Goal: Task Accomplishment & Management: Complete application form

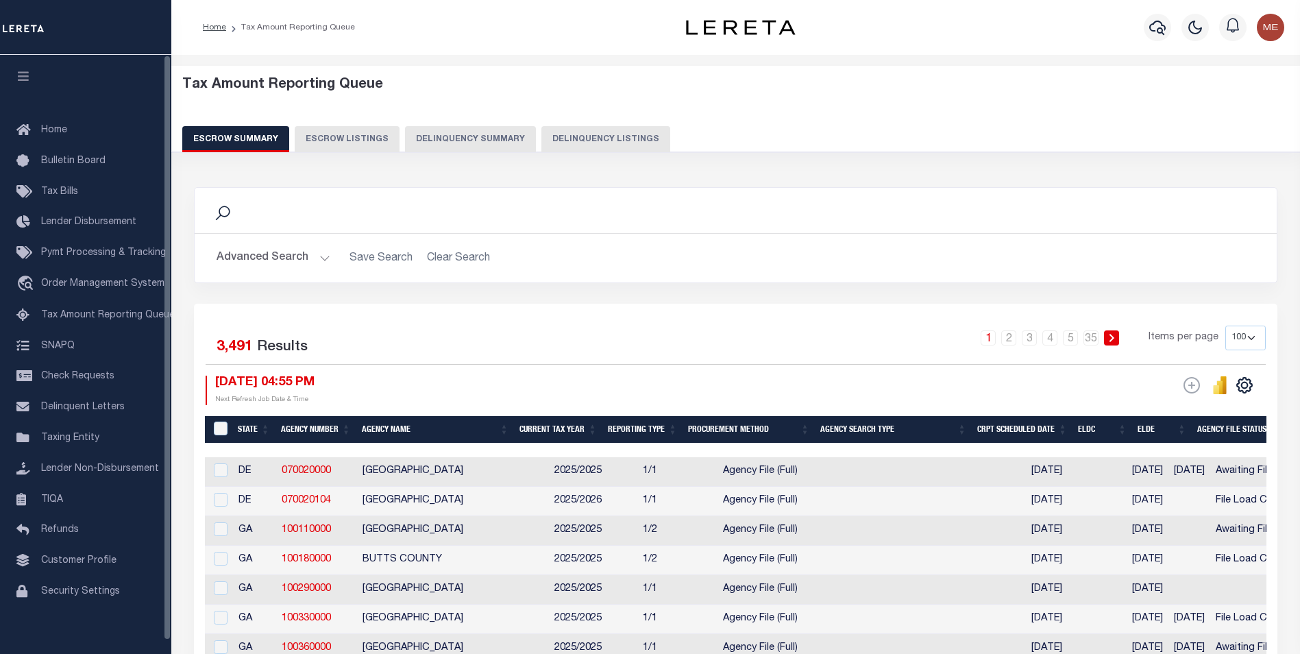
select select "100"
click at [1190, 389] on div "ESCROW Web Extract Search Listings Export" at bounding box center [1191, 384] width 16 height 17
click at [1195, 389] on div "ESCROW Web Extract Search Listings Export" at bounding box center [1191, 384] width 16 height 17
click at [493, 146] on button "Delinquency Summary" at bounding box center [470, 139] width 131 height 26
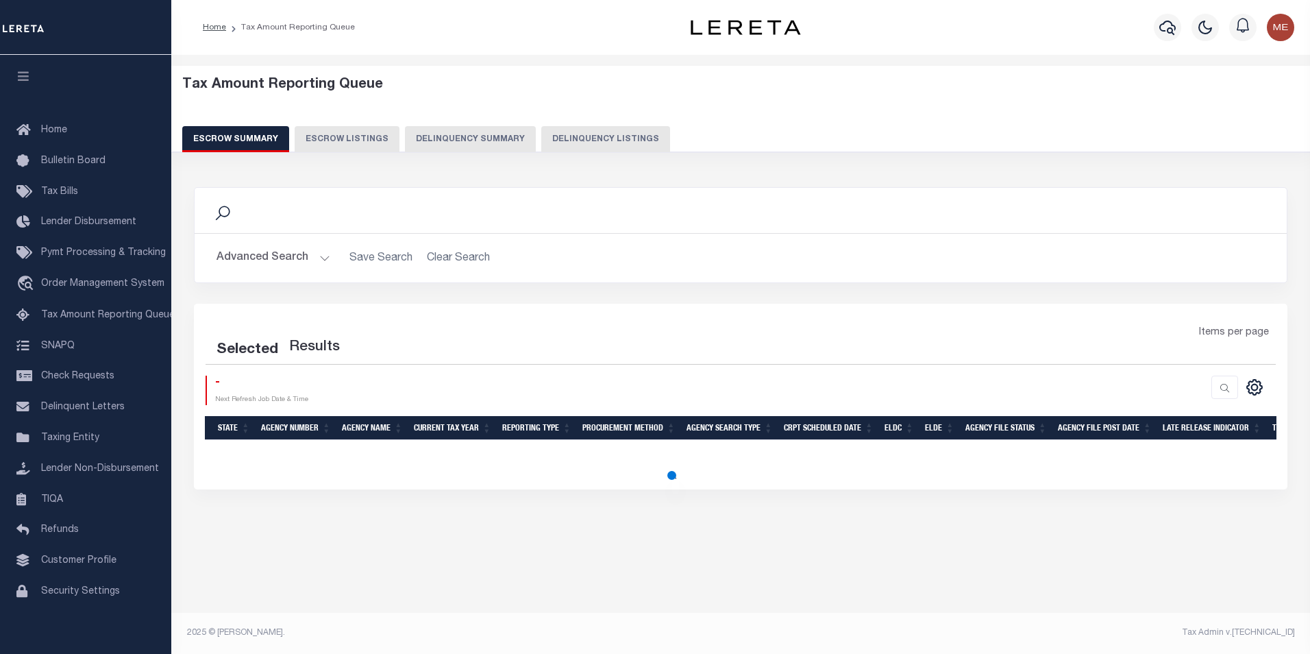
select select "100"
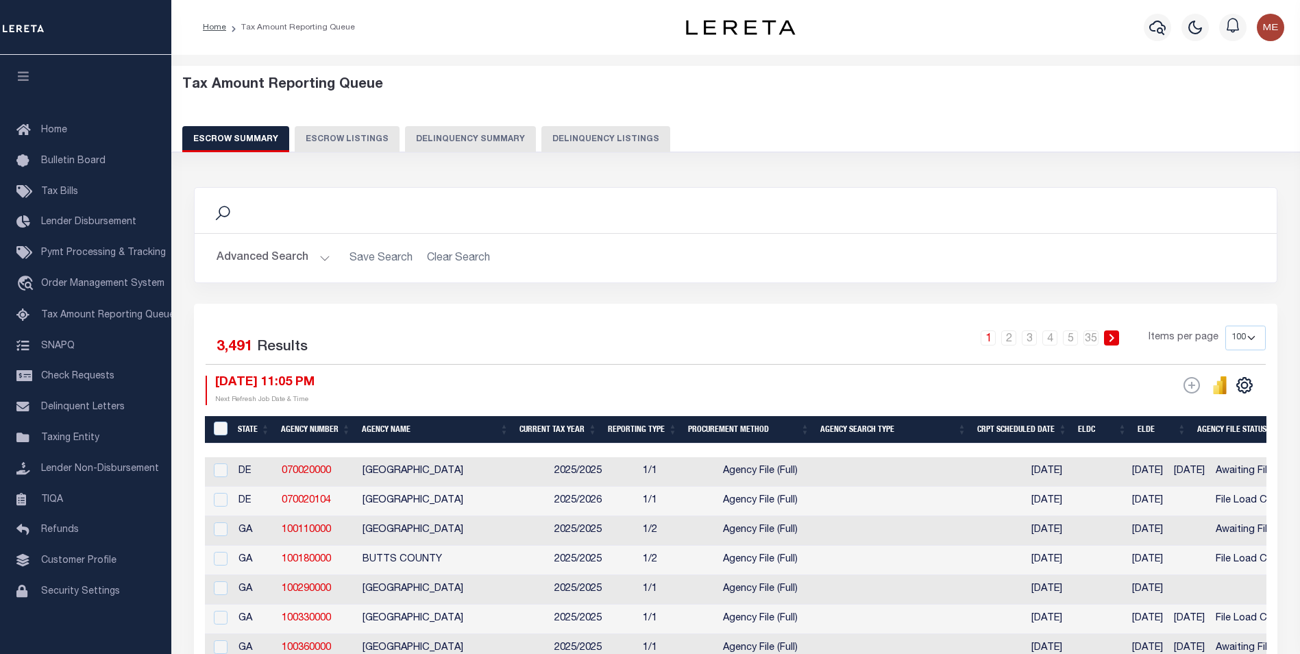
click at [422, 141] on button "Delinquency Summary" at bounding box center [470, 139] width 131 height 26
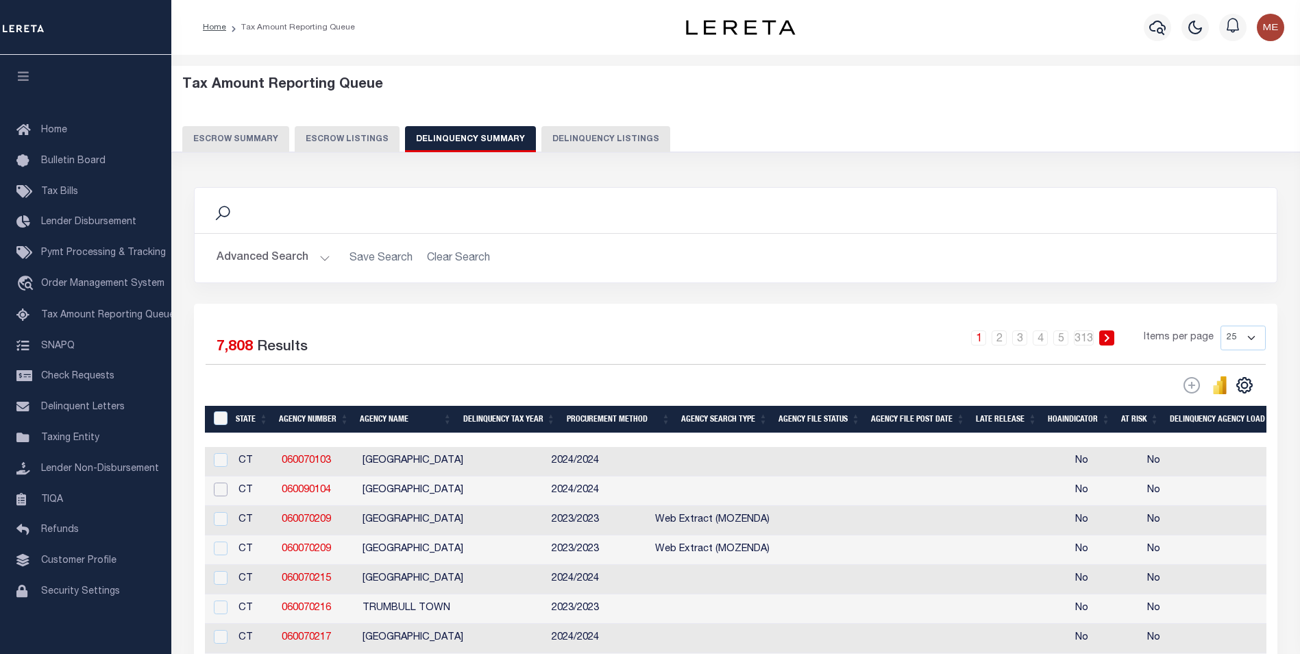
click at [219, 493] on input "checkbox" at bounding box center [221, 489] width 14 height 14
checkbox input "true"
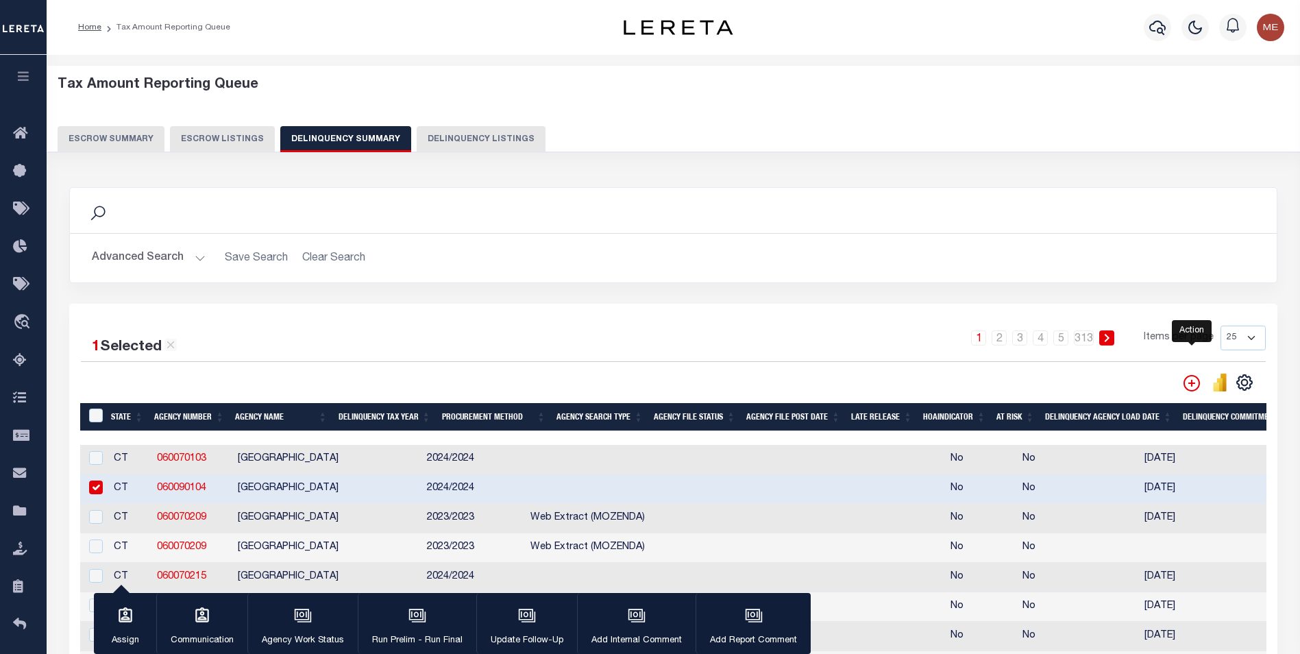
click at [1185, 383] on icon "" at bounding box center [1191, 383] width 16 height 16
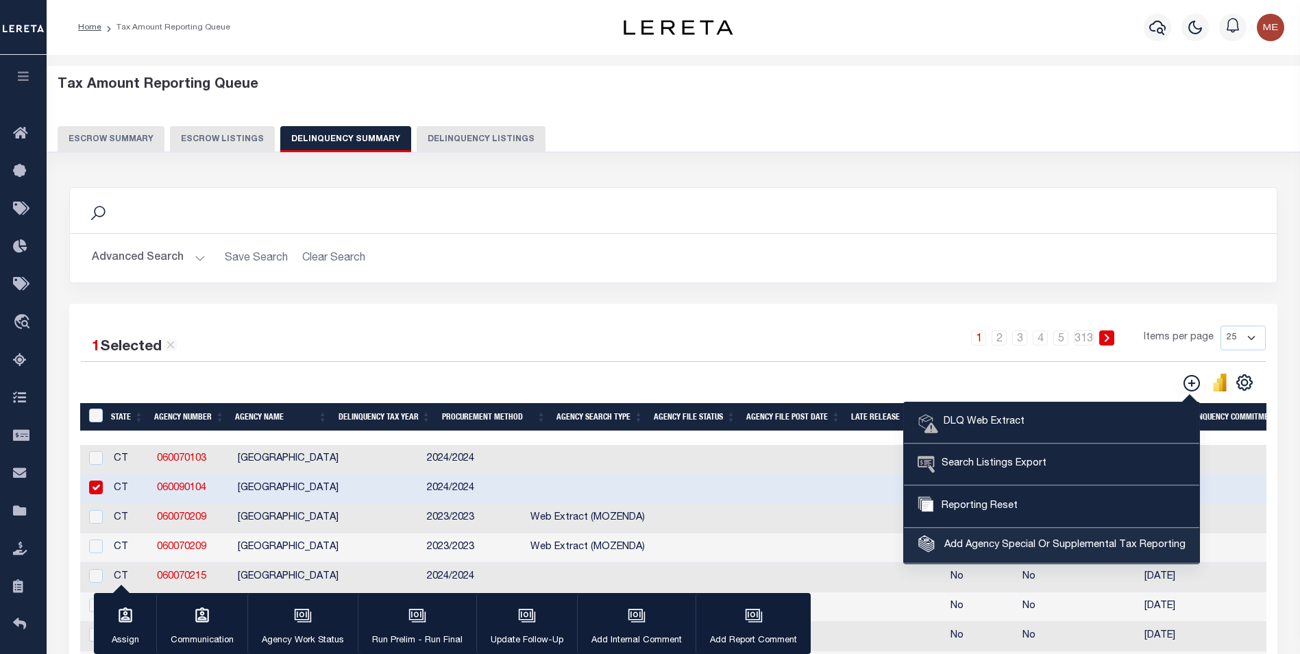
click at [966, 541] on span "Add Agency Special Or Supplemental Tax Reporting" at bounding box center [1063, 545] width 245 height 15
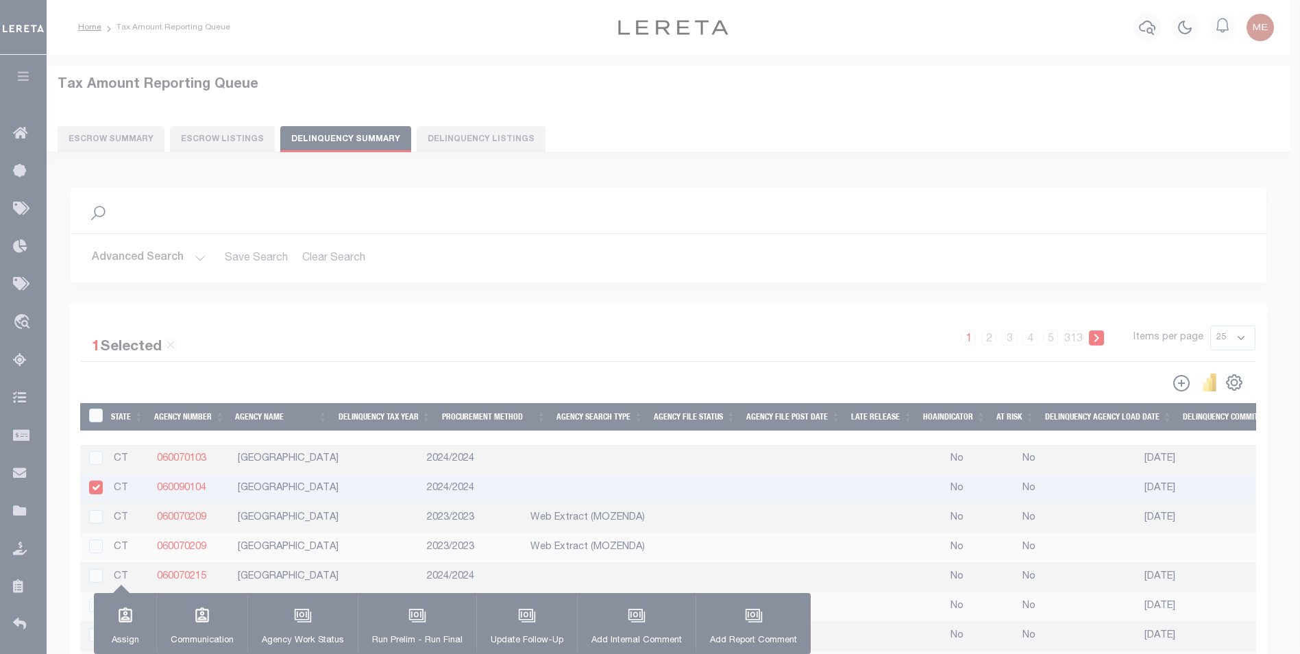
select select "60010107"
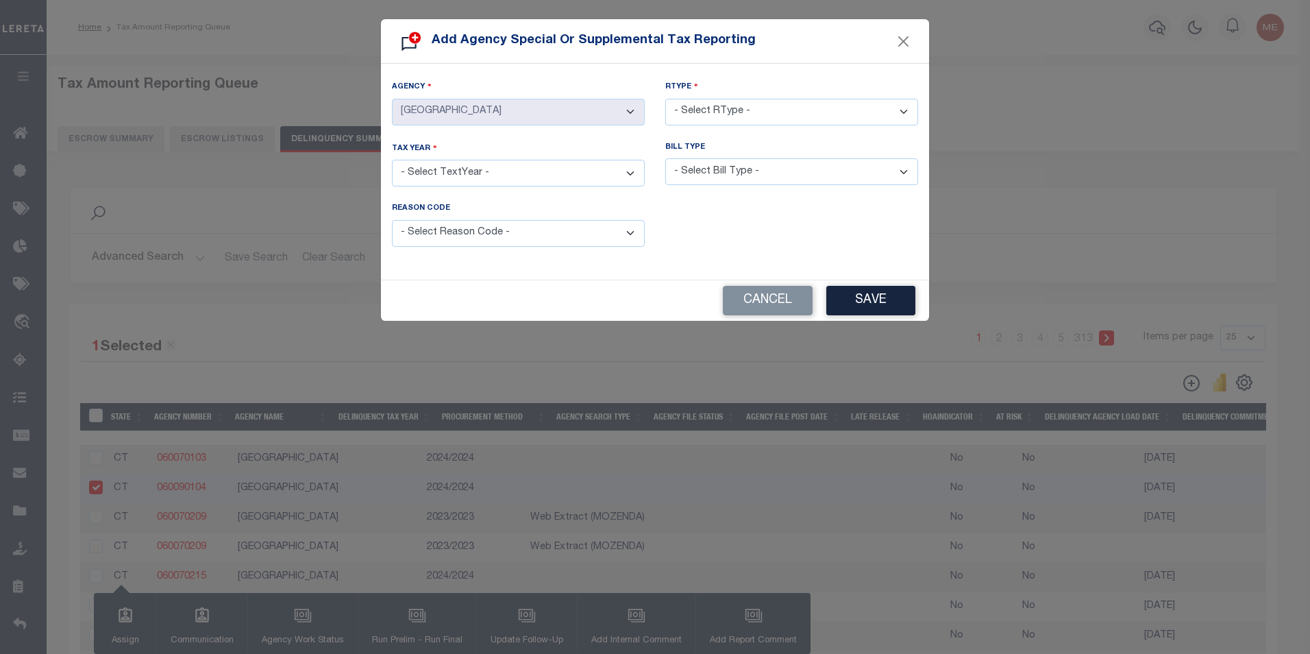
click at [692, 102] on select "- Select RType - 1/1 1/2 1/3 1/4 2/2 2/3 2/4 3/3 3/4 4/4" at bounding box center [791, 112] width 253 height 27
select select "1/2"
click at [665, 99] on select "- Select RType - 1/1 1/2 1/3 1/4 2/2 2/3 2/4 3/3 3/4 4/4" at bounding box center [791, 112] width 253 height 27
click at [617, 185] on div "Tax Year - Select TextYear - 2028 2027 2026 2025 2024 2023 2022 2021 2020 2019 …" at bounding box center [518, 172] width 273 height 61
click at [575, 165] on select "- Select TextYear - 2028 2027 2026 2025 2024 2023 2022 2021 2020 2019 2018 2017…" at bounding box center [518, 173] width 253 height 27
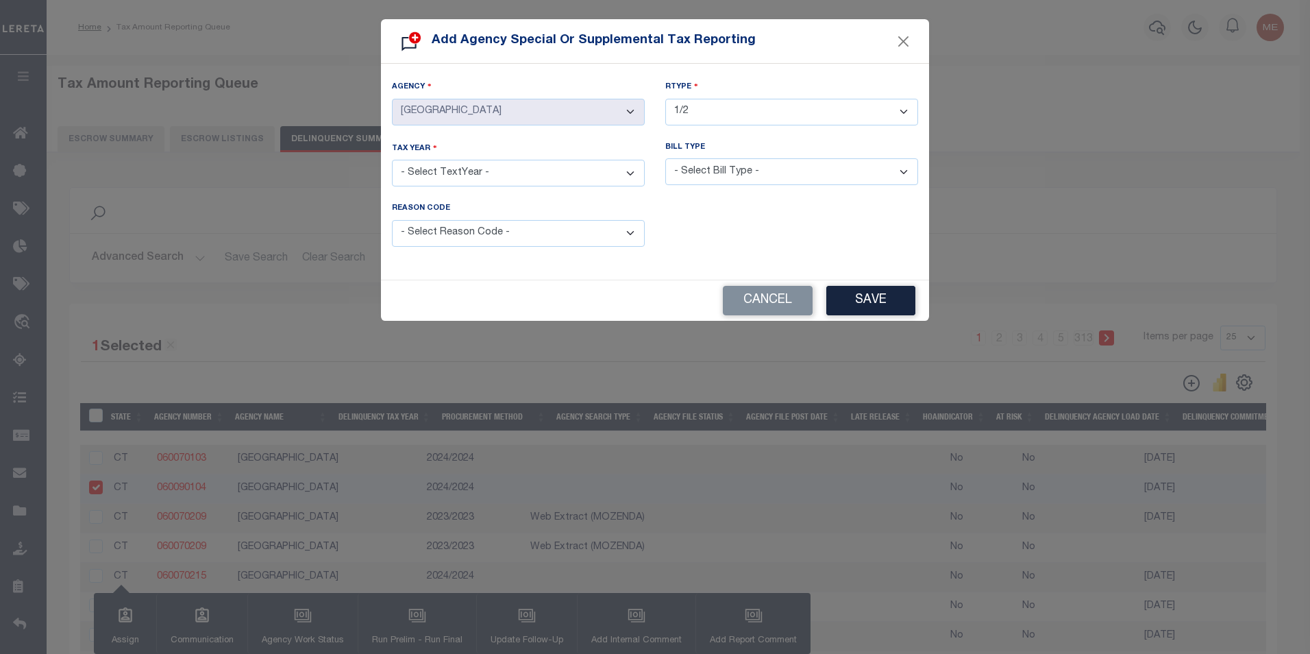
select select "2024"
click at [392, 160] on select "- Select TextYear - 2028 2027 2026 2025 2024 2023 2022 2021 2020 2019 2018 2017…" at bounding box center [518, 173] width 253 height 27
click at [830, 172] on select "- Select Bill Type - Regular Delinquent Supplemental Corrected/Adjusted Bill - …" at bounding box center [791, 171] width 253 height 27
select select "2"
click at [665, 158] on select "- Select Bill Type - Regular Delinquent Supplemental Corrected/Adjusted Bill - …" at bounding box center [791, 171] width 253 height 27
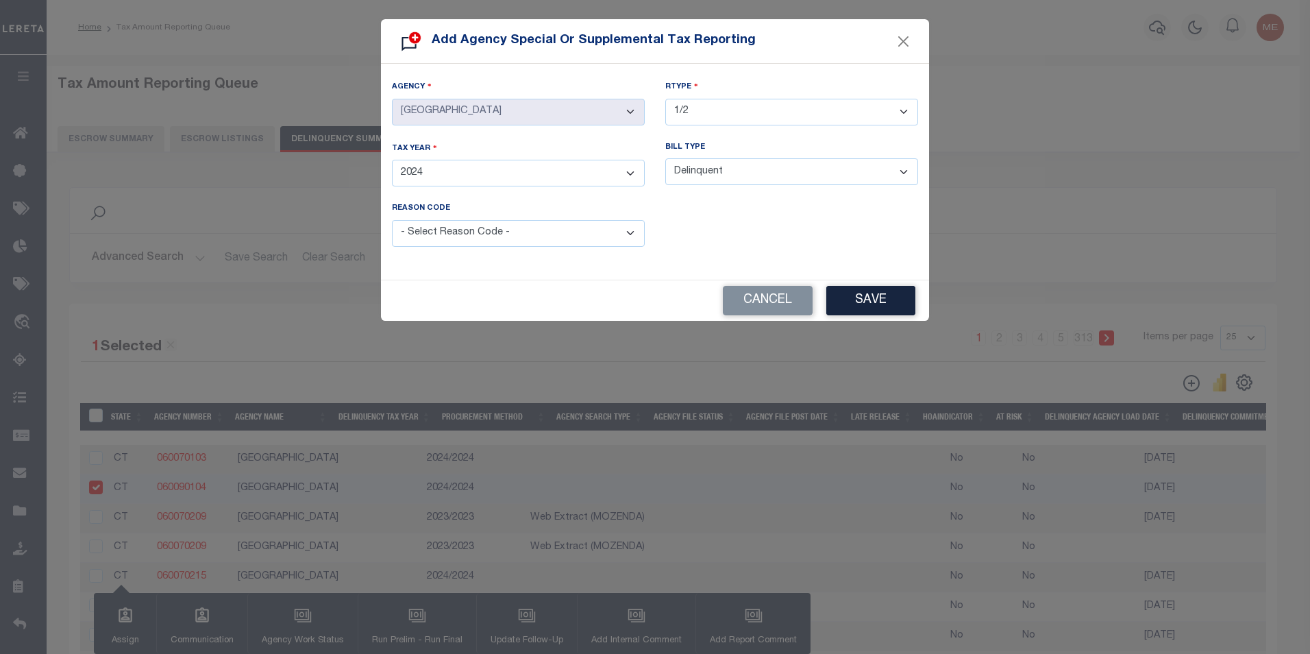
click at [580, 225] on select "- Select Reason Code - Payment Reversal Taxable Value Change Assessment Change …" at bounding box center [518, 233] width 253 height 27
select select "2"
click at [392, 220] on select "- Select Reason Code - Payment Reversal Taxable Value Change Assessment Change …" at bounding box center [518, 233] width 253 height 27
click at [864, 297] on button "Save" at bounding box center [870, 300] width 89 height 29
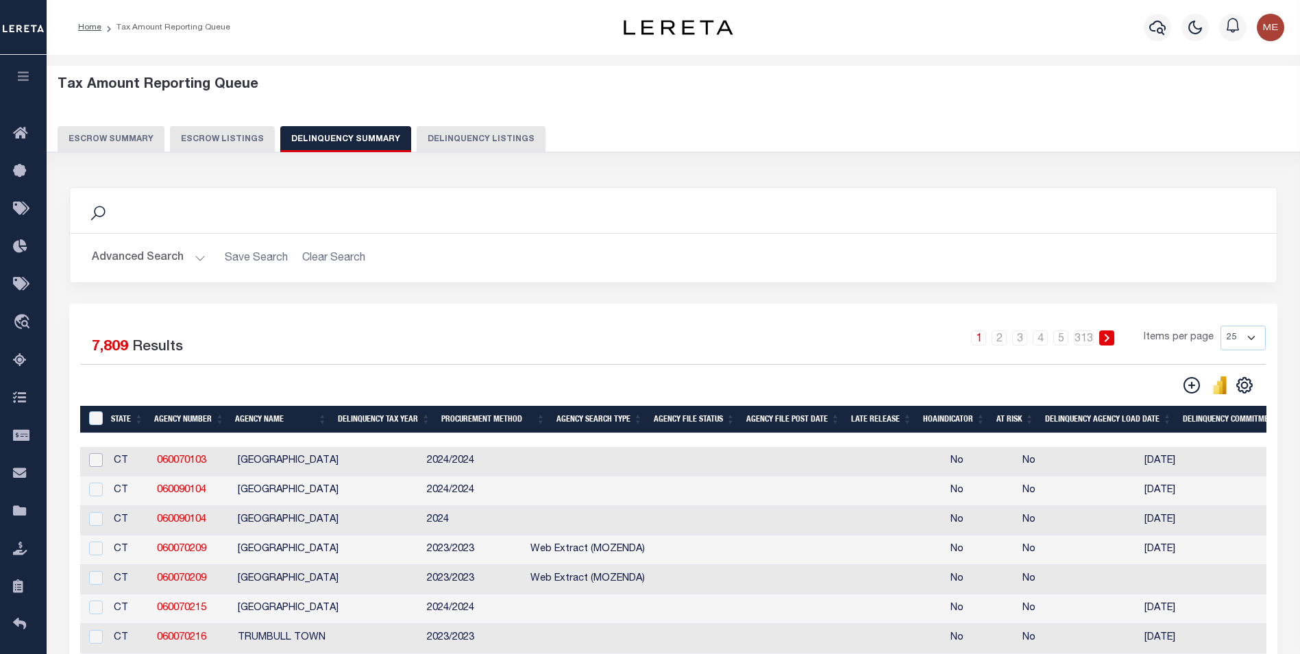
click at [100, 467] on input "checkbox" at bounding box center [96, 460] width 14 height 14
checkbox input "true"
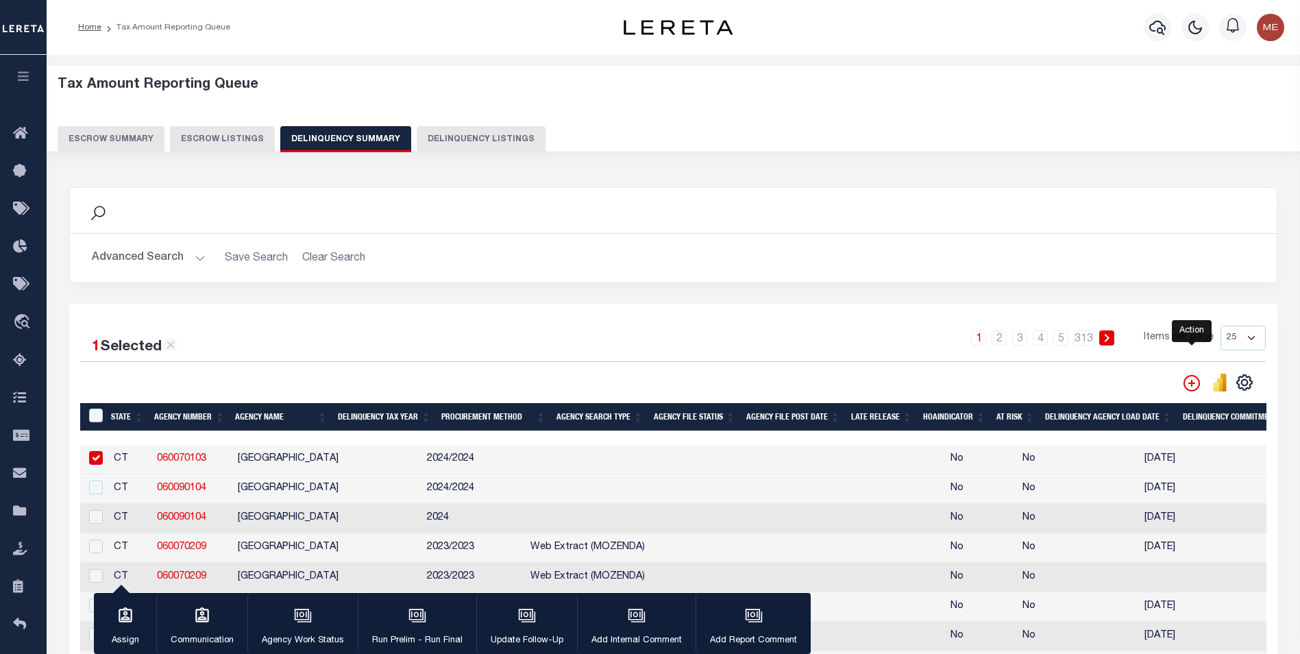
click at [1198, 385] on icon "" at bounding box center [1191, 383] width 16 height 16
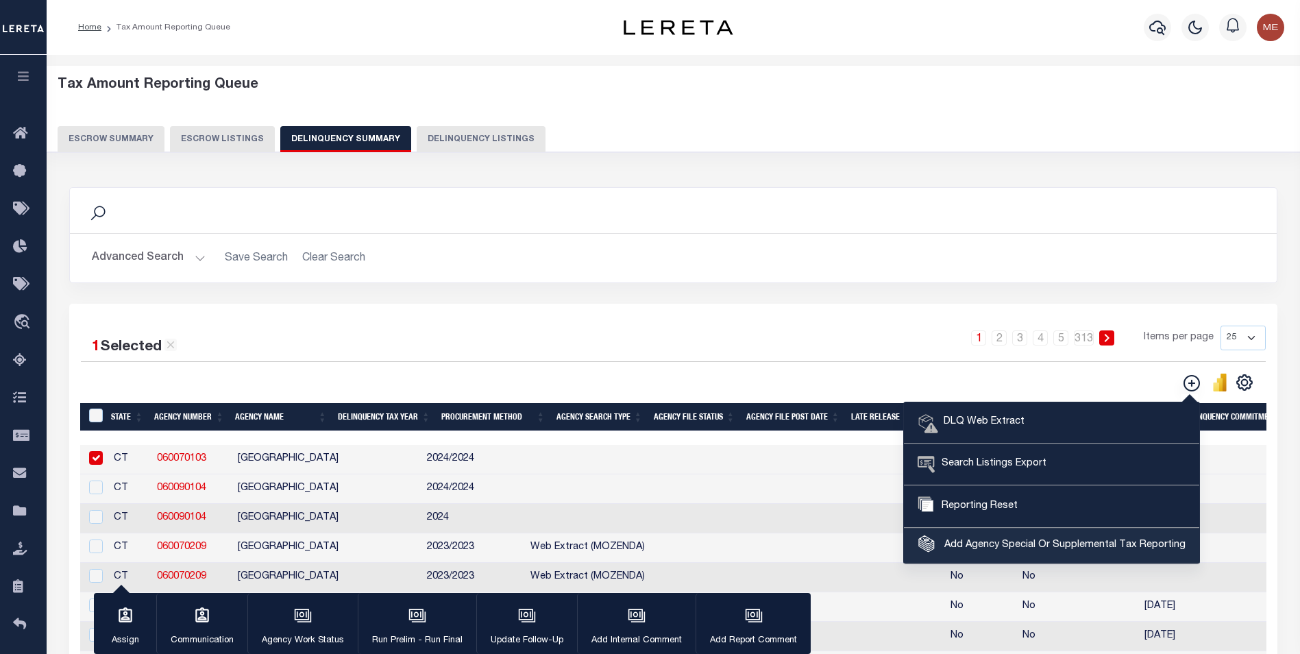
click at [1007, 554] on link "Add Agency Special Or Supplemental Tax Reporting" at bounding box center [1051, 545] width 295 height 35
select select "60010106"
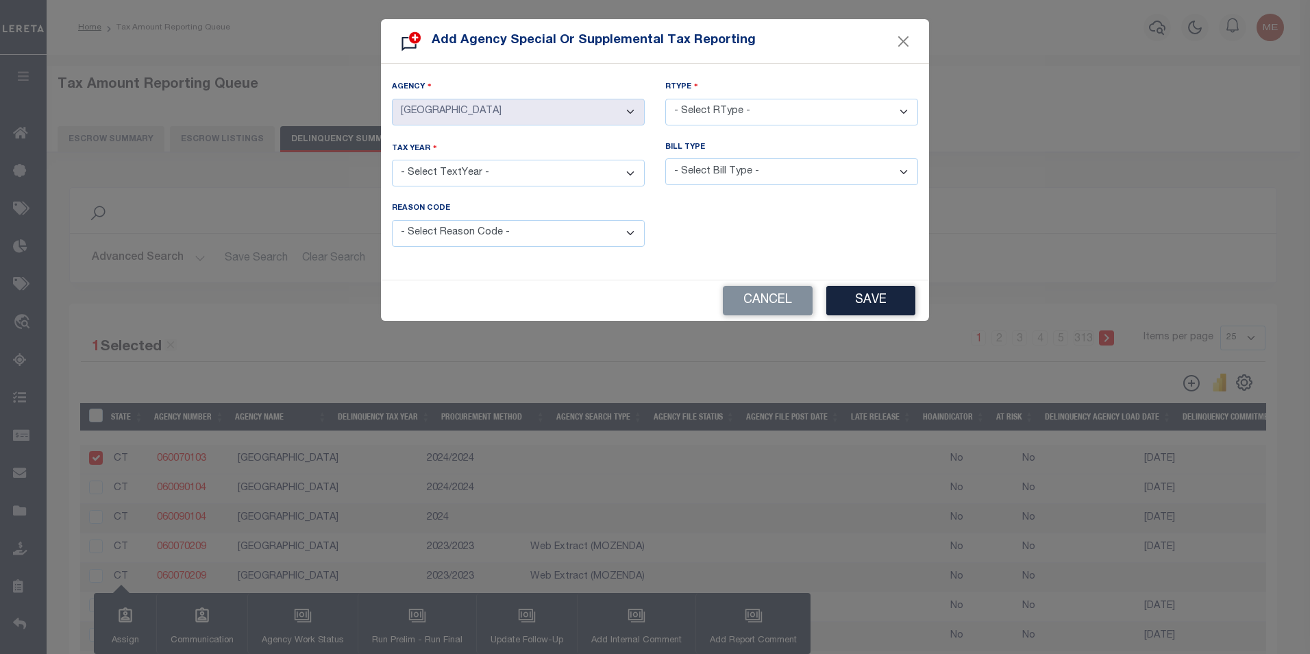
click at [615, 173] on select "- Select TextYear - 2028 2027 2026 2025 2024 2023 2022 2021 2020 2019 2018 2017…" at bounding box center [518, 173] width 253 height 27
select select "2023"
click at [392, 160] on select "- Select TextYear - 2028 2027 2026 2025 2024 2023 2022 2021 2020 2019 2018 2017…" at bounding box center [518, 173] width 253 height 27
click at [744, 118] on select "- Select RType - 1/1 1/2 1/3 1/4 2/2 2/3 2/4 3/3 3/4 4/4" at bounding box center [791, 112] width 253 height 27
select select "1/2"
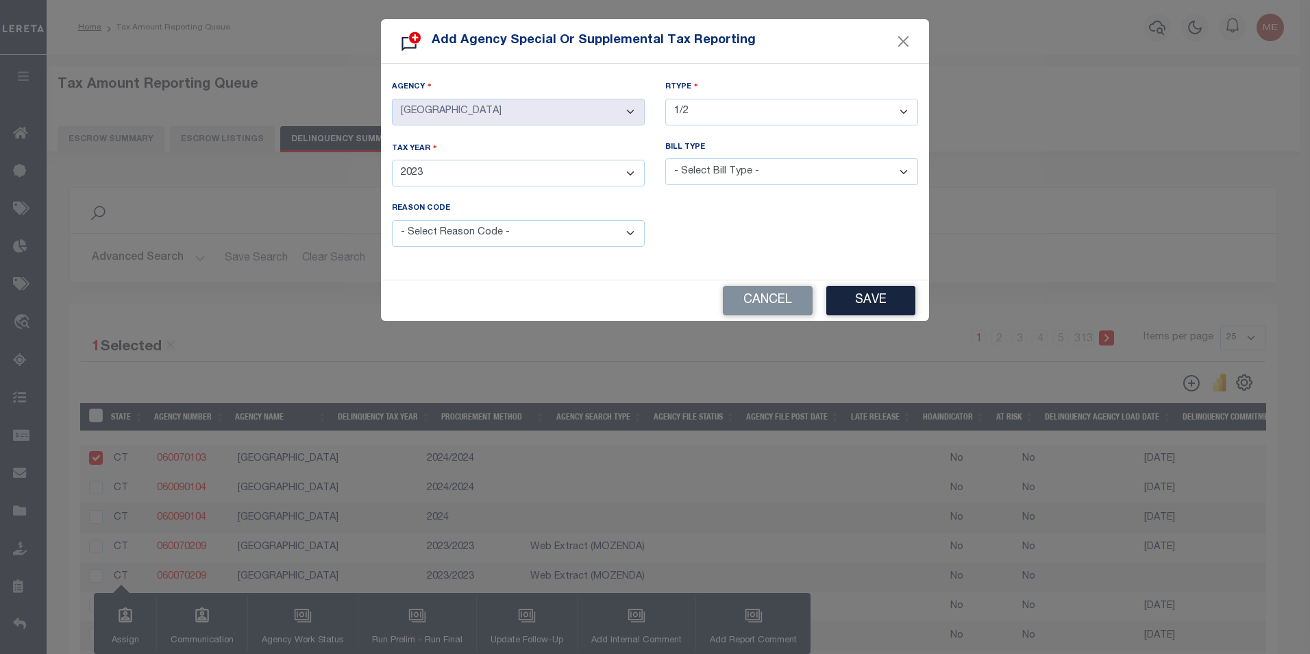
click at [665, 99] on select "- Select RType - 1/1 1/2 1/3 1/4 2/2 2/3 2/4 3/3 3/4 4/4" at bounding box center [791, 112] width 253 height 27
click at [585, 220] on select "- Select Reason Code - Payment Reversal Taxable Value Change Assessment Change …" at bounding box center [518, 233] width 253 height 27
select select "1"
click at [392, 220] on select "- Select Reason Code - Payment Reversal Taxable Value Change Assessment Change …" at bounding box center [518, 233] width 253 height 27
click at [757, 177] on select "- Select Bill Type - Regular Delinquent Supplemental Corrected/Adjusted Bill - …" at bounding box center [791, 171] width 253 height 27
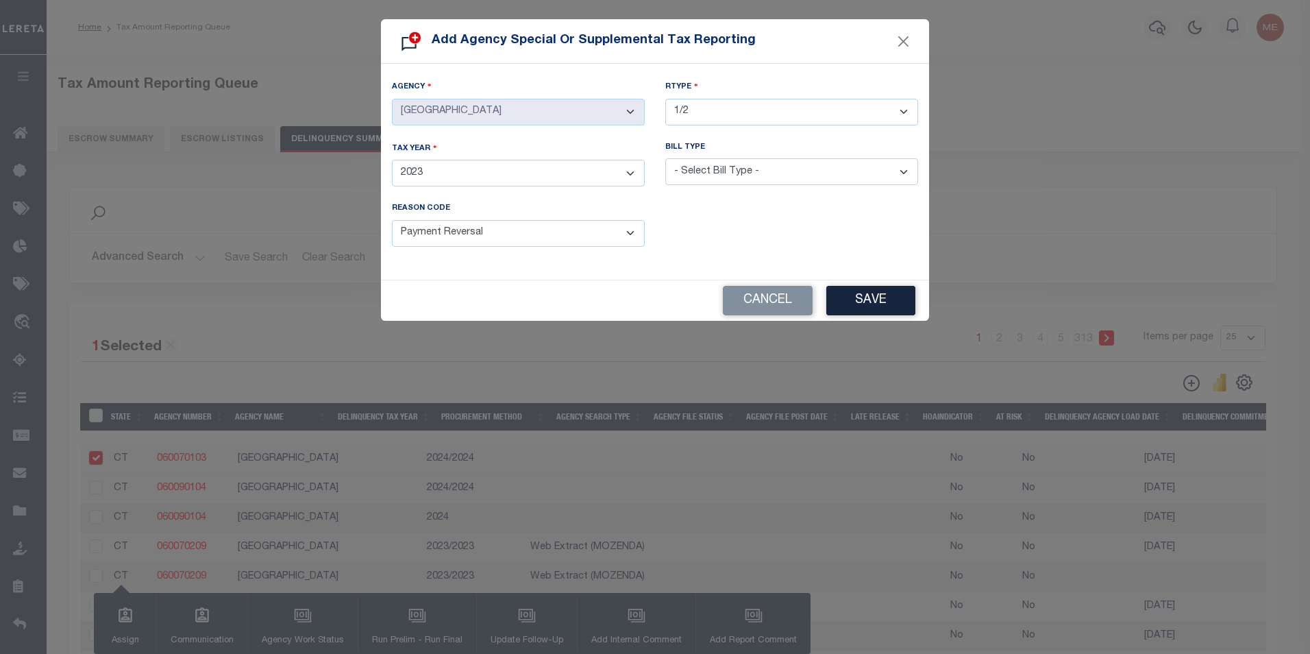
select select "2"
click at [665, 158] on select "- Select Bill Type - Regular Delinquent Supplemental Corrected/Adjusted Bill - …" at bounding box center [791, 171] width 253 height 27
click at [840, 295] on button "Save" at bounding box center [870, 300] width 89 height 29
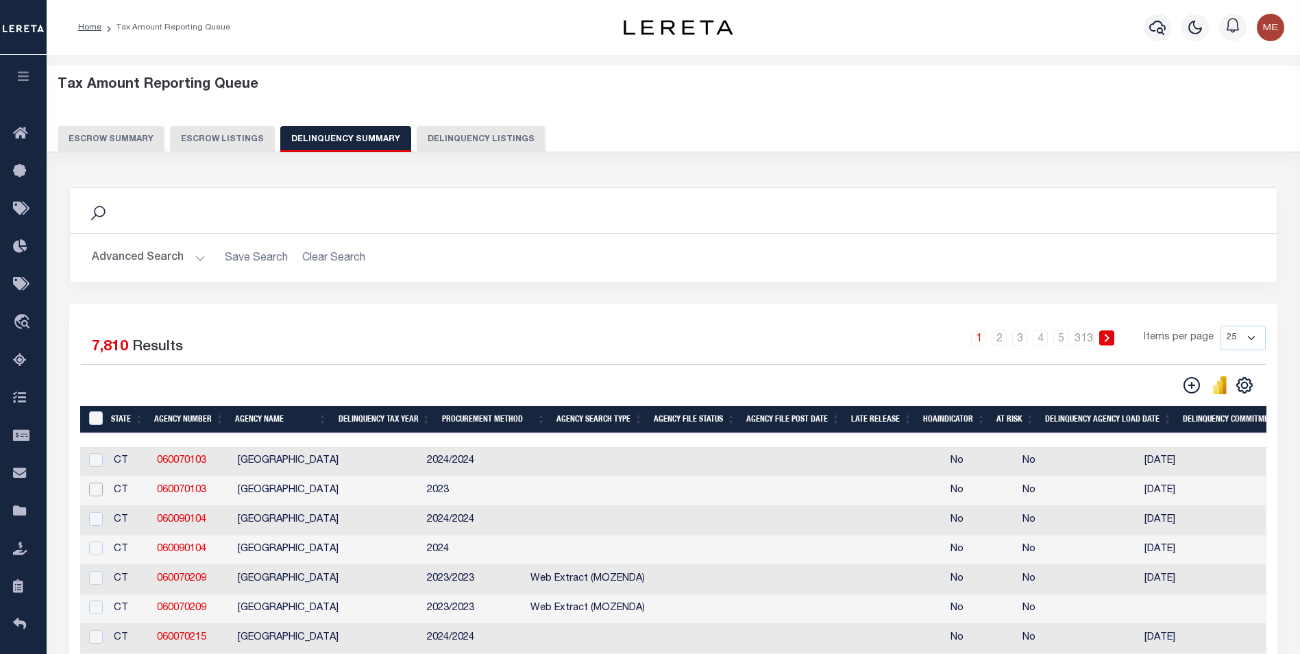
click at [93, 491] on input "checkbox" at bounding box center [96, 489] width 14 height 14
checkbox input "true"
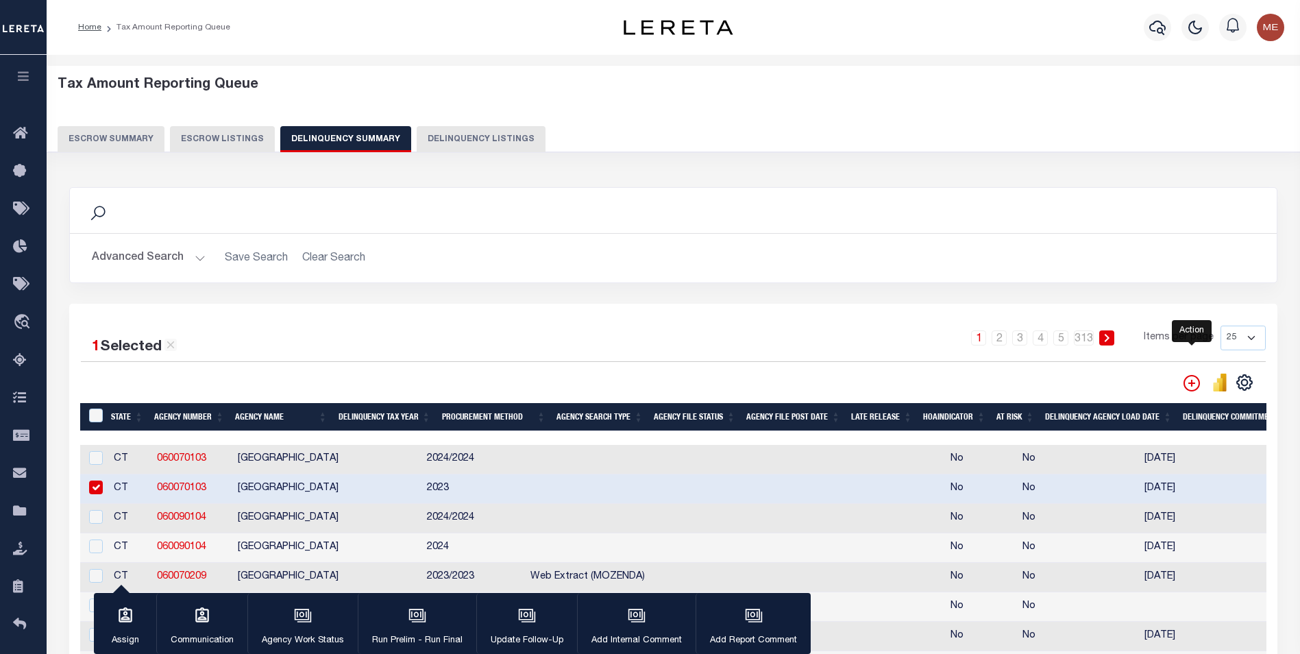
click at [1190, 391] on icon "" at bounding box center [1191, 383] width 16 height 16
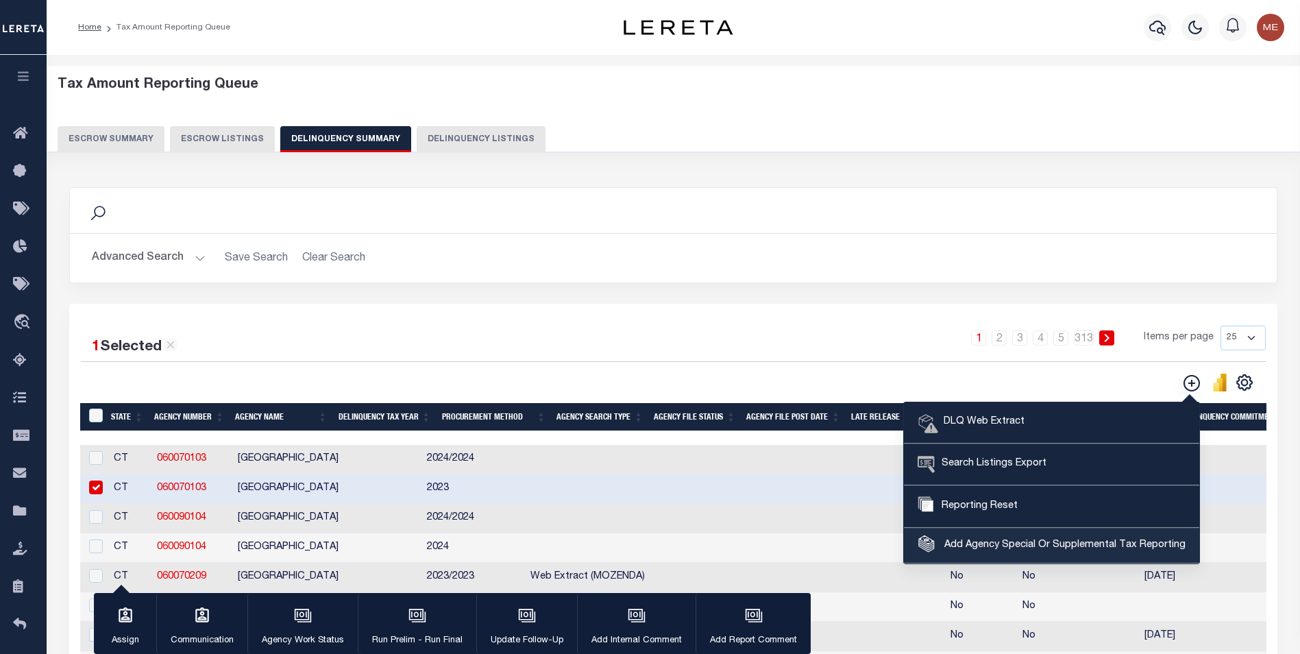
click at [1011, 545] on span "Add Agency Special Or Supplemental Tax Reporting" at bounding box center [1063, 545] width 245 height 15
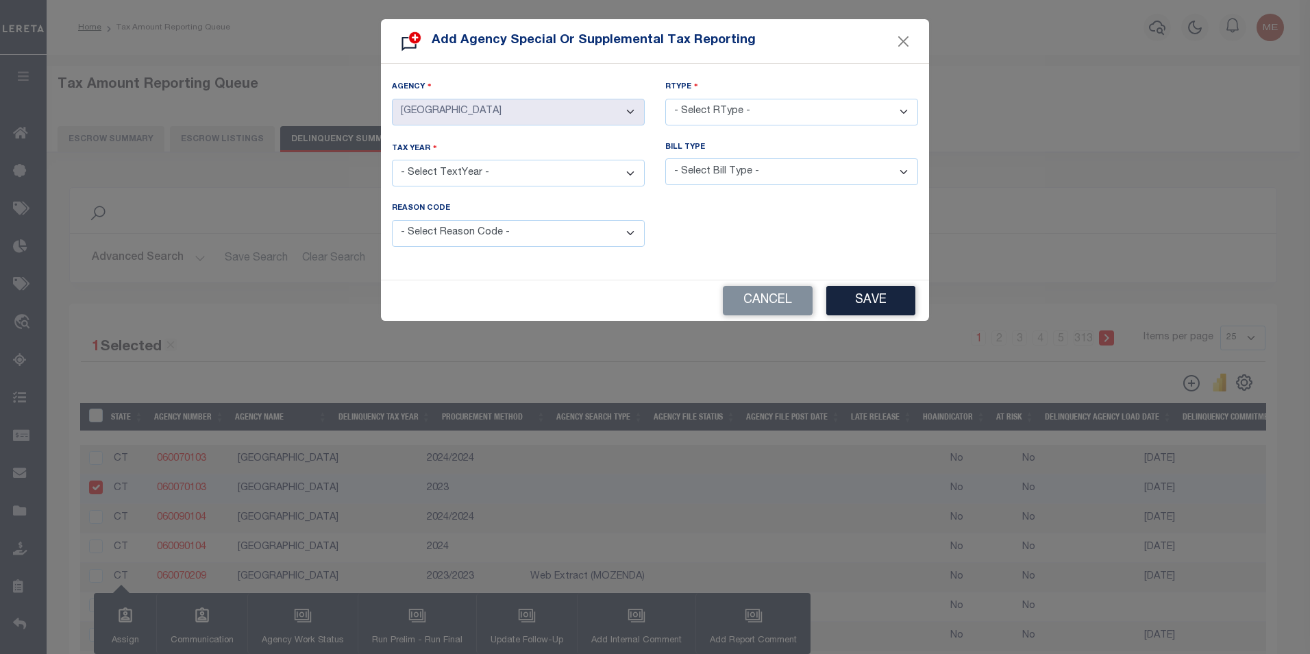
click at [489, 171] on select "- Select TextYear - 2028 2027 2026 2025 2024 2023 2022 2021 2020 2019 2018 2017…" at bounding box center [518, 173] width 253 height 27
select select "2024"
click at [392, 160] on select "- Select TextYear - 2028 2027 2026 2025 2024 2023 2022 2021 2020 2019 2018 2017…" at bounding box center [518, 173] width 253 height 27
click at [737, 110] on select "- Select RType - 1/1 1/2 1/3 1/4 2/2 2/3 2/4 3/3 3/4 4/4" at bounding box center [791, 112] width 253 height 27
select select "1/2"
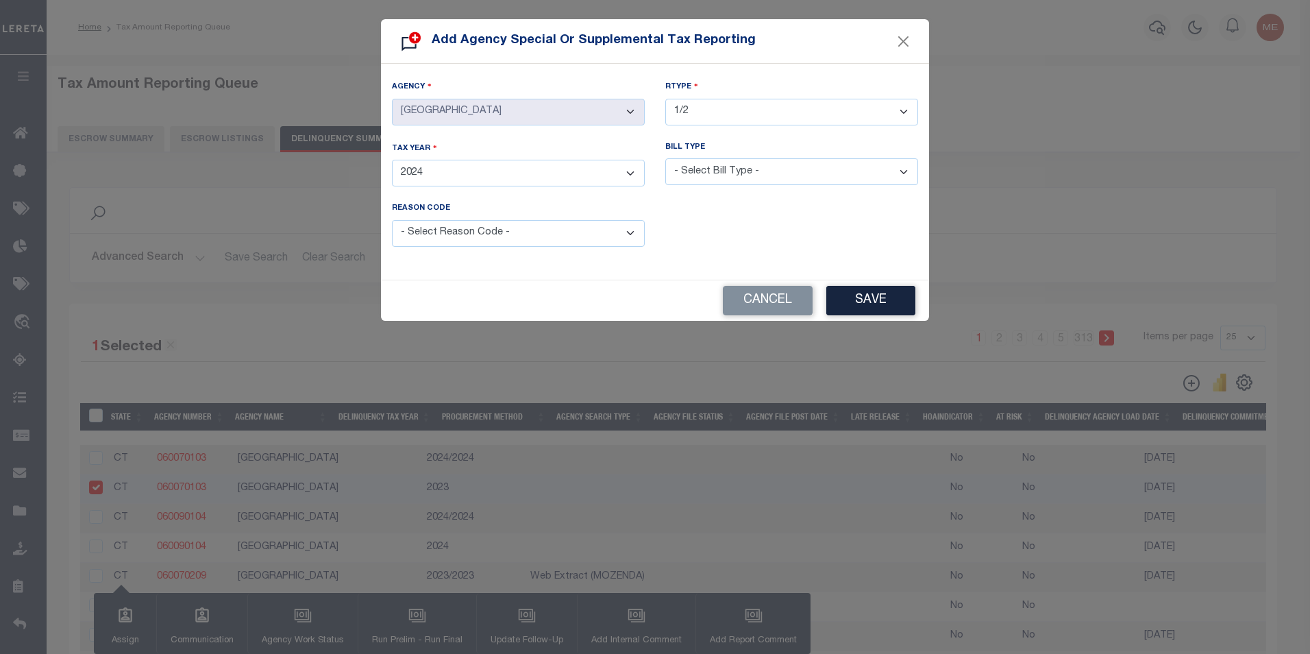
click at [665, 99] on select "- Select RType - 1/1 1/2 1/3 1/4 2/2 2/3 2/4 3/3 3/4 4/4" at bounding box center [791, 112] width 253 height 27
click at [748, 164] on select "- Select Bill Type - Regular Delinquent Supplemental Corrected/Adjusted Bill - …" at bounding box center [791, 171] width 253 height 27
click at [665, 158] on select "- Select Bill Type - Regular Delinquent Supplemental Corrected/Adjusted Bill - …" at bounding box center [791, 171] width 253 height 27
click at [777, 173] on select "- Select Bill Type - Regular Delinquent Supplemental Corrected/Adjusted Bill - …" at bounding box center [791, 171] width 253 height 27
select select "2"
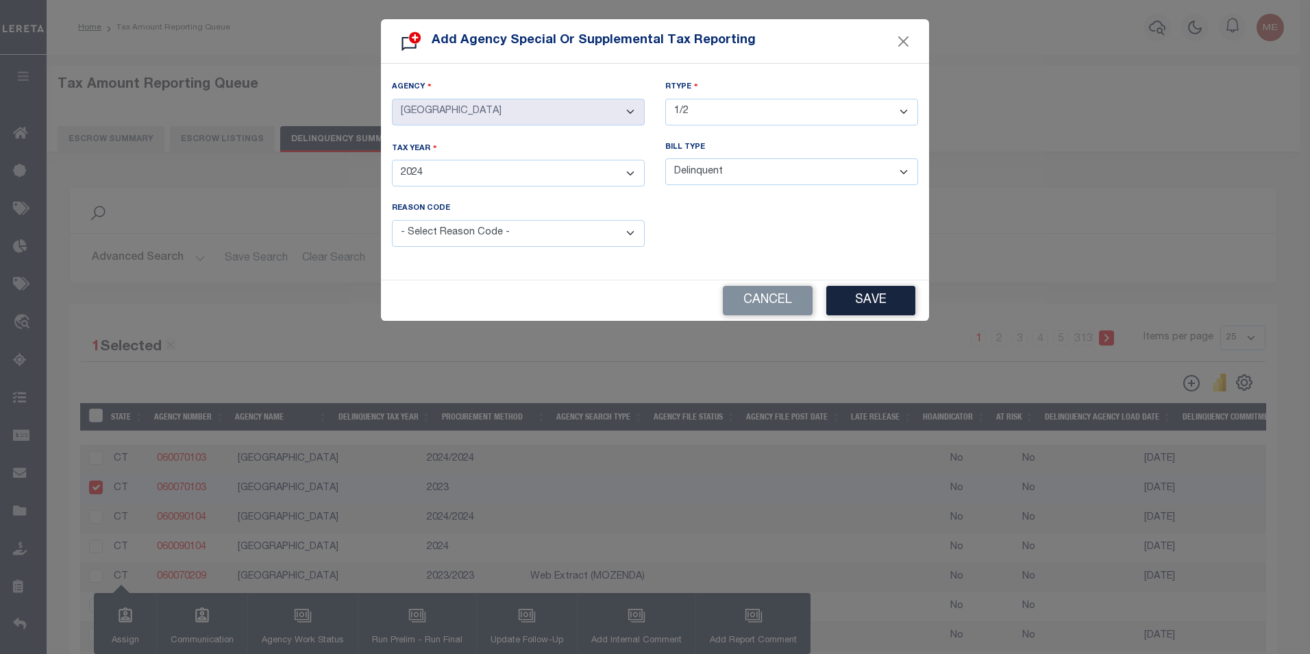
click at [665, 158] on select "- Select Bill Type - Regular Delinquent Supplemental Corrected/Adjusted Bill - …" at bounding box center [791, 171] width 253 height 27
click at [580, 234] on select "- Select Reason Code - Payment Reversal Taxable Value Change Assessment Change …" at bounding box center [518, 233] width 253 height 27
select select "2"
click at [392, 220] on select "- Select Reason Code - Payment Reversal Taxable Value Change Assessment Change …" at bounding box center [518, 233] width 253 height 27
click at [865, 288] on button "Save" at bounding box center [870, 300] width 89 height 29
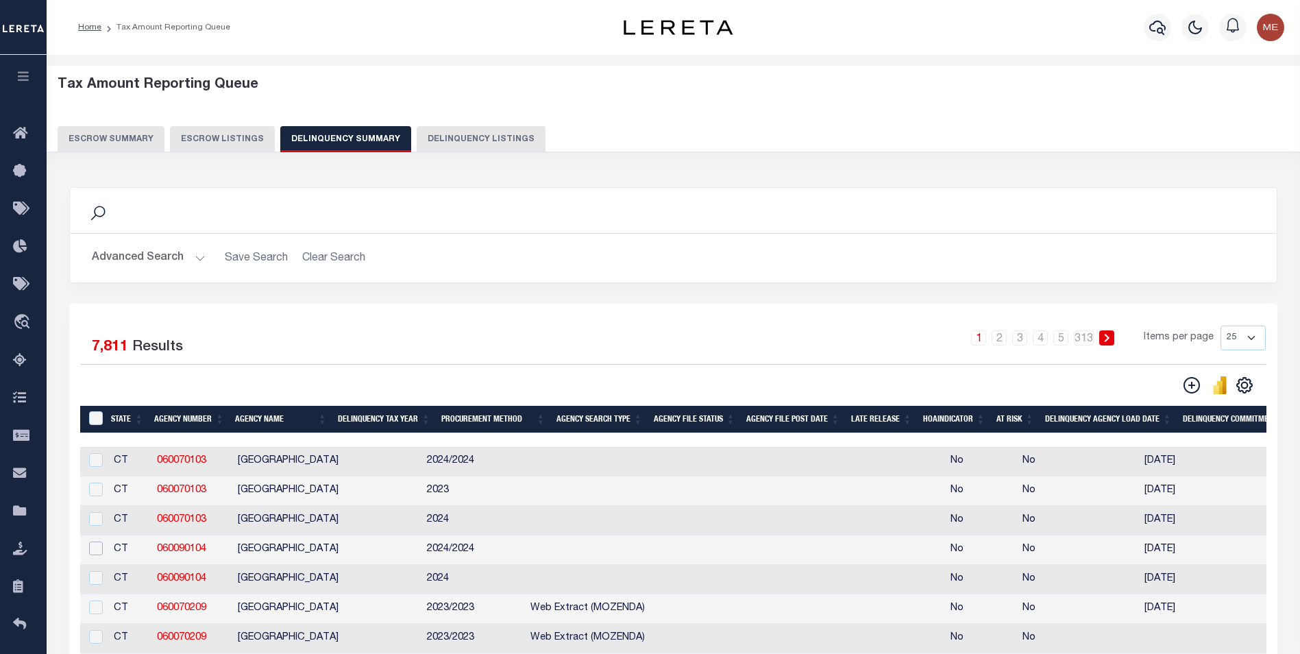
click at [94, 555] on input "checkbox" at bounding box center [96, 548] width 14 height 14
checkbox input "true"
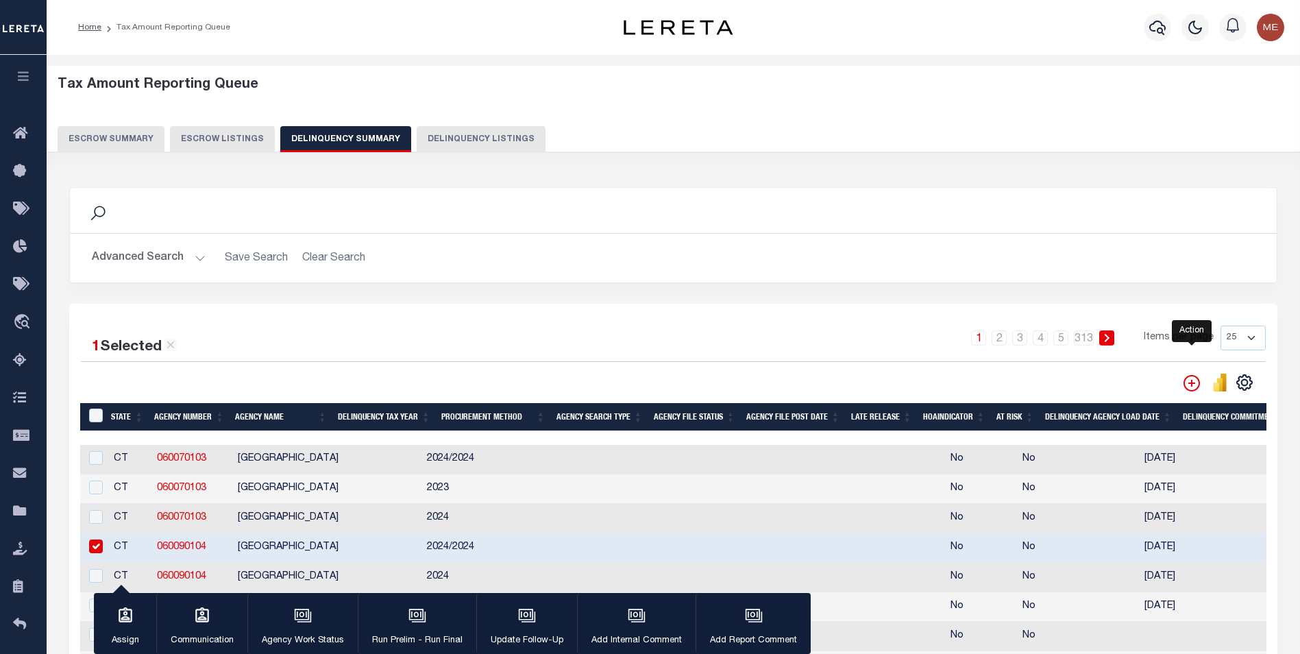
click at [1185, 383] on icon "" at bounding box center [1191, 383] width 16 height 16
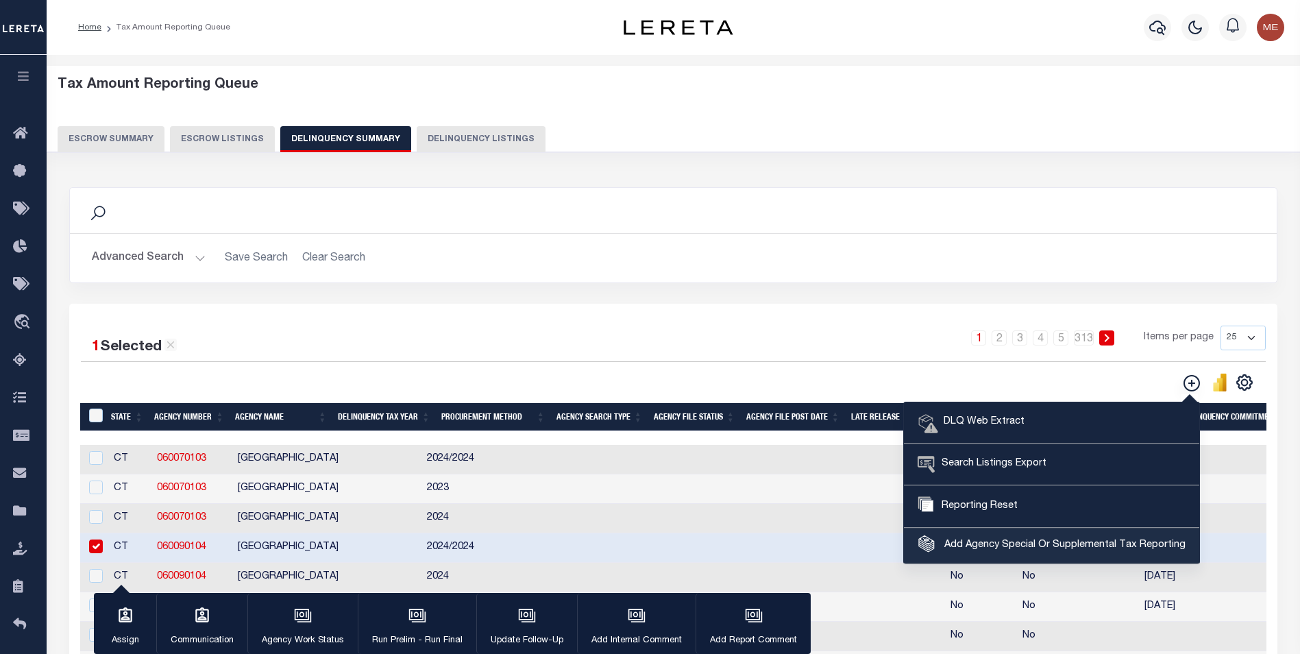
click at [957, 548] on span "Add Agency Special Or Supplemental Tax Reporting" at bounding box center [1063, 545] width 245 height 15
select select "60010107"
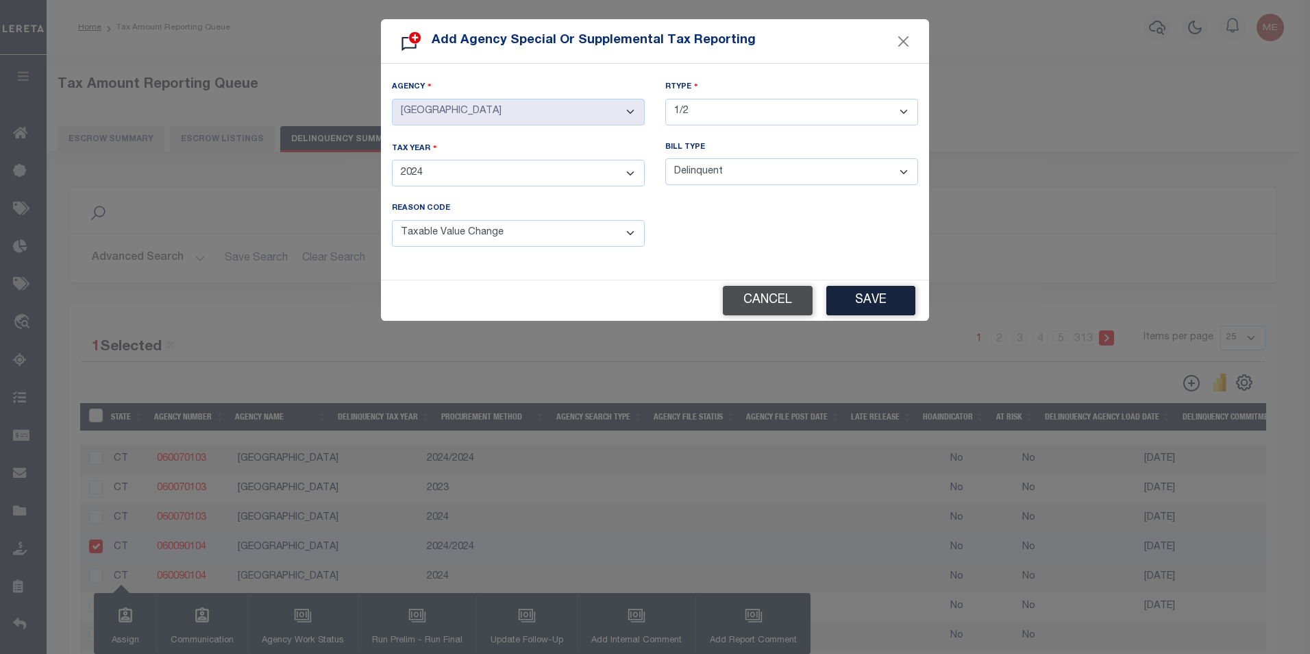
click at [807, 301] on button "Cancel" at bounding box center [768, 300] width 90 height 29
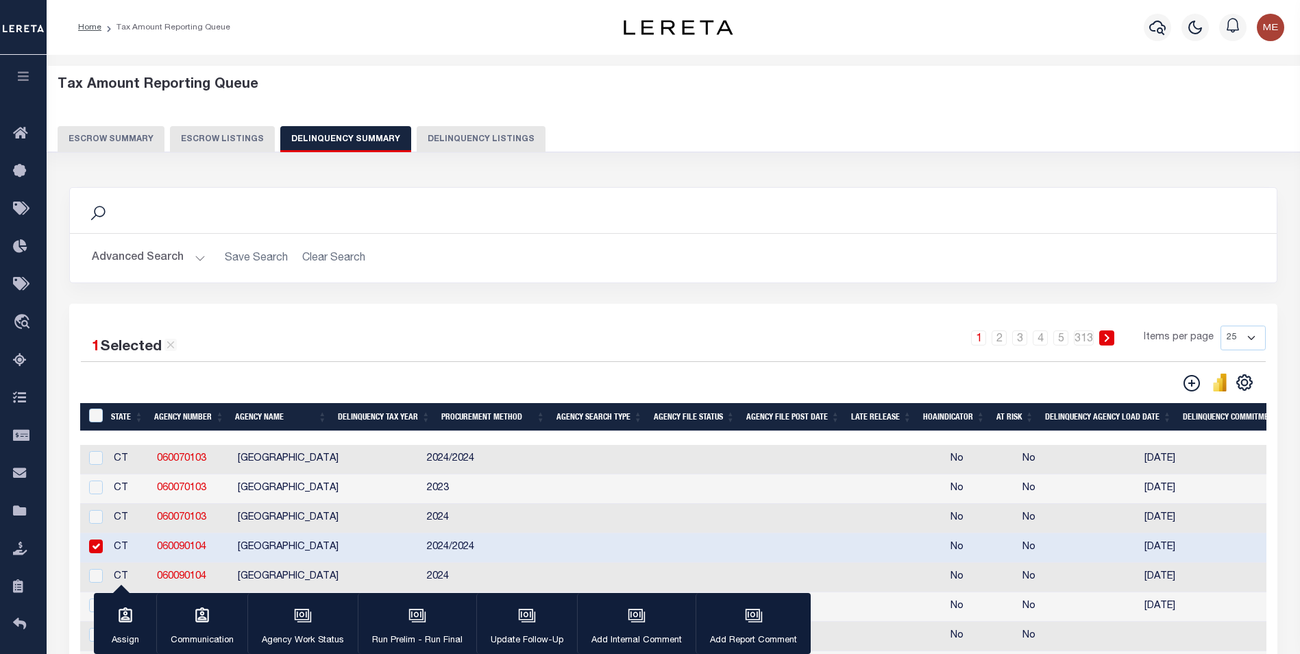
click at [80, 550] on td at bounding box center [94, 547] width 28 height 29
checkbox input "false"
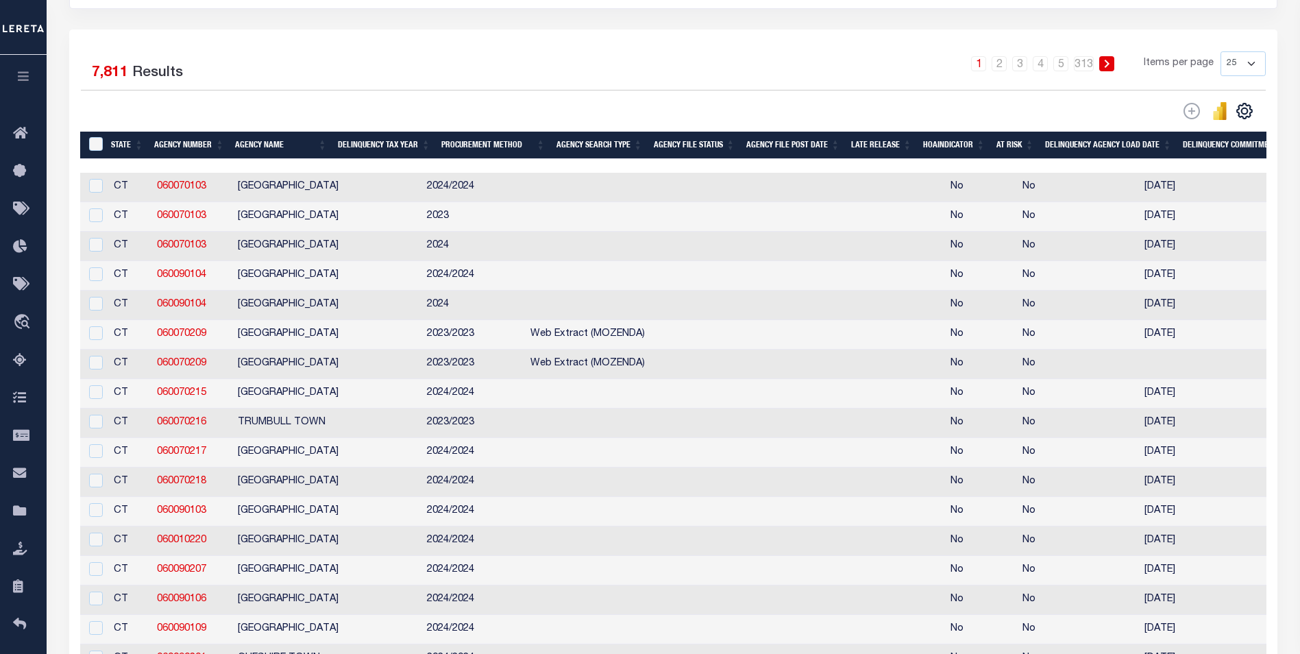
click at [106, 343] on td at bounding box center [94, 334] width 28 height 29
checkbox input "true"
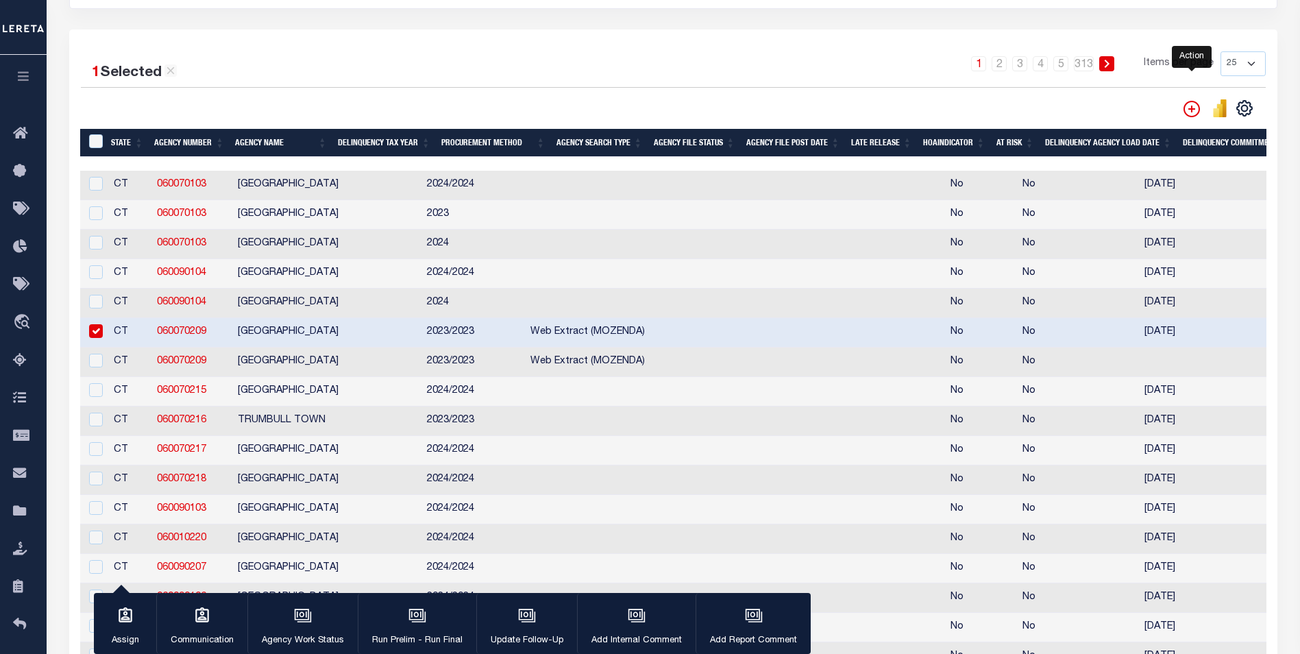
click at [1195, 114] on icon "" at bounding box center [1191, 109] width 16 height 16
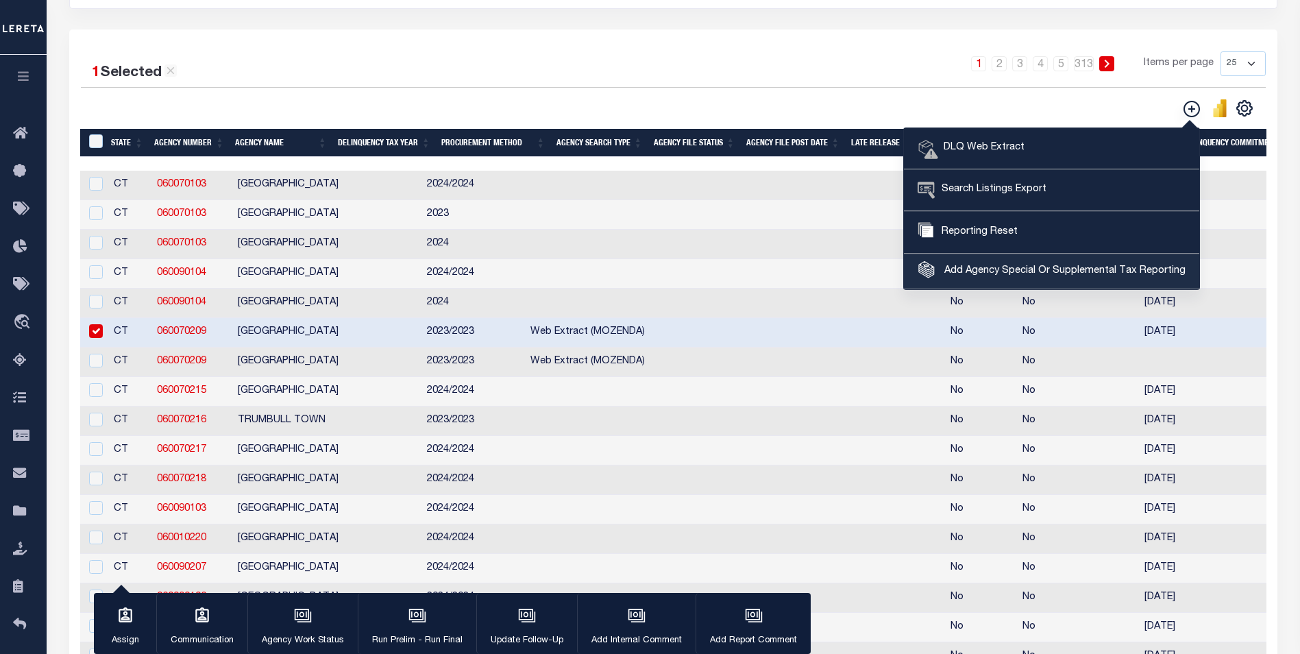
click at [1023, 275] on span "Add Agency Special Or Supplemental Tax Reporting" at bounding box center [1063, 271] width 245 height 15
select select "60010220"
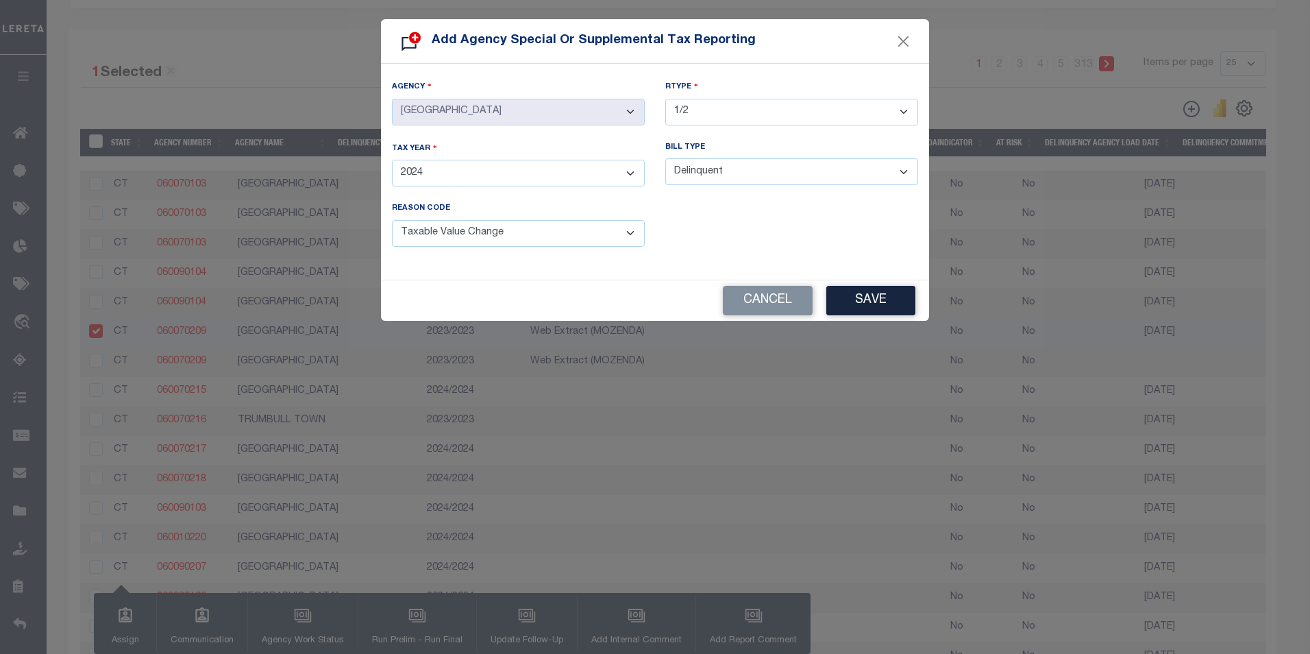
click at [544, 171] on select "- Select TextYear - 2028 2027 2026 2025 2024 2023 2022 2021 2020 2019 2018 2017…" at bounding box center [518, 173] width 253 height 27
select select "2023"
click at [392, 160] on select "- Select TextYear - 2028 2027 2026 2025 2024 2023 2022 2021 2020 2019 2018 2017…" at bounding box center [518, 173] width 253 height 27
click at [768, 120] on select "- Select RType - 1/1 1/2 1/3 1/4 2/2 2/3 2/4 3/3 3/4 4/4" at bounding box center [791, 112] width 253 height 27
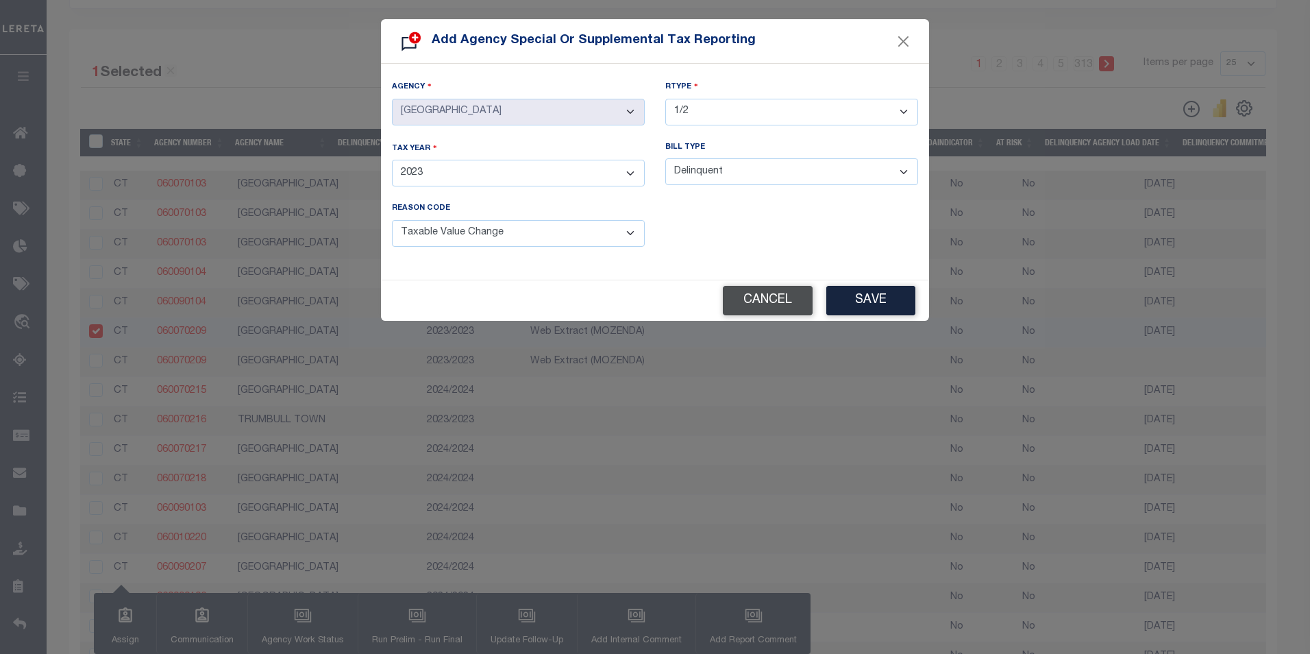
click at [772, 287] on button "Cancel" at bounding box center [768, 300] width 90 height 29
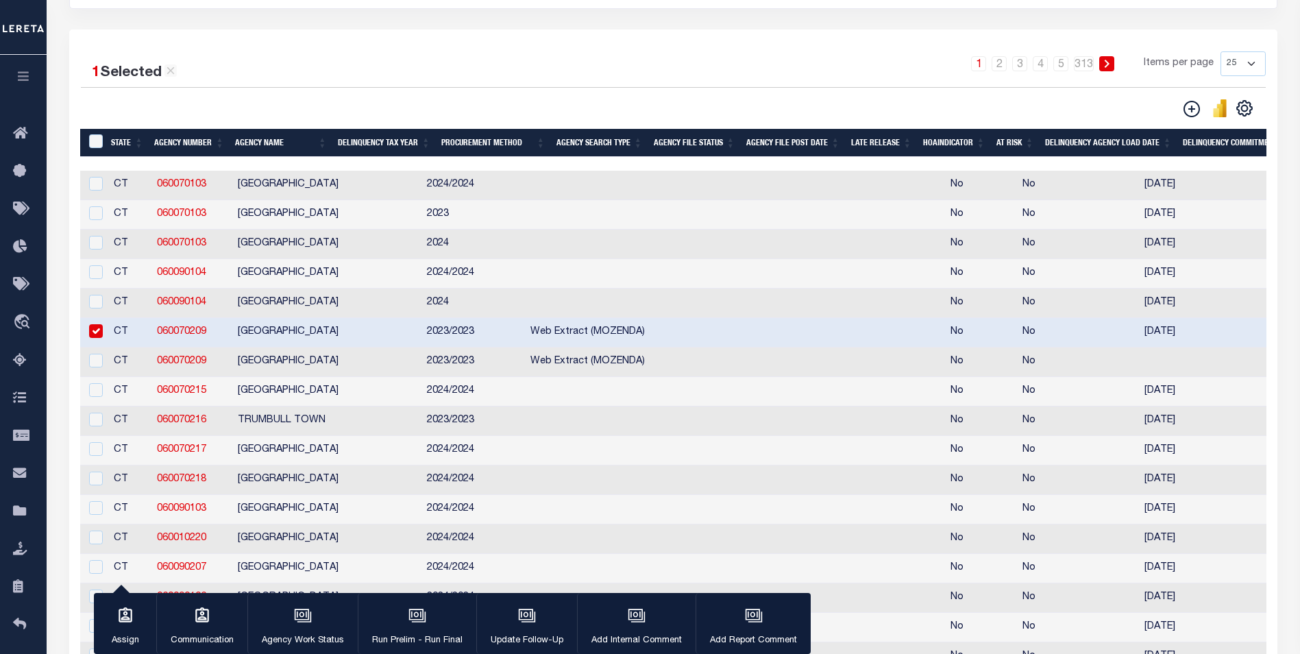
click at [95, 335] on input "checkbox" at bounding box center [96, 331] width 14 height 14
checkbox input "false"
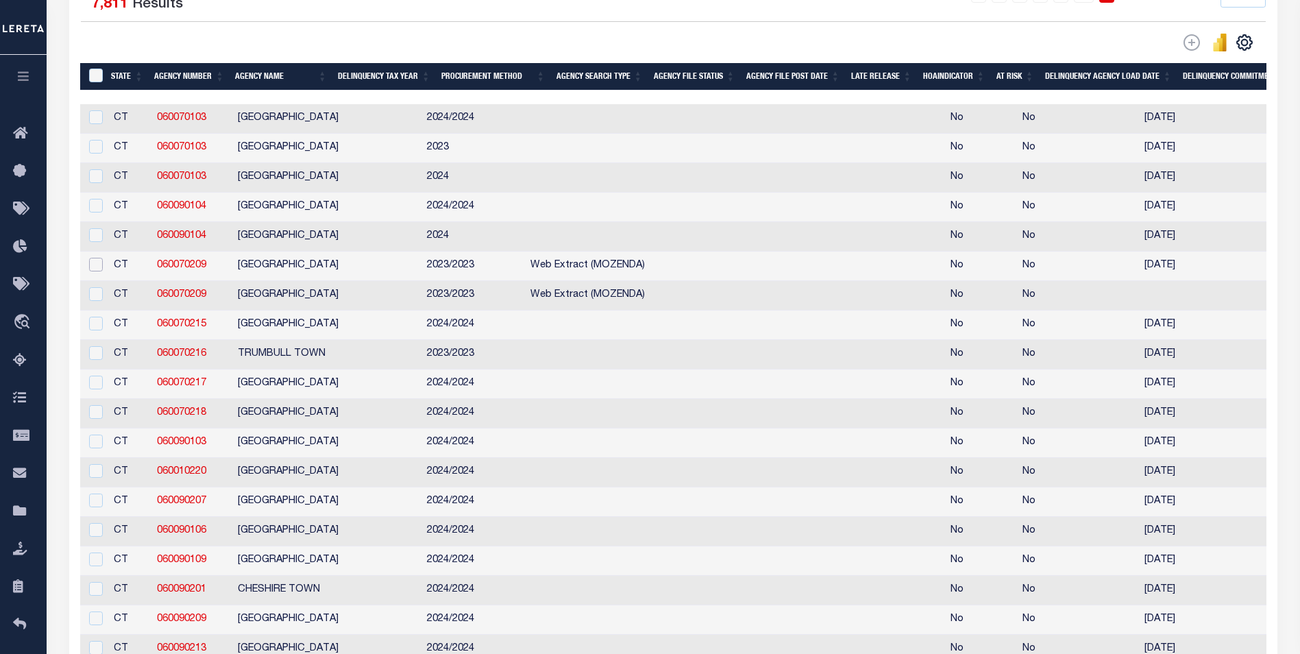
scroll to position [411, 0]
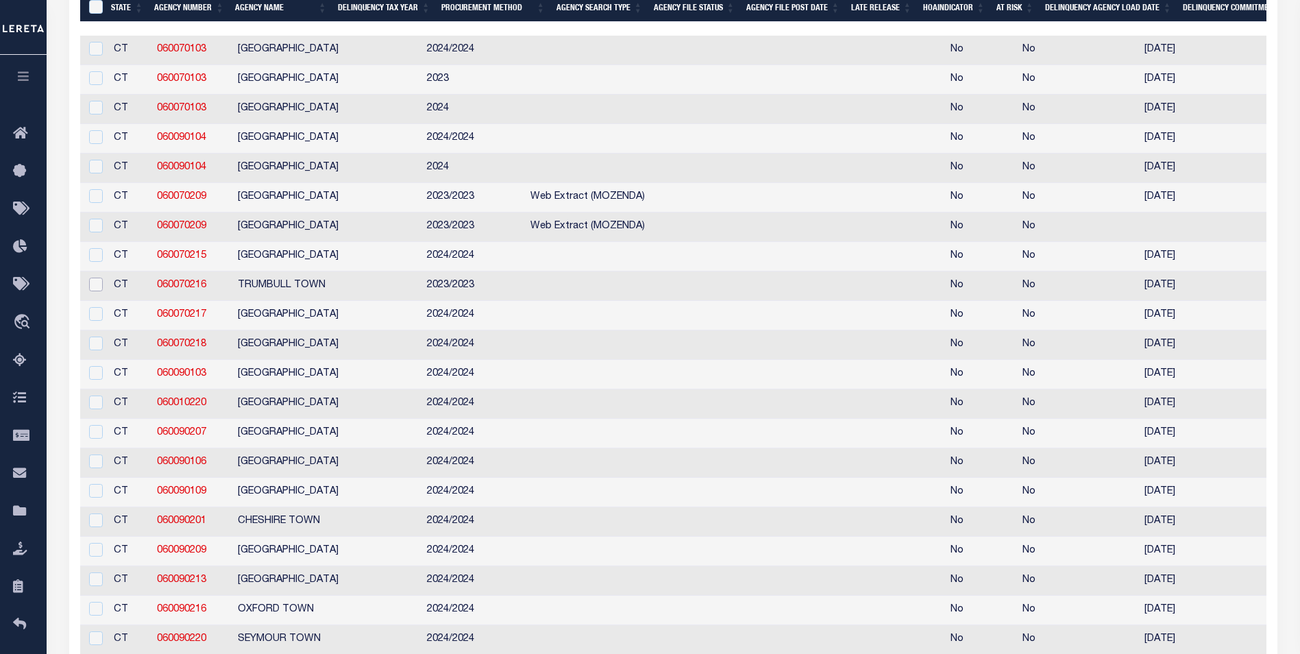
click at [89, 291] on input "checkbox" at bounding box center [96, 285] width 14 height 14
checkbox input "true"
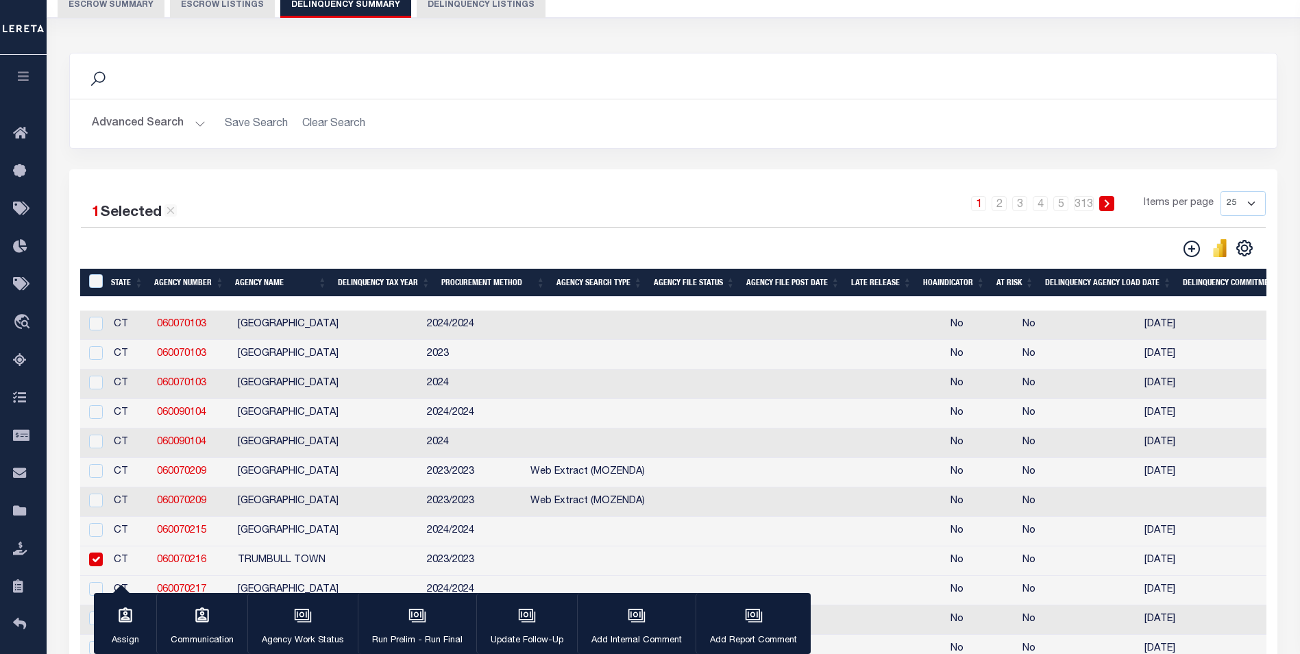
scroll to position [66, 0]
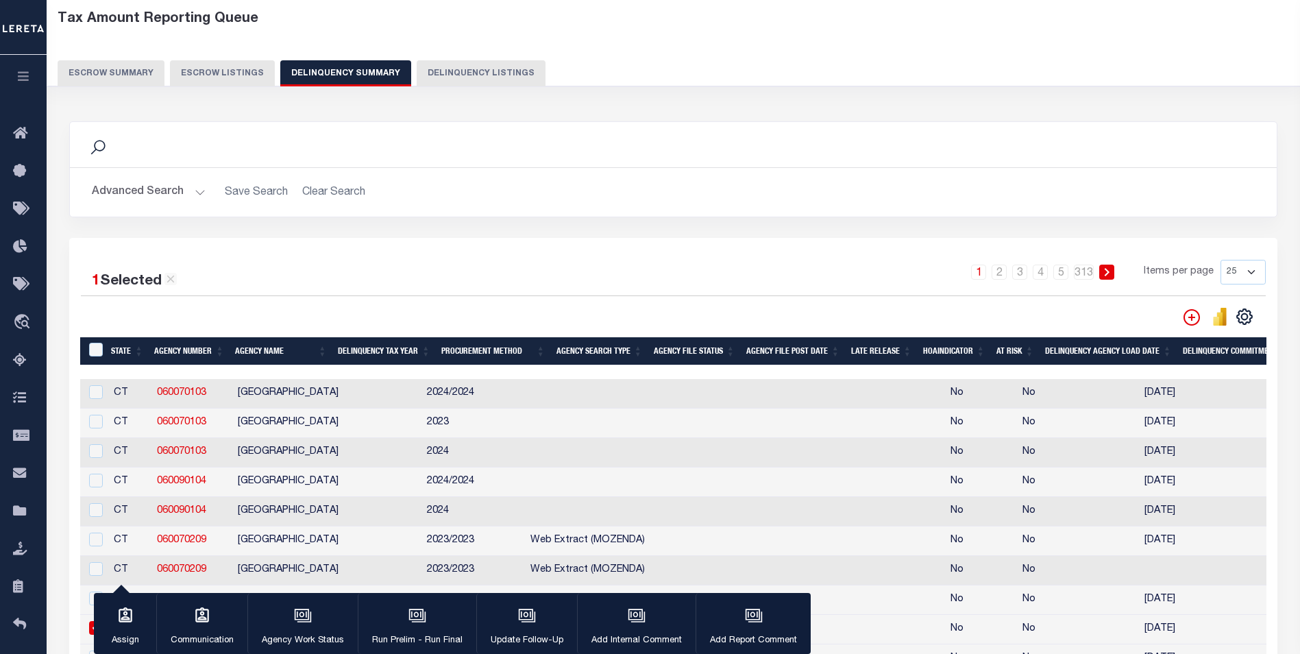
click at [1183, 316] on icon "" at bounding box center [1191, 317] width 16 height 16
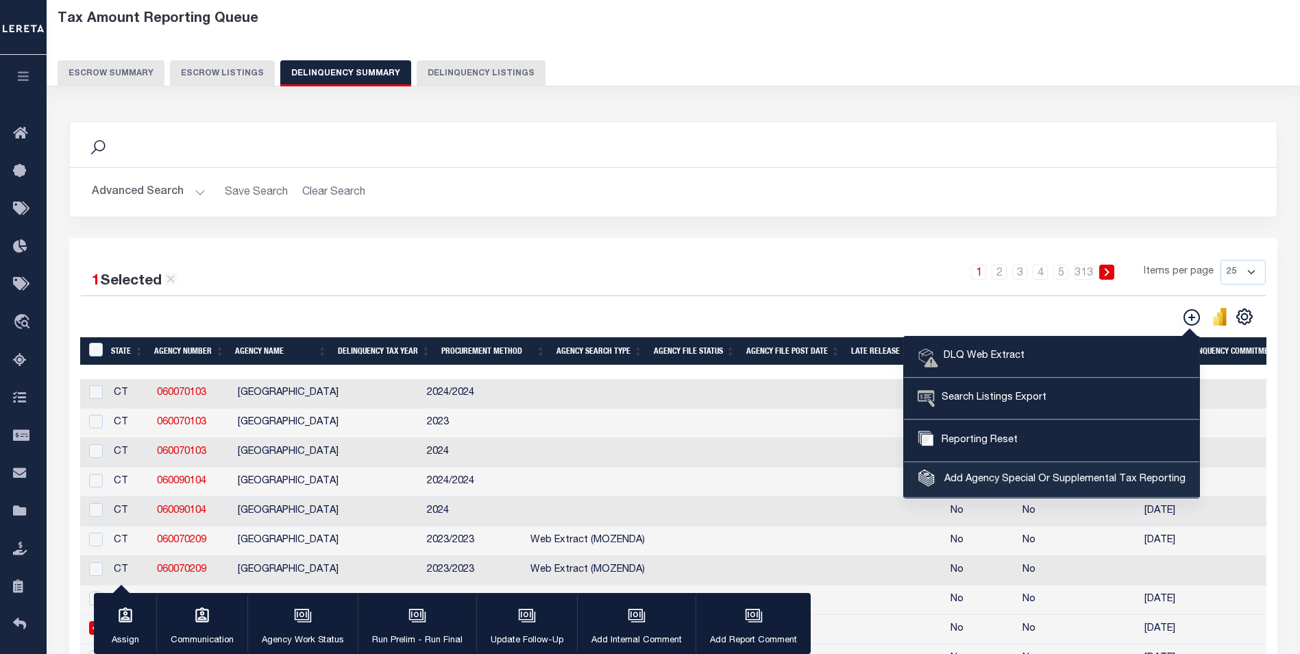
click at [922, 473] on link "Add Agency Special Or Supplemental Tax Reporting" at bounding box center [1051, 480] width 295 height 35
select select "60010222"
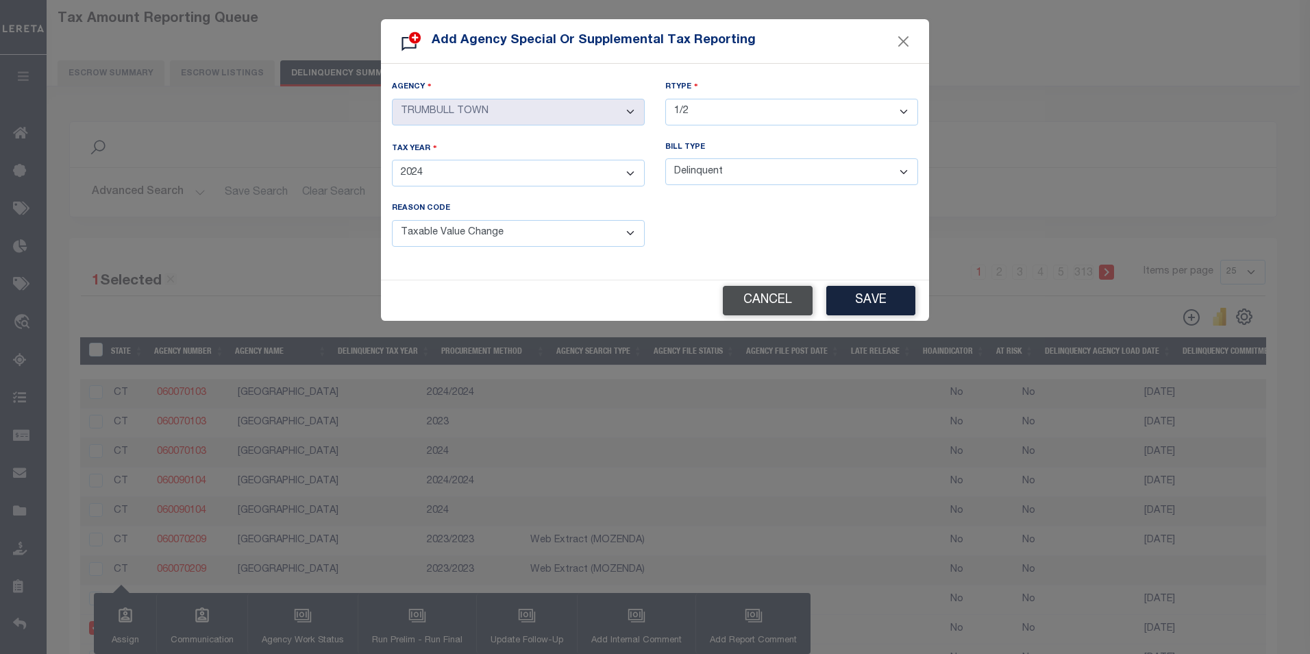
click at [759, 293] on button "Cancel" at bounding box center [768, 300] width 90 height 29
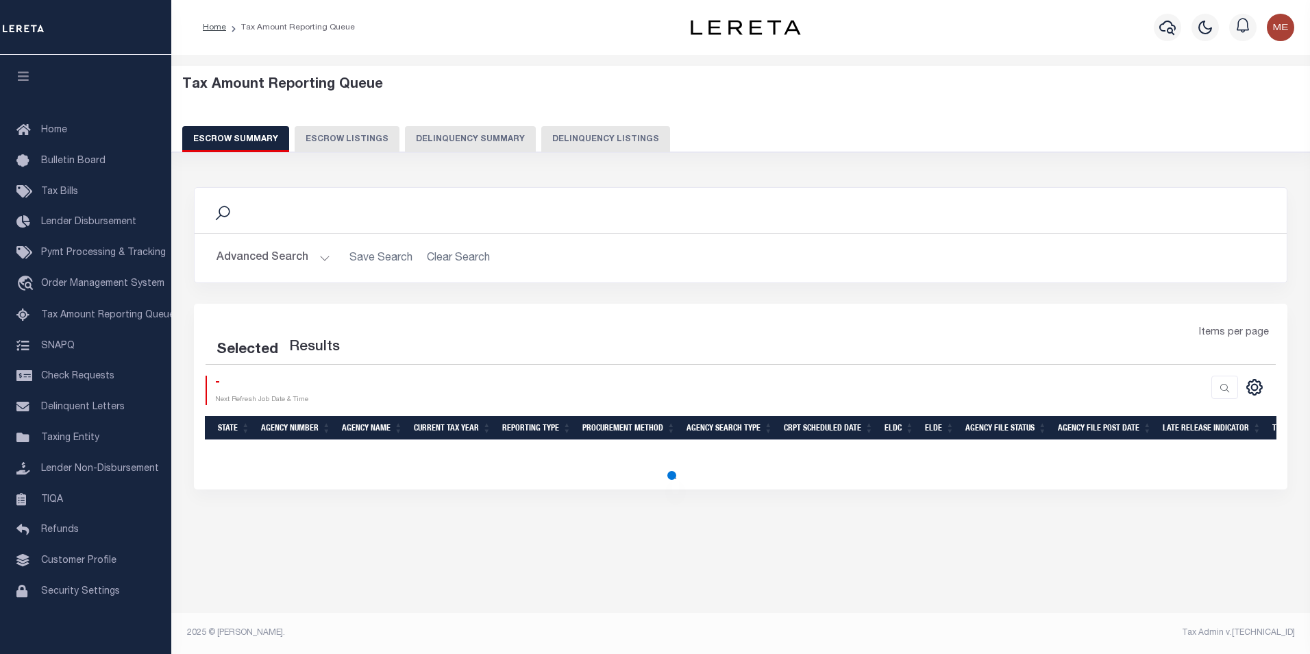
select select "100"
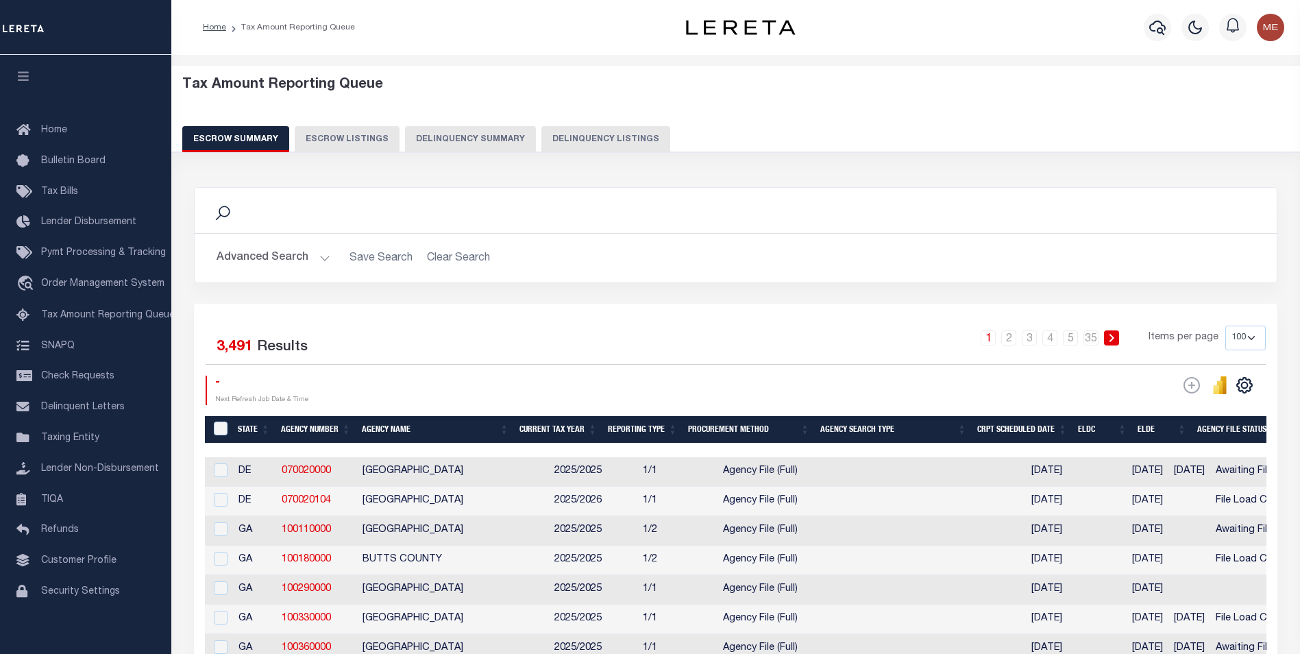
click at [440, 130] on button "Delinquency Summary" at bounding box center [470, 139] width 131 height 26
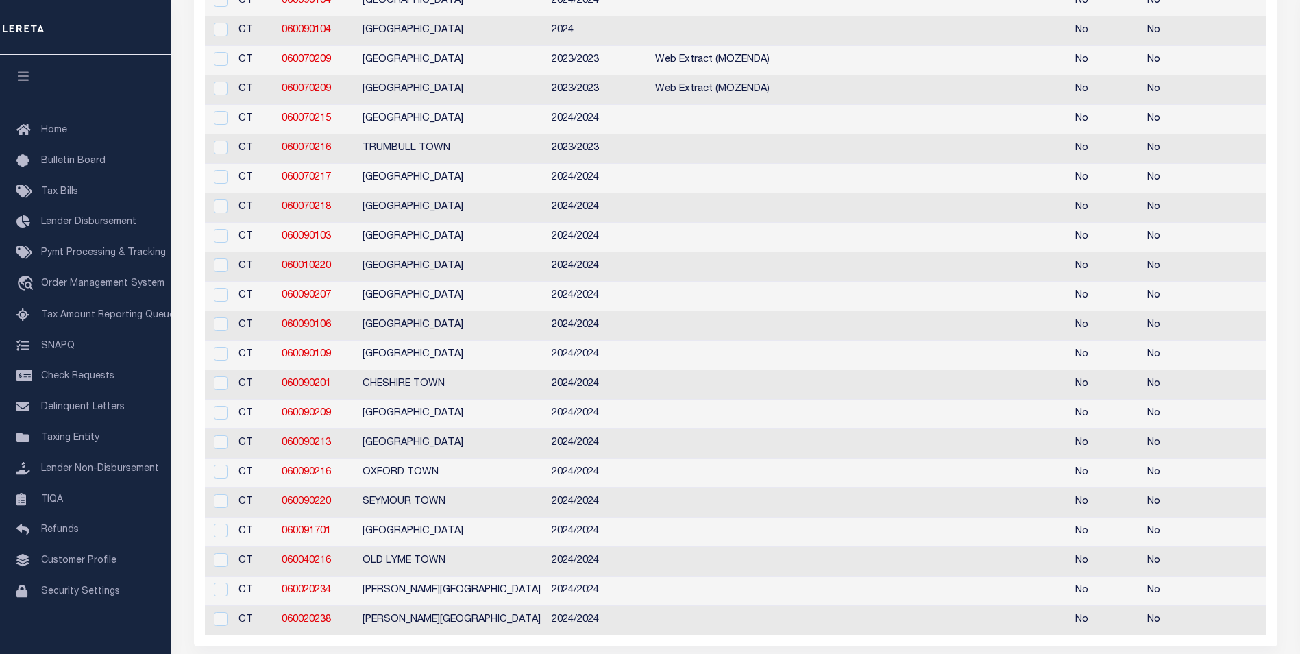
scroll to position [681, 0]
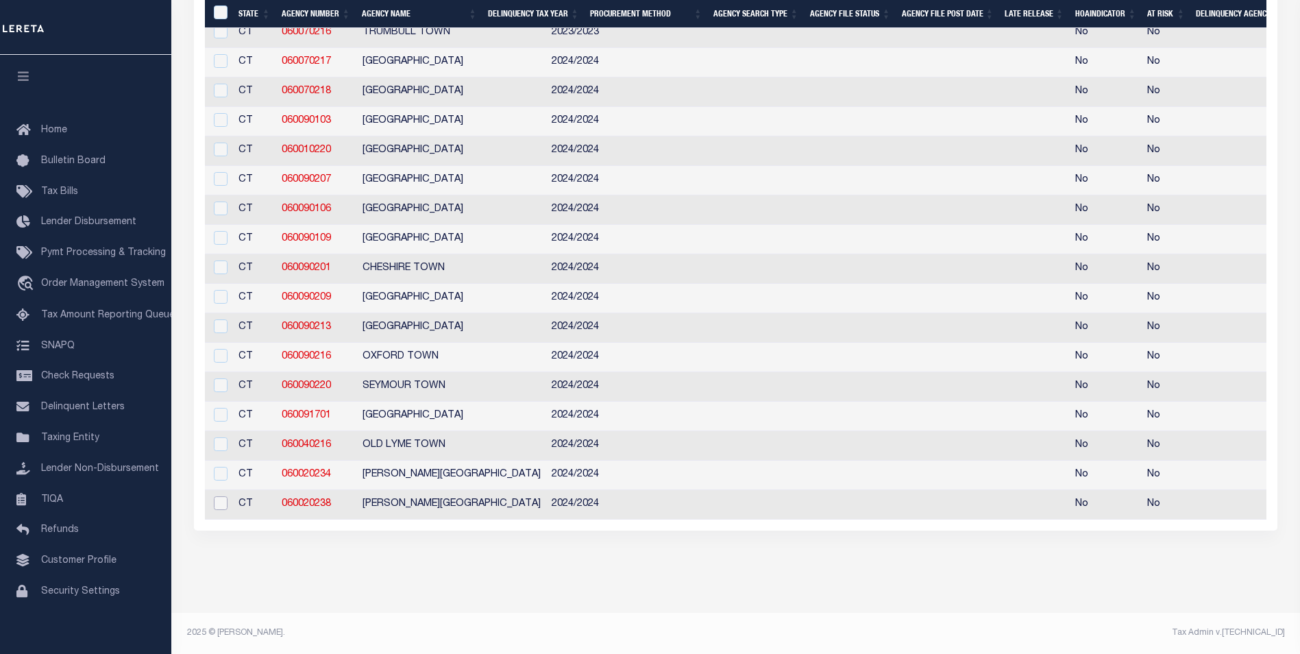
click at [223, 500] on input "checkbox" at bounding box center [221, 503] width 14 height 14
checkbox input "true"
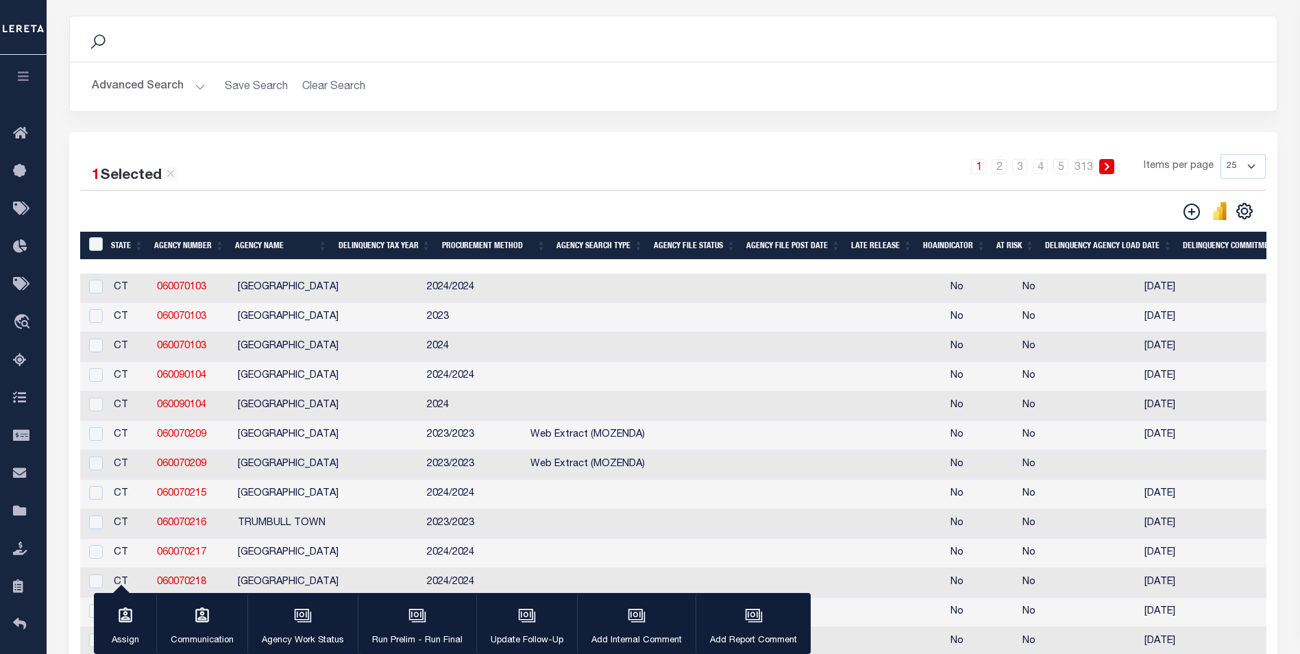
scroll to position [0, 0]
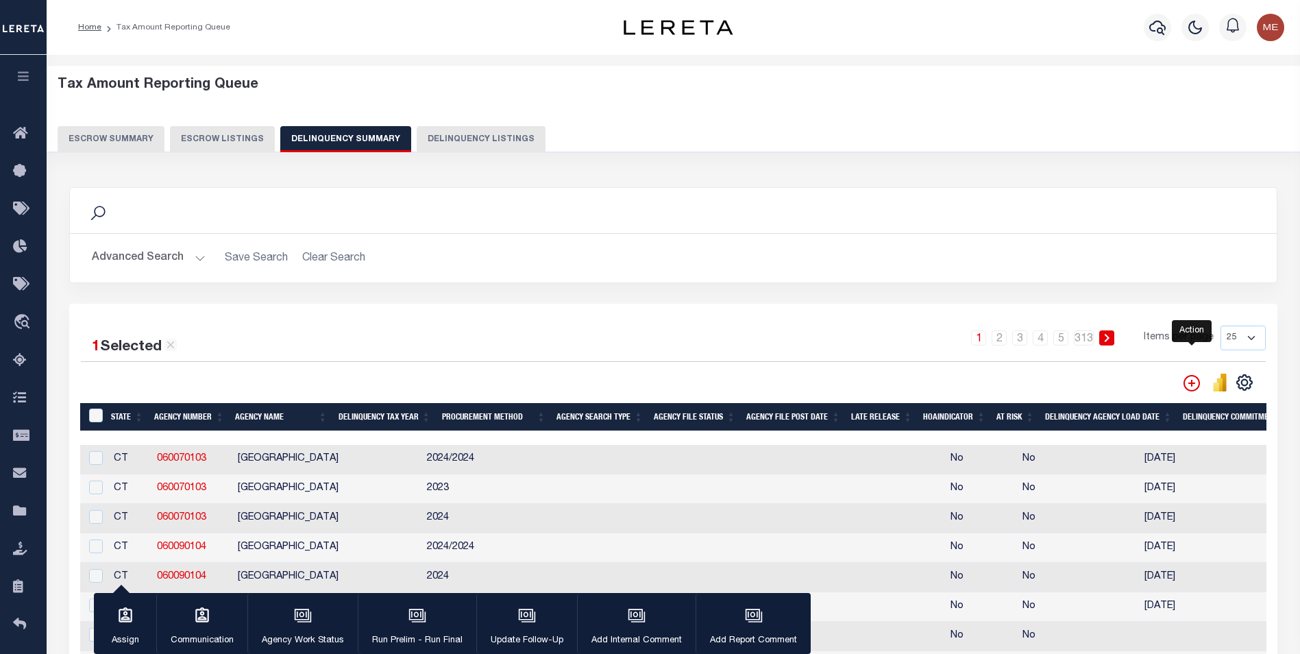
click at [1187, 379] on icon "" at bounding box center [1191, 383] width 16 height 16
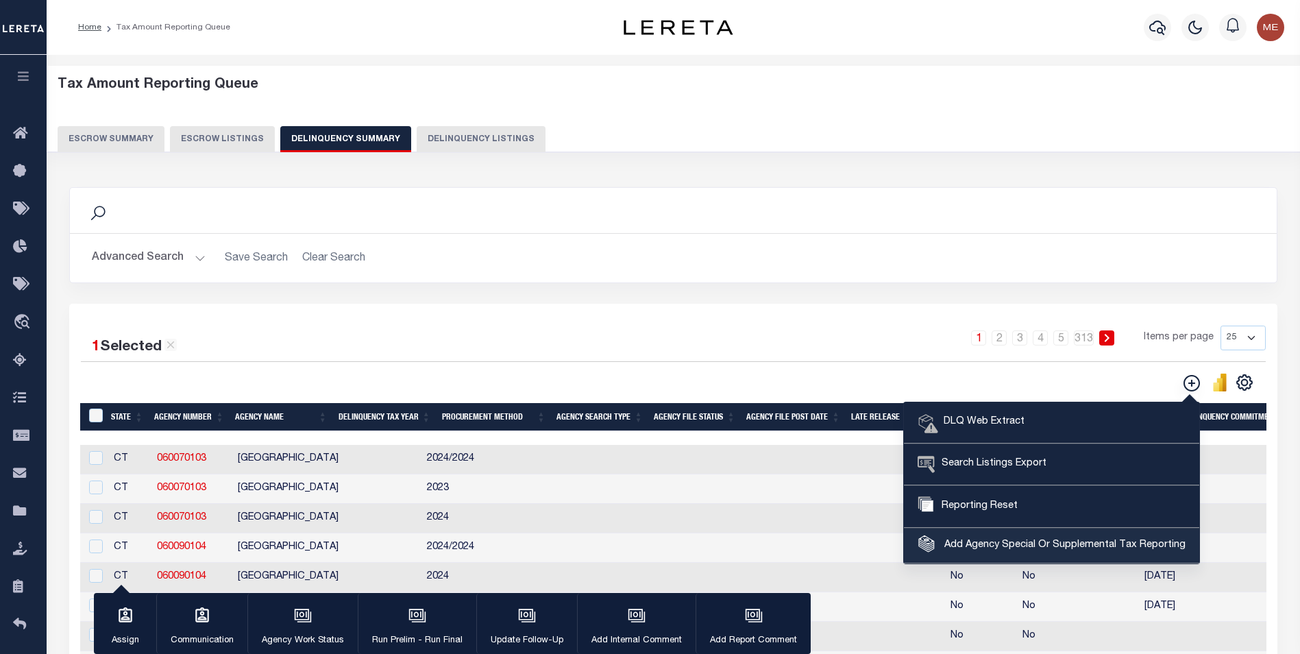
click at [1075, 541] on span "Add Agency Special Or Supplemental Tax Reporting" at bounding box center [1063, 545] width 245 height 15
select select "60070226"
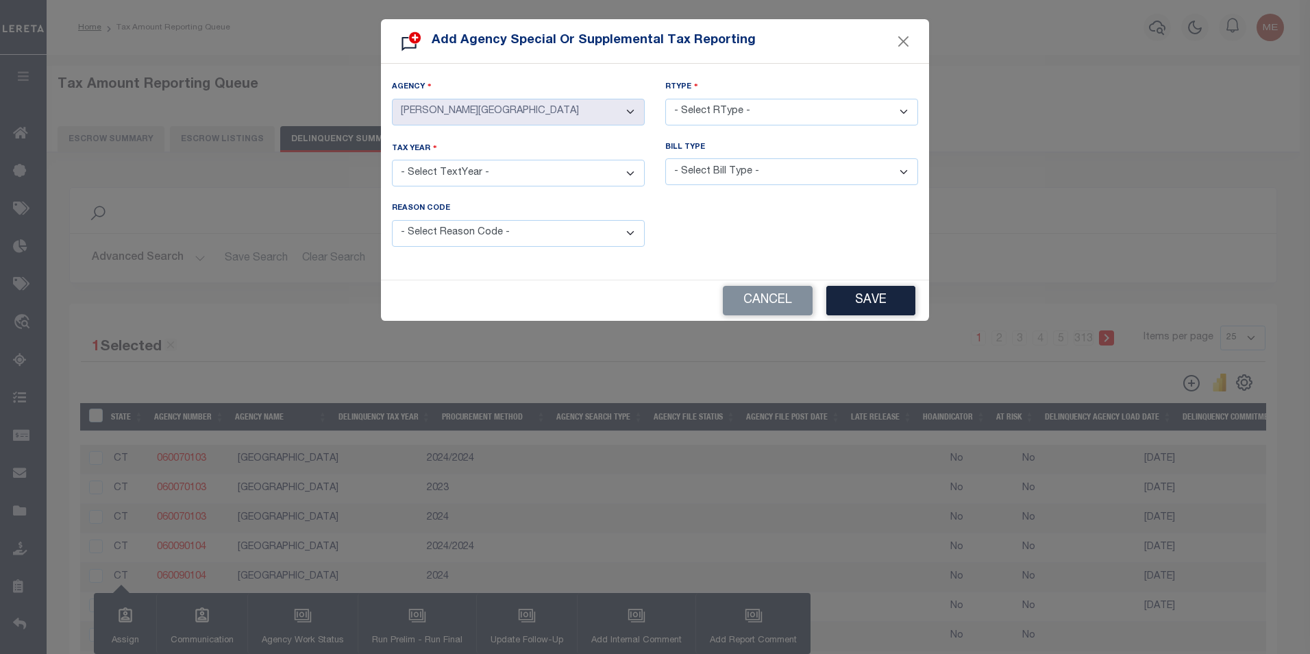
click at [541, 167] on select "- Select TextYear - 2028 2027 2026 2025 2024 2023 2022 2021 2020 2019 2018 2017…" at bounding box center [518, 173] width 253 height 27
select select "2024"
click at [392, 160] on select "- Select TextYear - 2028 2027 2026 2025 2024 2023 2022 2021 2020 2019 2018 2017…" at bounding box center [518, 173] width 253 height 27
click at [729, 120] on select "- Select RType - 1/1 1/2 1/3 1/4 2/2 2/3 2/4 3/3 3/4 4/4" at bounding box center [791, 112] width 253 height 27
select select "1/2"
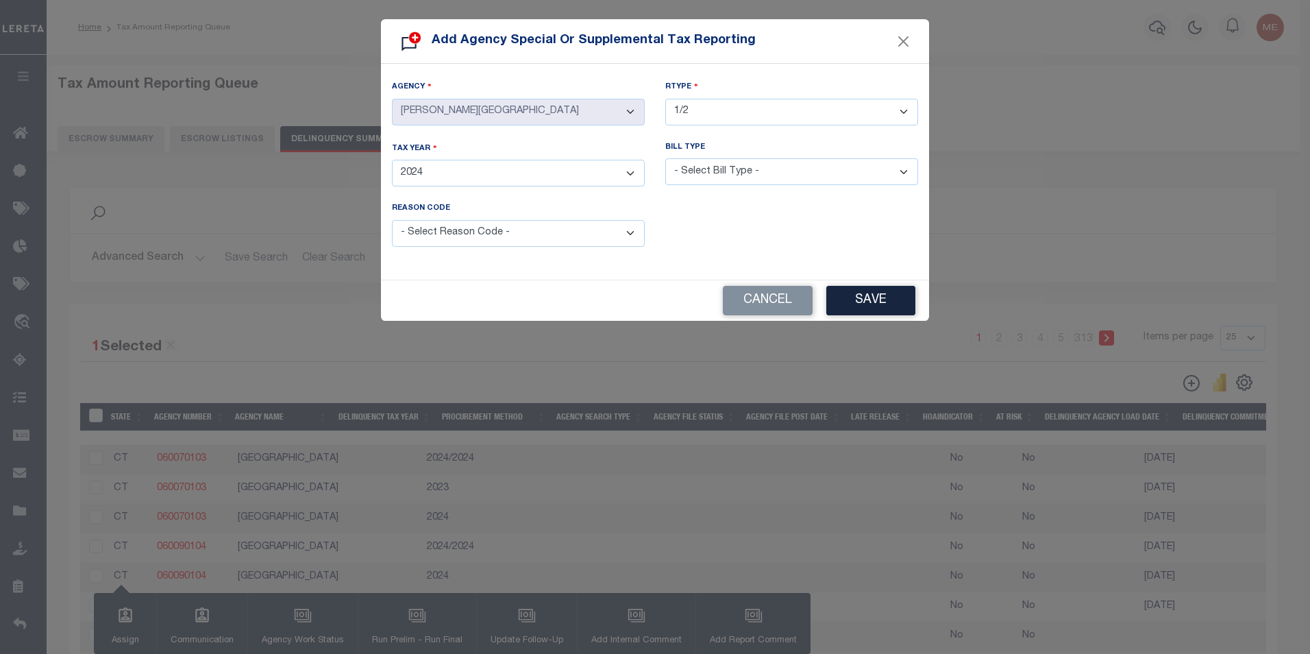
click at [665, 99] on select "- Select RType - 1/1 1/2 1/3 1/4 2/2 2/3 2/4 3/3 3/4 4/4" at bounding box center [791, 112] width 253 height 27
click at [729, 164] on select "- Select Bill Type - Regular Delinquent Supplemental Corrected/Adjusted Bill - …" at bounding box center [791, 171] width 253 height 27
select select "2"
click at [665, 158] on select "- Select Bill Type - Regular Delinquent Supplemental Corrected/Adjusted Bill - …" at bounding box center [791, 171] width 253 height 27
click at [537, 225] on select "- Select Reason Code - Payment Reversal Taxable Value Change Assessment Change …" at bounding box center [518, 233] width 253 height 27
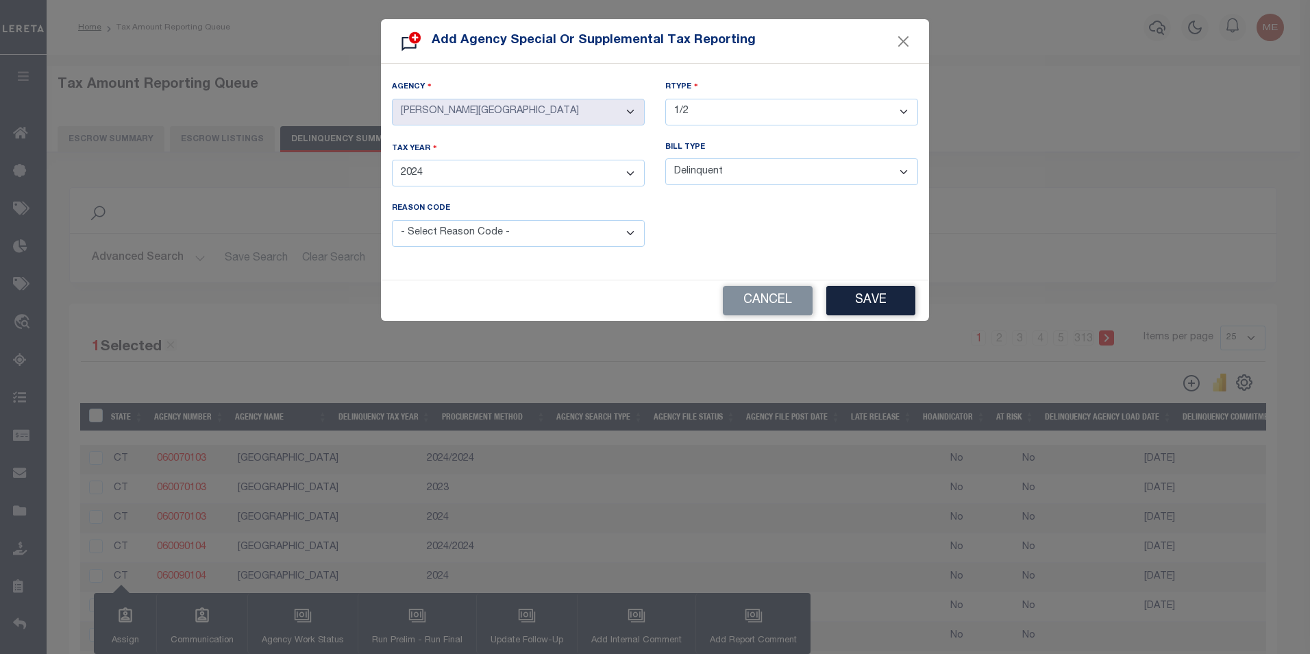
select select "2"
click at [392, 220] on select "- Select Reason Code - Payment Reversal Taxable Value Change Assessment Change …" at bounding box center [518, 233] width 253 height 27
click at [878, 295] on button "Save" at bounding box center [870, 300] width 89 height 29
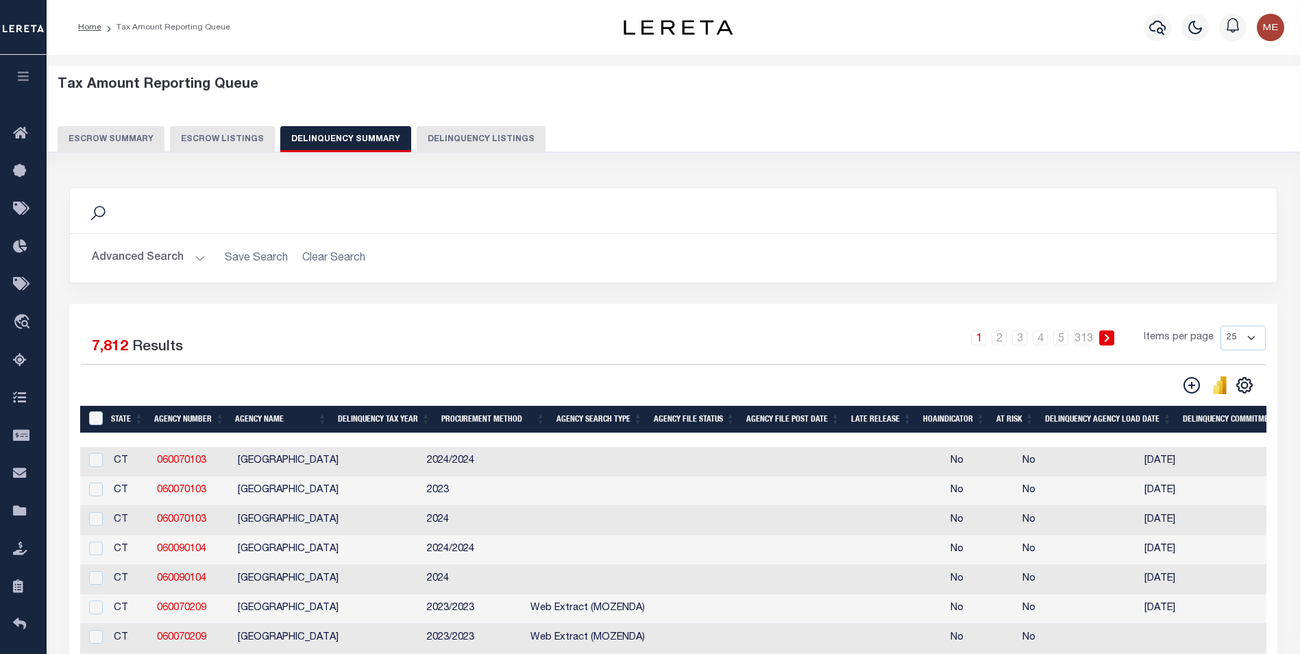
click at [177, 256] on button "Advanced Search" at bounding box center [149, 258] width 114 height 27
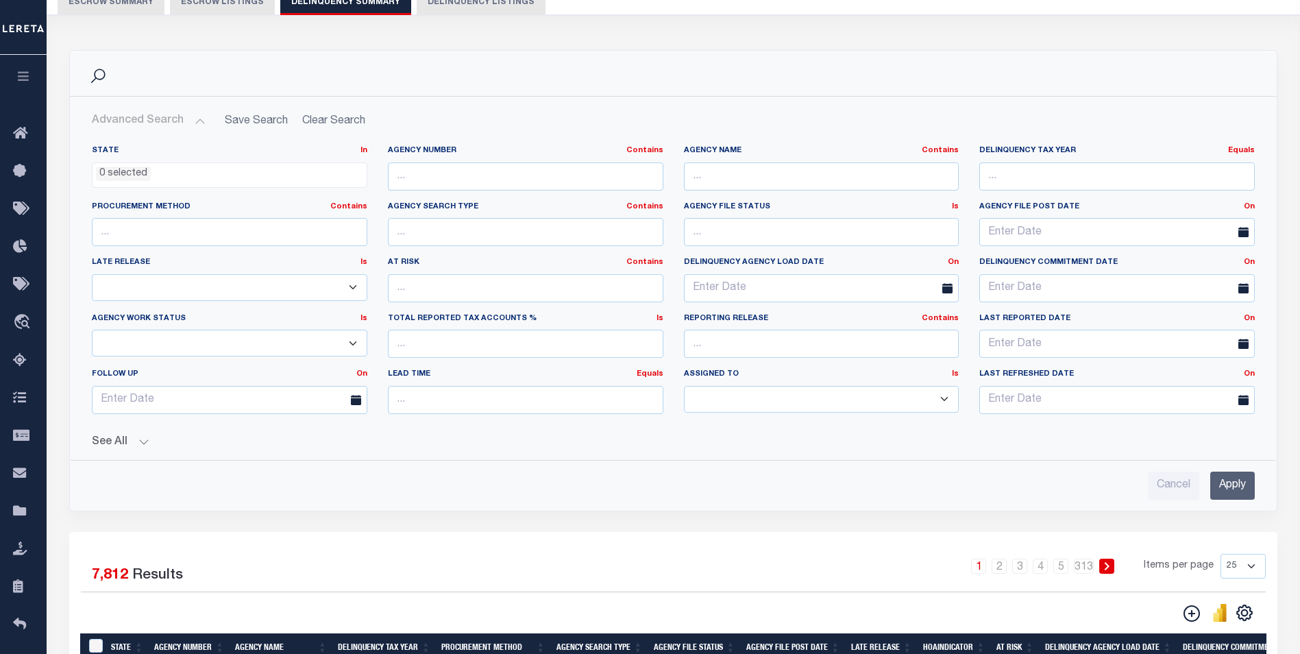
scroll to position [69, 0]
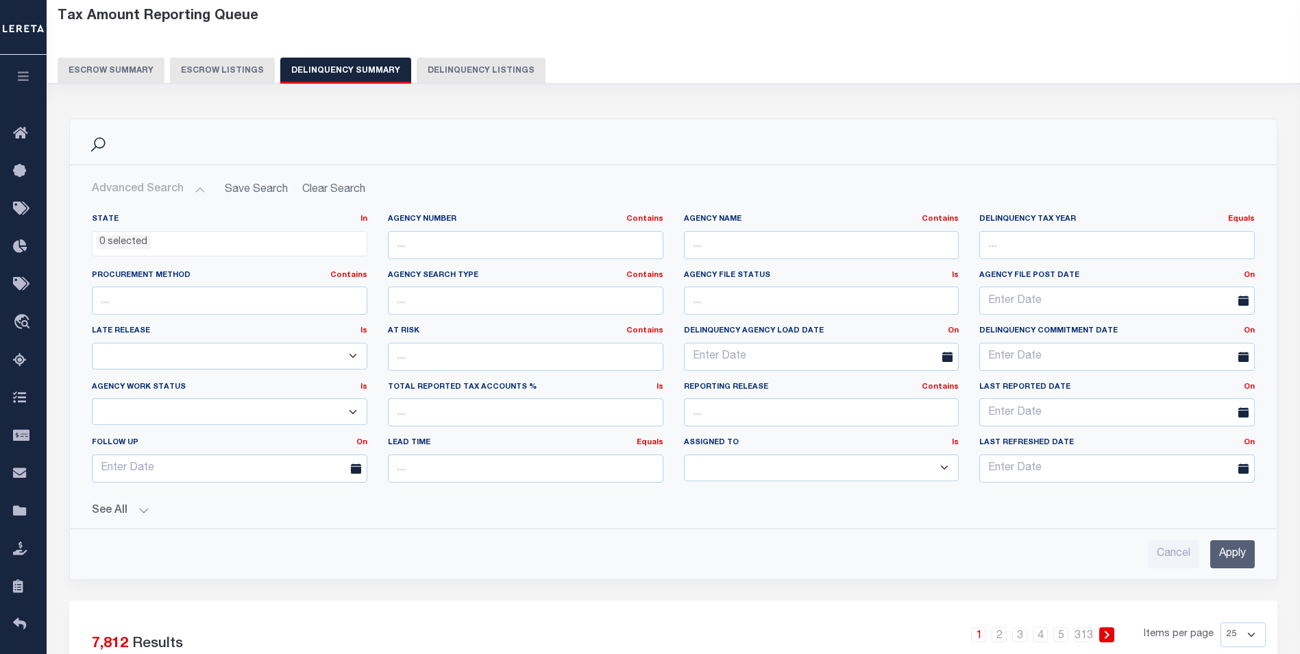
click at [132, 508] on button "See All" at bounding box center [673, 510] width 1163 height 13
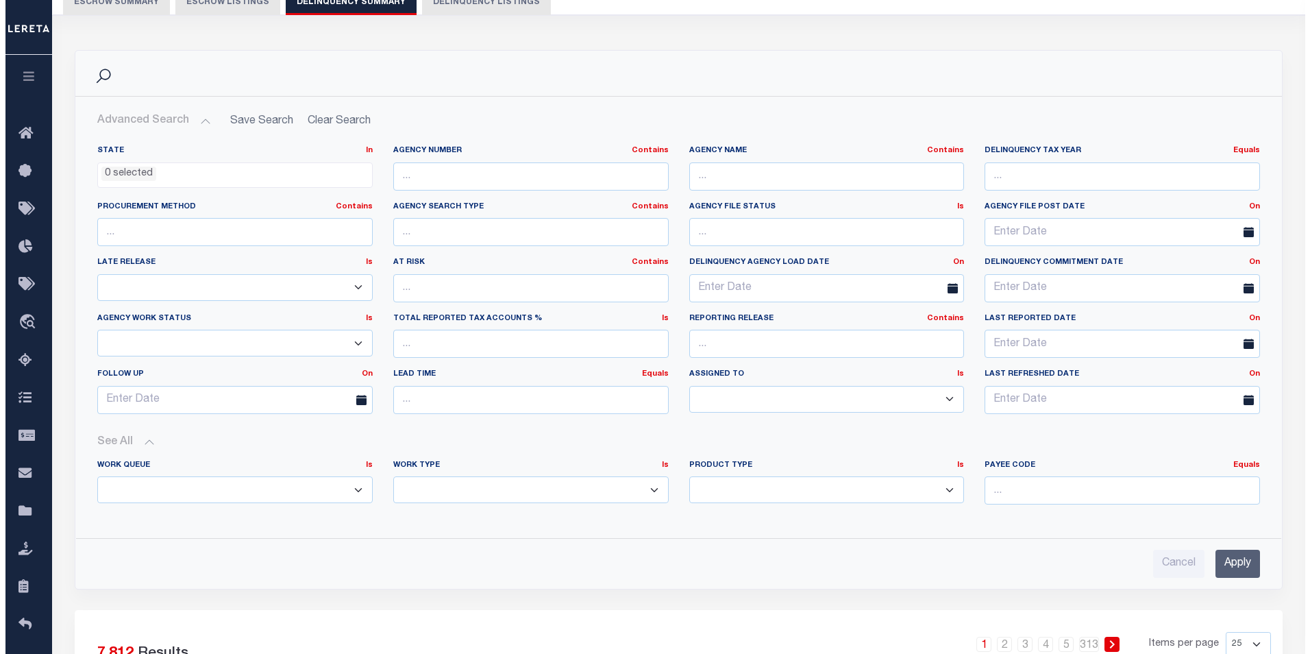
scroll to position [206, 0]
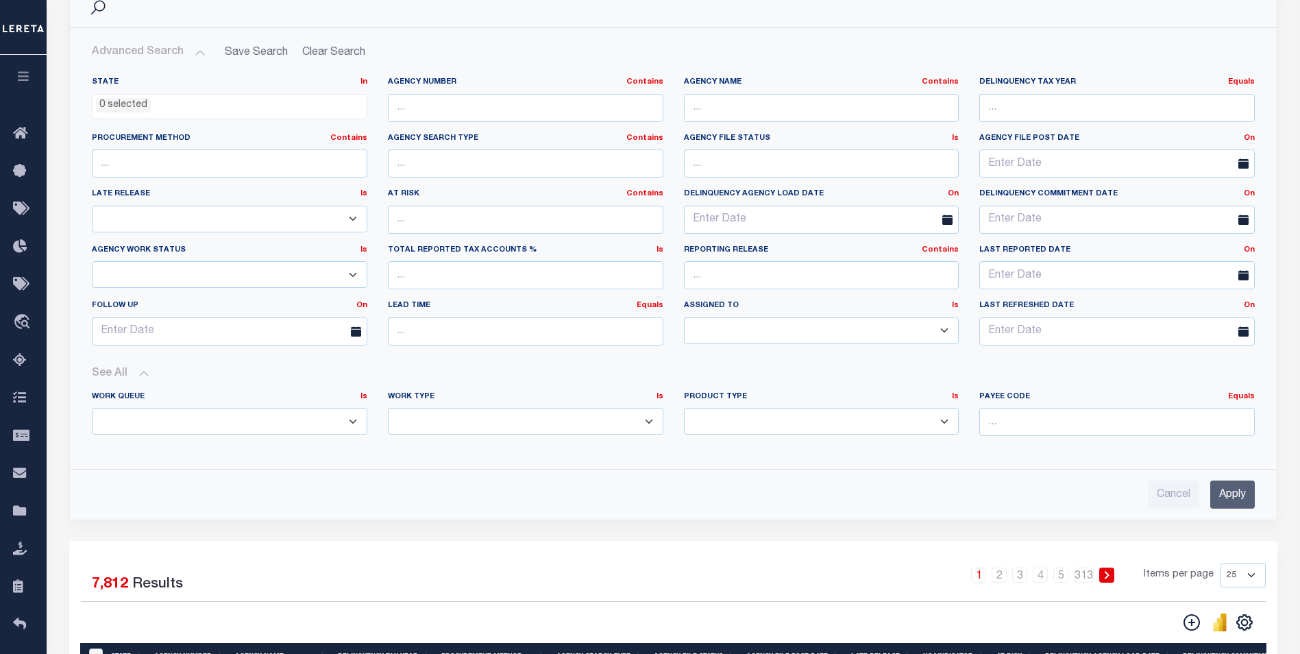
click at [627, 398] on label "Work Type Is Is Contains" at bounding box center [525, 397] width 275 height 12
click at [609, 412] on select "Annual Delinquency Back Search Payment Status Check DTRACK" at bounding box center [525, 421] width 275 height 27
select select "AnnualDelinquency"
click at [388, 408] on select "Annual Delinquency Back Search Payment Status Check DTRACK" at bounding box center [525, 421] width 275 height 27
click at [1233, 491] on input "Apply" at bounding box center [1232, 494] width 45 height 28
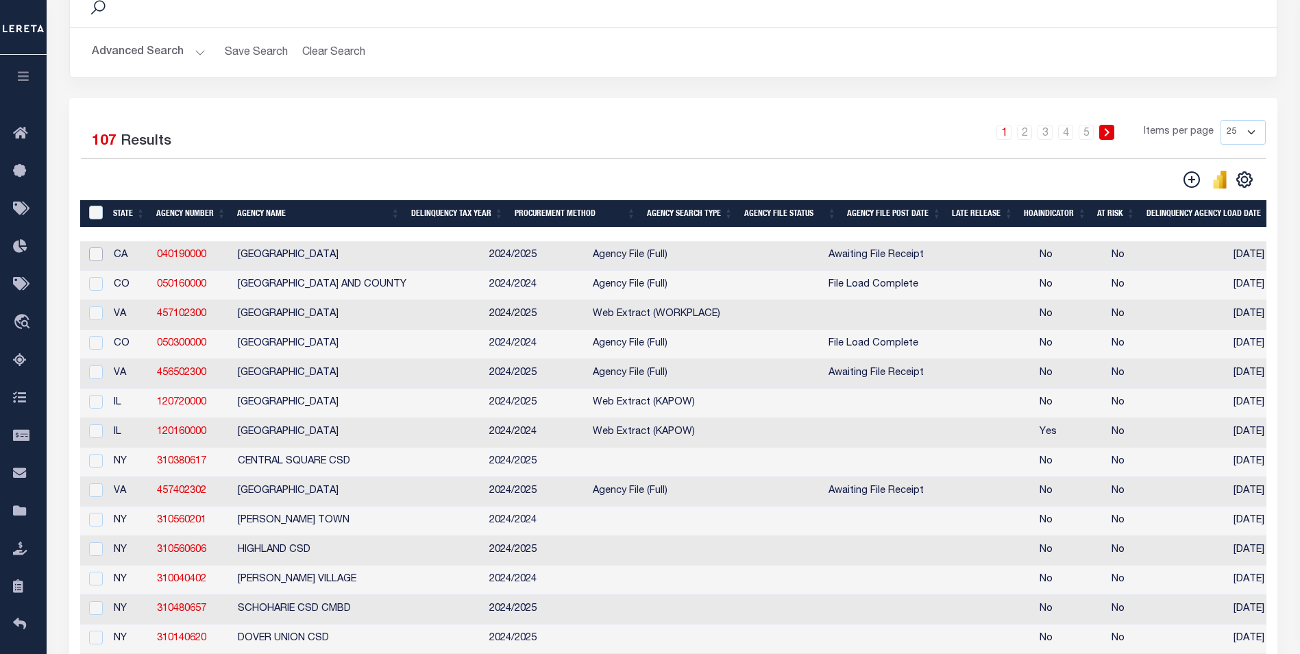
click at [93, 259] on input "checkbox" at bounding box center [96, 254] width 14 height 14
checkbox input "true"
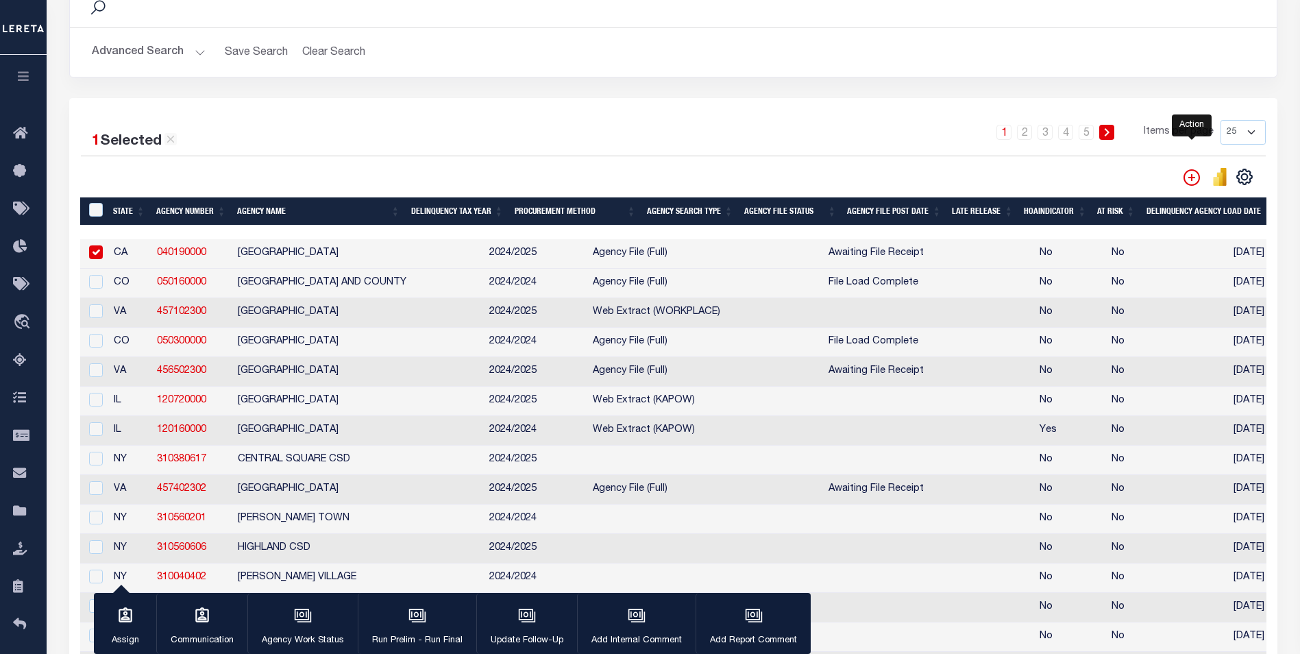
click at [1190, 180] on icon "" at bounding box center [1191, 177] width 16 height 16
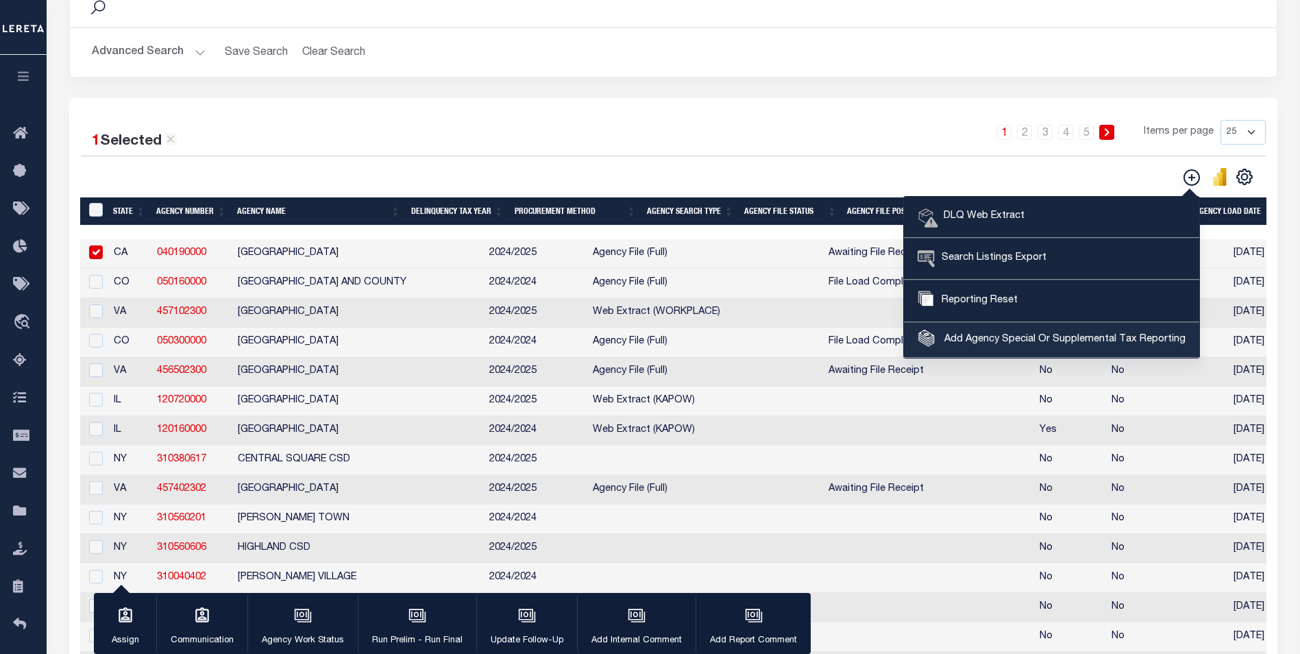
click at [1042, 335] on span "Add Agency Special Or Supplemental Tax Reporting" at bounding box center [1063, 339] width 245 height 15
select select "603700000"
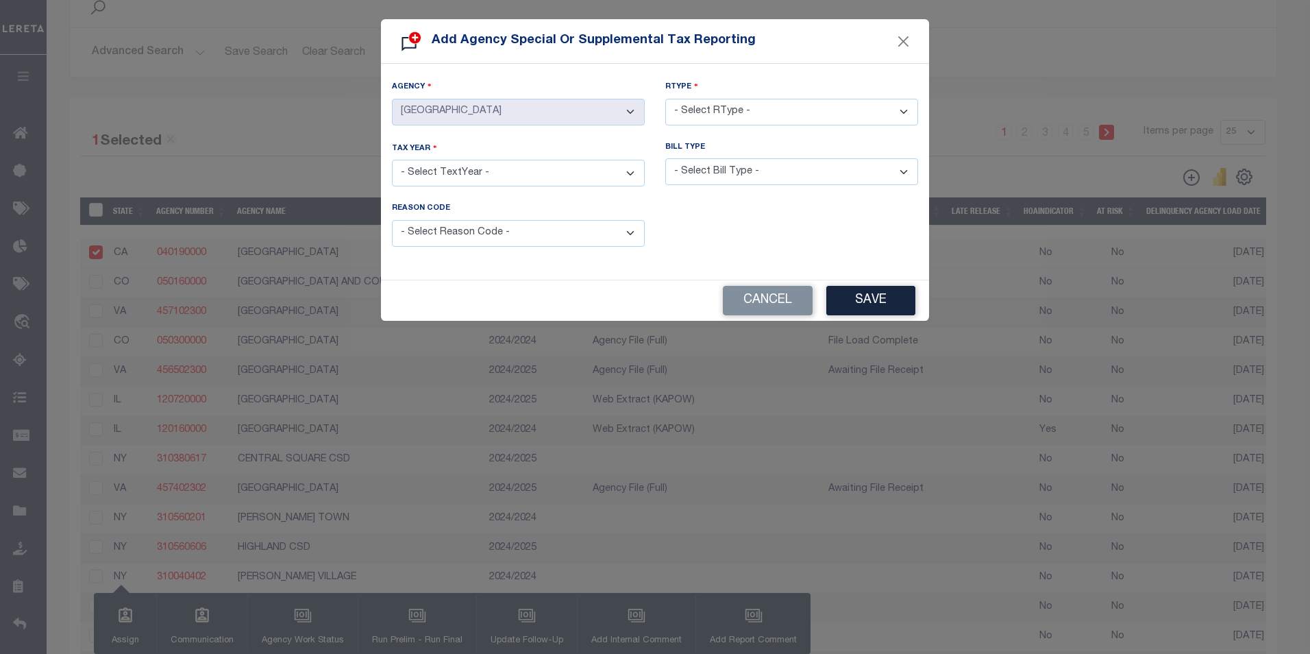
click at [495, 170] on select "- Select TextYear - 2028 2027 2026 2025 2024 2023 2022 2021 2020 2019 2018 2017…" at bounding box center [518, 173] width 253 height 27
select select "2023"
click at [392, 160] on select "- Select TextYear - 2028 2027 2026 2025 2024 2023 2022 2021 2020 2019 2018 2017…" at bounding box center [518, 173] width 253 height 27
click at [689, 110] on select "- Select RType - 1/1 1/2 1/3 1/4 2/2 2/3 2/4 3/3 3/4 4/4" at bounding box center [791, 112] width 253 height 27
select select "1/2"
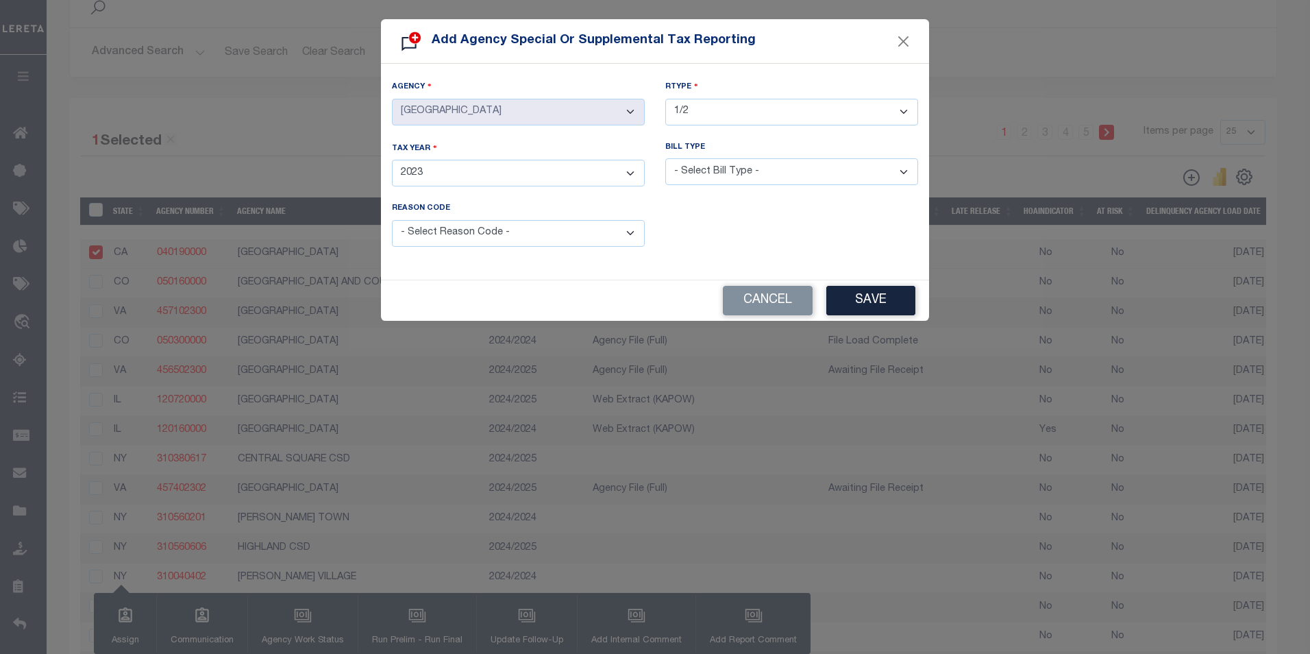
click at [665, 99] on select "- Select RType - 1/1 1/2 1/3 1/4 2/2 2/3 2/4 3/3 3/4 4/4" at bounding box center [791, 112] width 253 height 27
click at [516, 228] on select "- Select Reason Code - Payment Reversal Taxable Value Change Assessment Change …" at bounding box center [518, 233] width 253 height 27
select select "6"
click at [392, 220] on select "- Select Reason Code - Payment Reversal Taxable Value Change Assessment Change …" at bounding box center [518, 233] width 253 height 27
click at [765, 169] on select "- Select Bill Type - Regular Delinquent Supplemental Corrected/Adjusted Bill - …" at bounding box center [791, 171] width 253 height 27
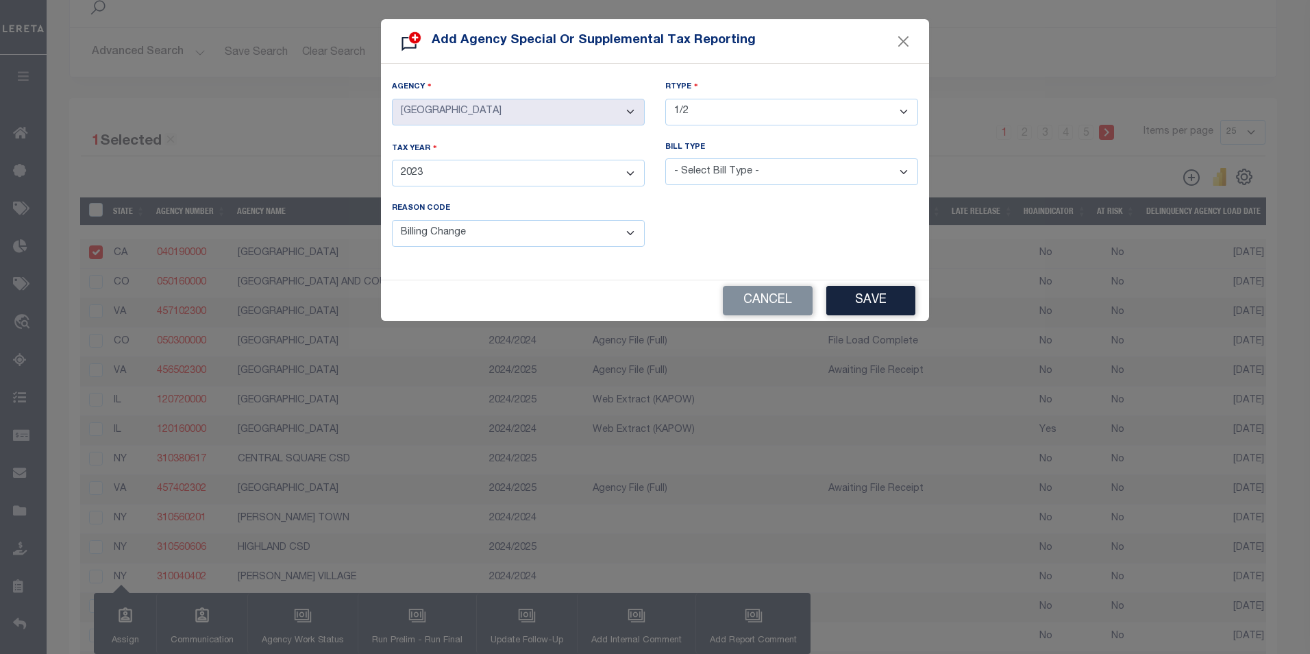
select select "2"
click at [665, 158] on select "- Select Bill Type - Regular Delinquent Supplemental Corrected/Adjusted Bill - …" at bounding box center [791, 171] width 253 height 27
click at [858, 291] on button "Save" at bounding box center [870, 300] width 89 height 29
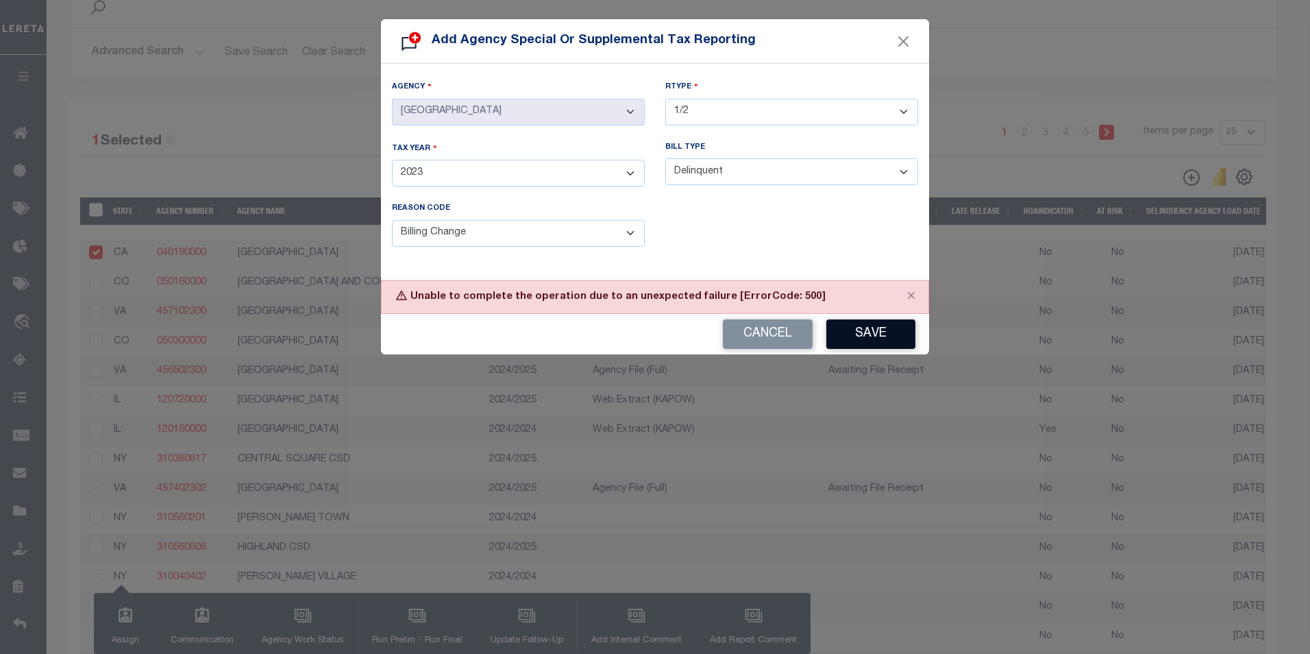
click at [850, 343] on button "Save" at bounding box center [870, 333] width 89 height 29
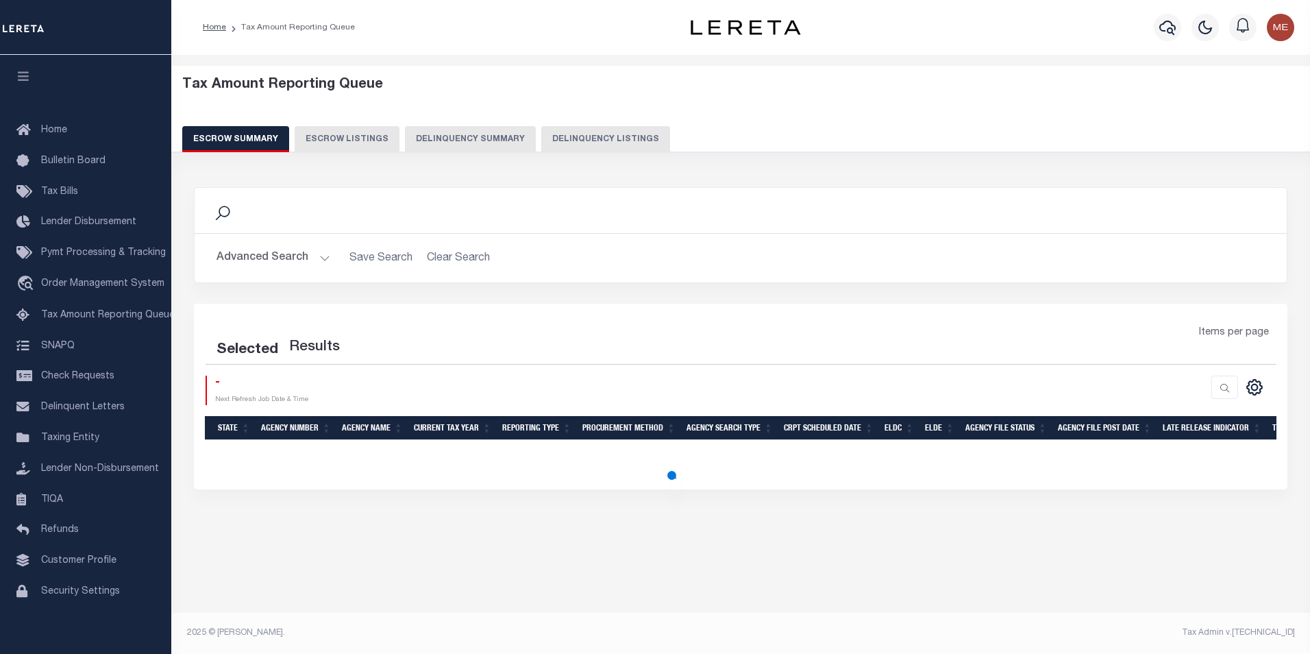
select select "100"
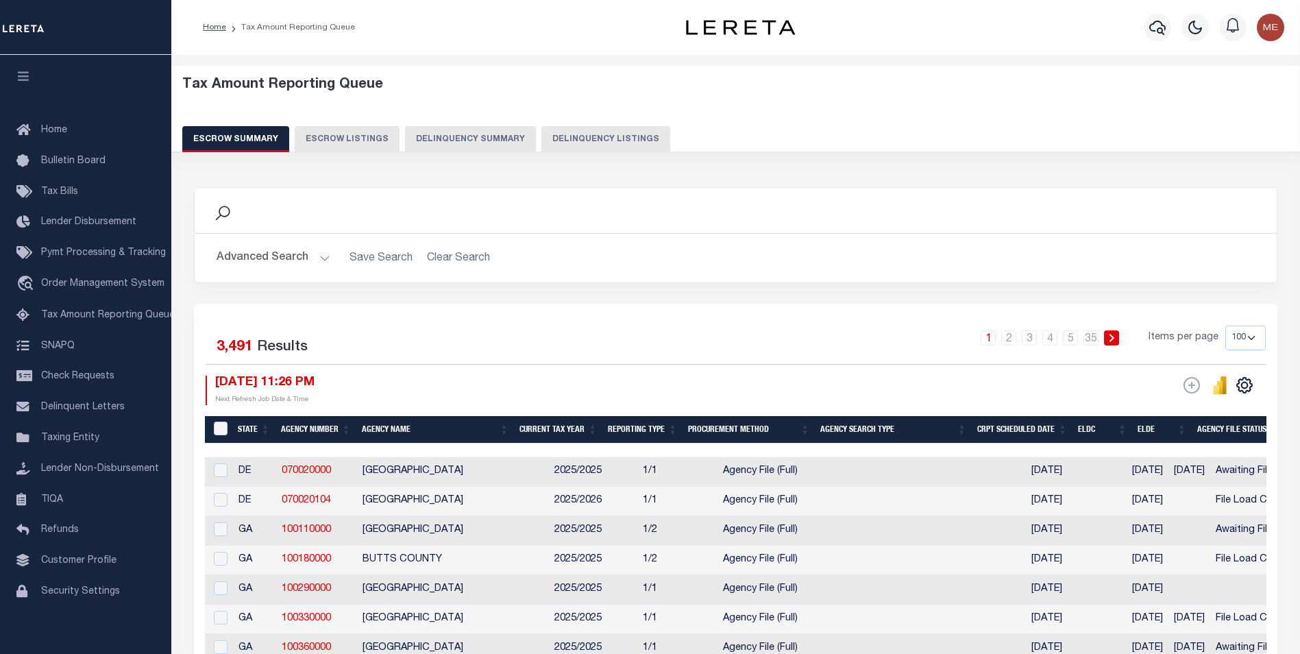
click at [460, 145] on button "Delinquency Summary" at bounding box center [470, 139] width 131 height 26
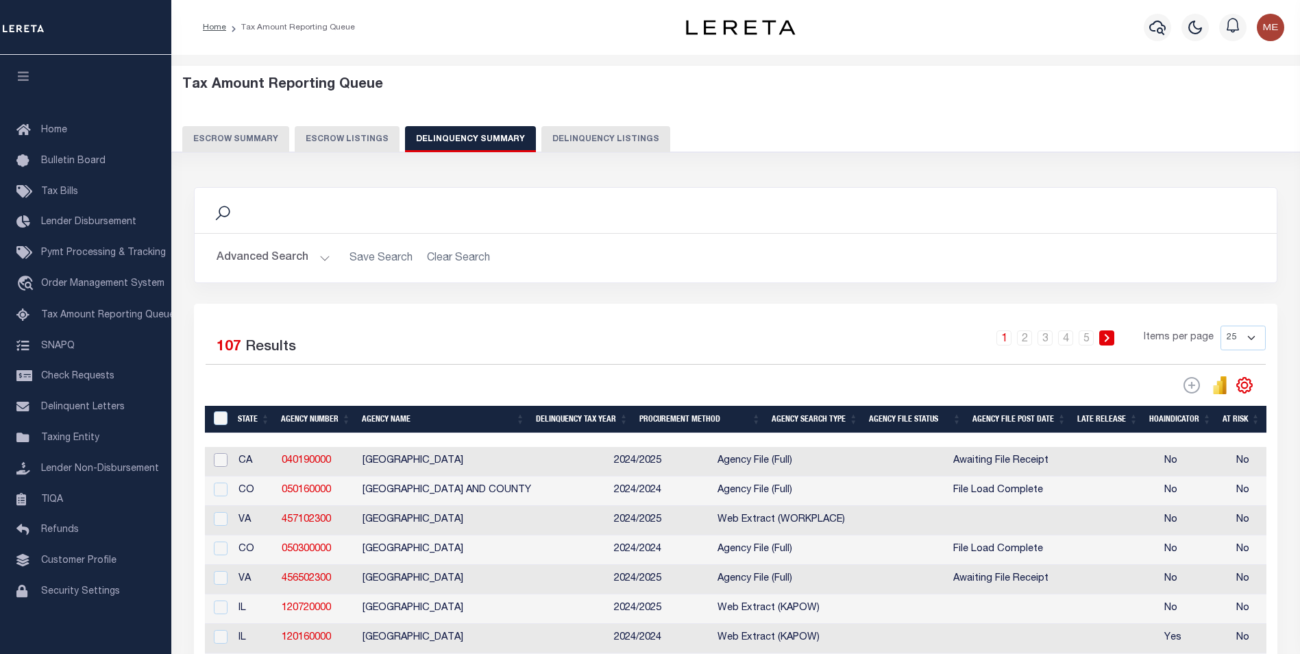
click at [216, 465] on input "checkbox" at bounding box center [221, 460] width 14 height 14
checkbox input "true"
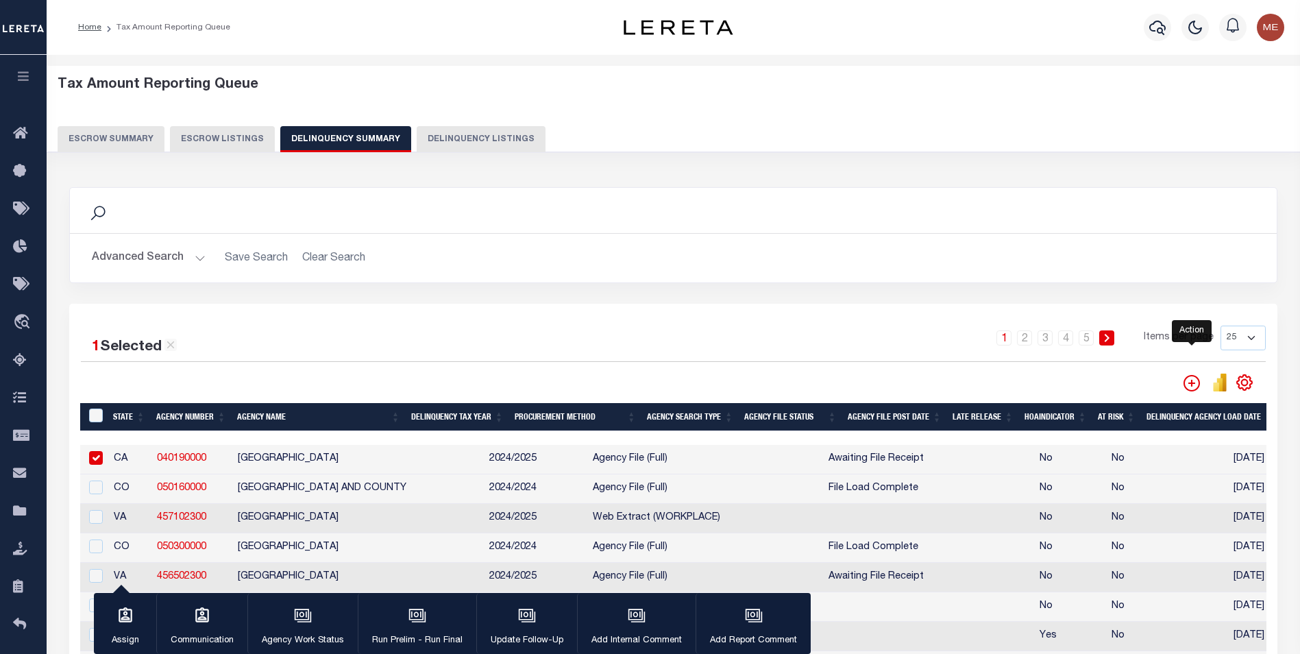
click at [1187, 386] on icon "" at bounding box center [1191, 383] width 16 height 16
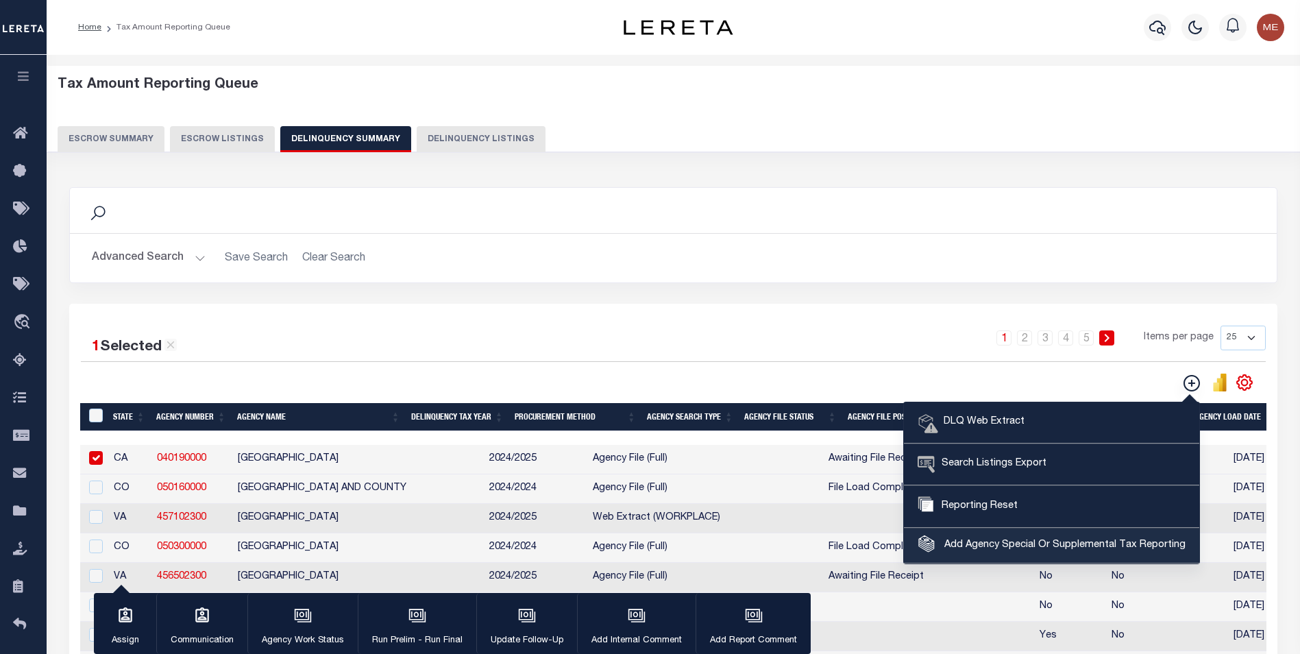
click at [1012, 545] on span "Add Agency Special Or Supplemental Tax Reporting" at bounding box center [1063, 545] width 245 height 15
select select "603700000"
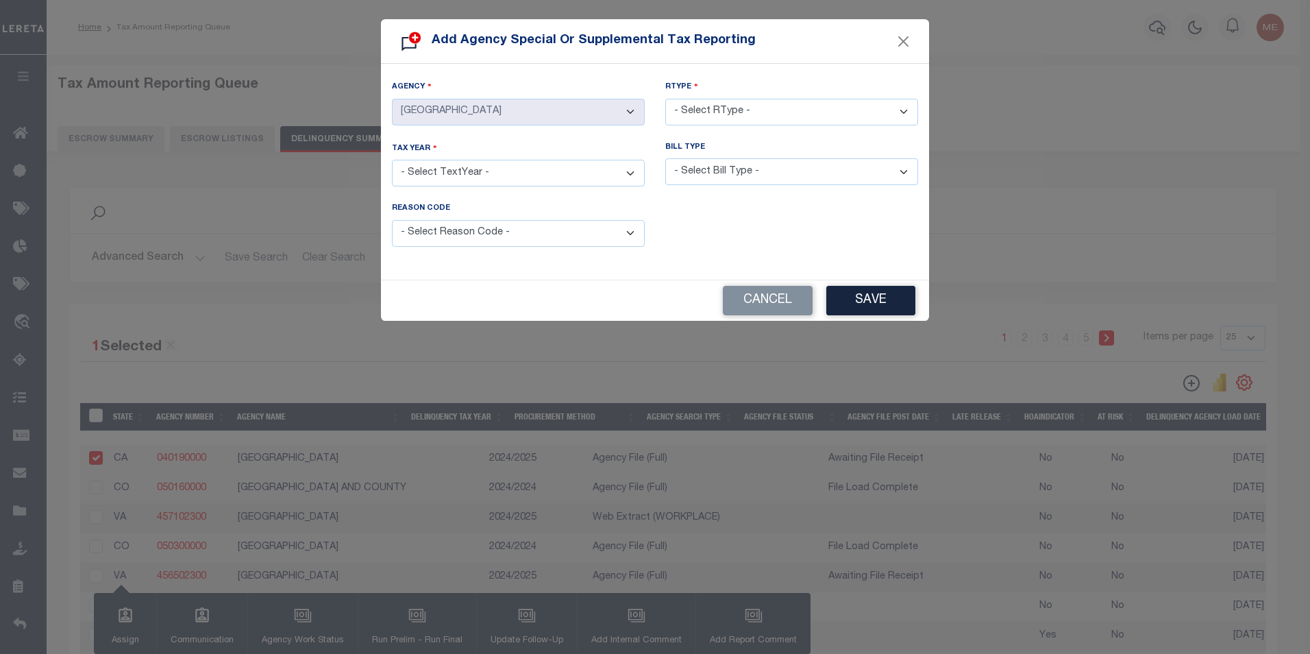
click at [537, 171] on select "- Select TextYear - 2028 2027 2026 2025 2024 2023 2022 2021 2020 2019 2018 2017…" at bounding box center [518, 173] width 253 height 27
select select "2024"
click at [392, 160] on select "- Select TextYear - 2028 2027 2026 2025 2024 2023 2022 2021 2020 2019 2018 2017…" at bounding box center [518, 173] width 253 height 27
click at [694, 107] on select "- Select RType - 1/1 1/2 1/3 1/4 2/2 2/3 2/4 3/3 3/4 4/4" at bounding box center [791, 112] width 253 height 27
select select "1/2"
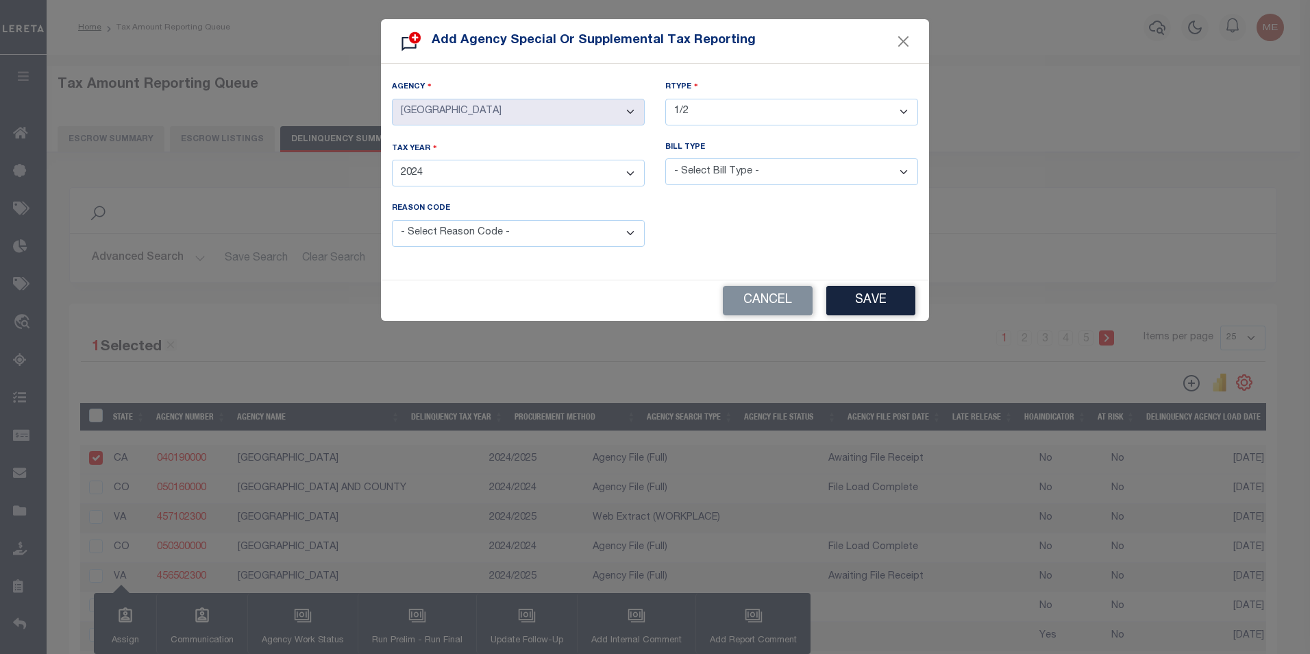
click at [665, 99] on select "- Select RType - 1/1 1/2 1/3 1/4 2/2 2/3 2/4 3/3 3/4 4/4" at bounding box center [791, 112] width 253 height 27
click at [802, 172] on select "- Select Bill Type - Regular Delinquent Supplemental Corrected/Adjusted Bill - …" at bounding box center [791, 171] width 253 height 27
select select "2"
click at [665, 158] on select "- Select Bill Type - Regular Delinquent Supplemental Corrected/Adjusted Bill - …" at bounding box center [791, 171] width 253 height 27
click at [536, 228] on select "- Select Reason Code - Payment Reversal Taxable Value Change Assessment Change …" at bounding box center [518, 233] width 253 height 27
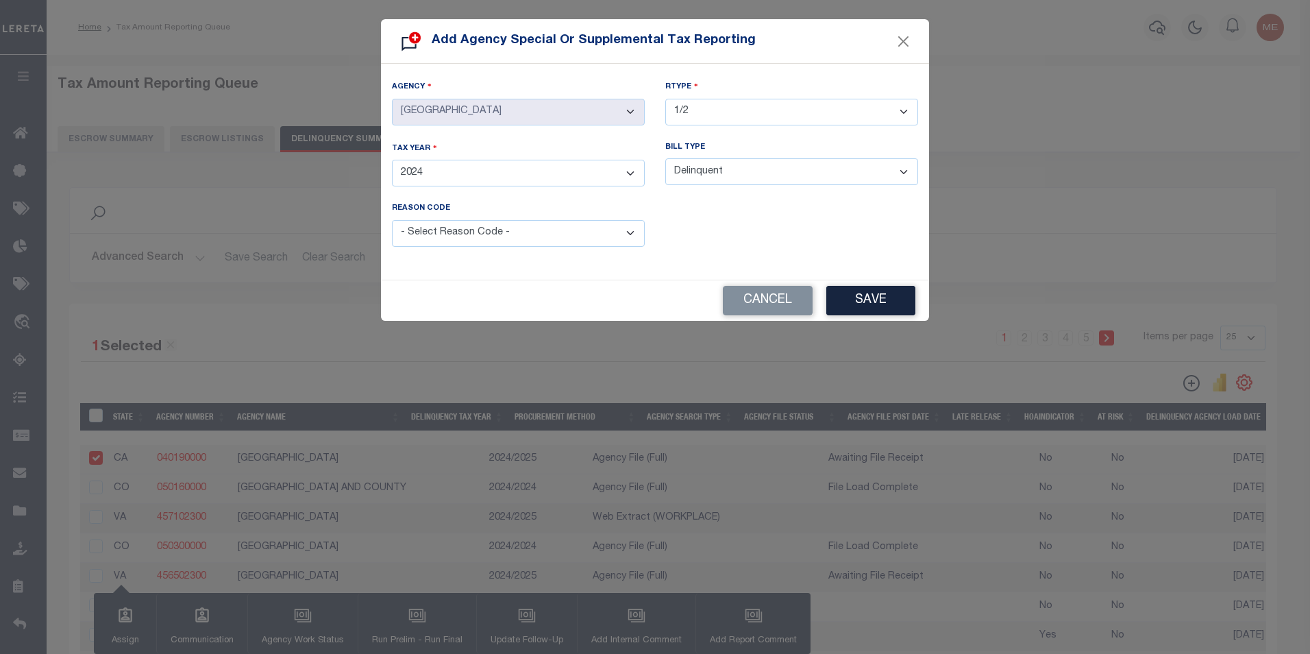
select select "2"
click at [392, 220] on select "- Select Reason Code - Payment Reversal Taxable Value Change Assessment Change …" at bounding box center [518, 233] width 253 height 27
click at [899, 299] on button "Save" at bounding box center [870, 300] width 89 height 29
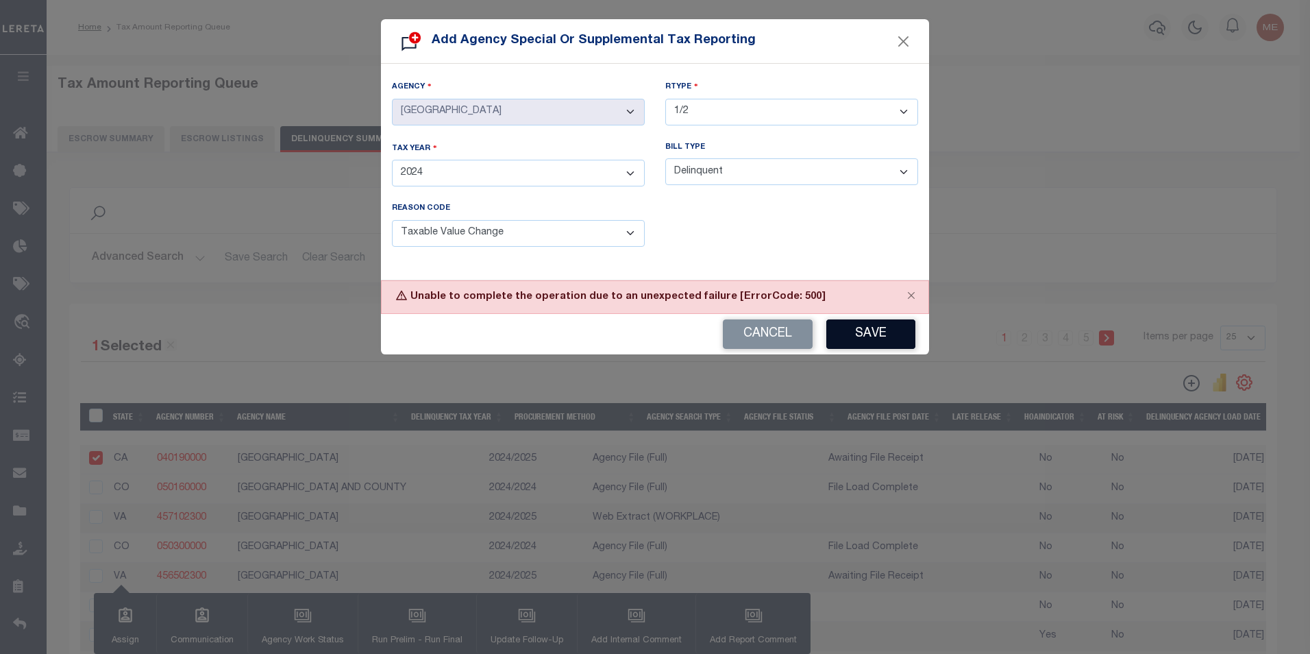
click at [851, 320] on button "Save" at bounding box center [870, 333] width 89 height 29
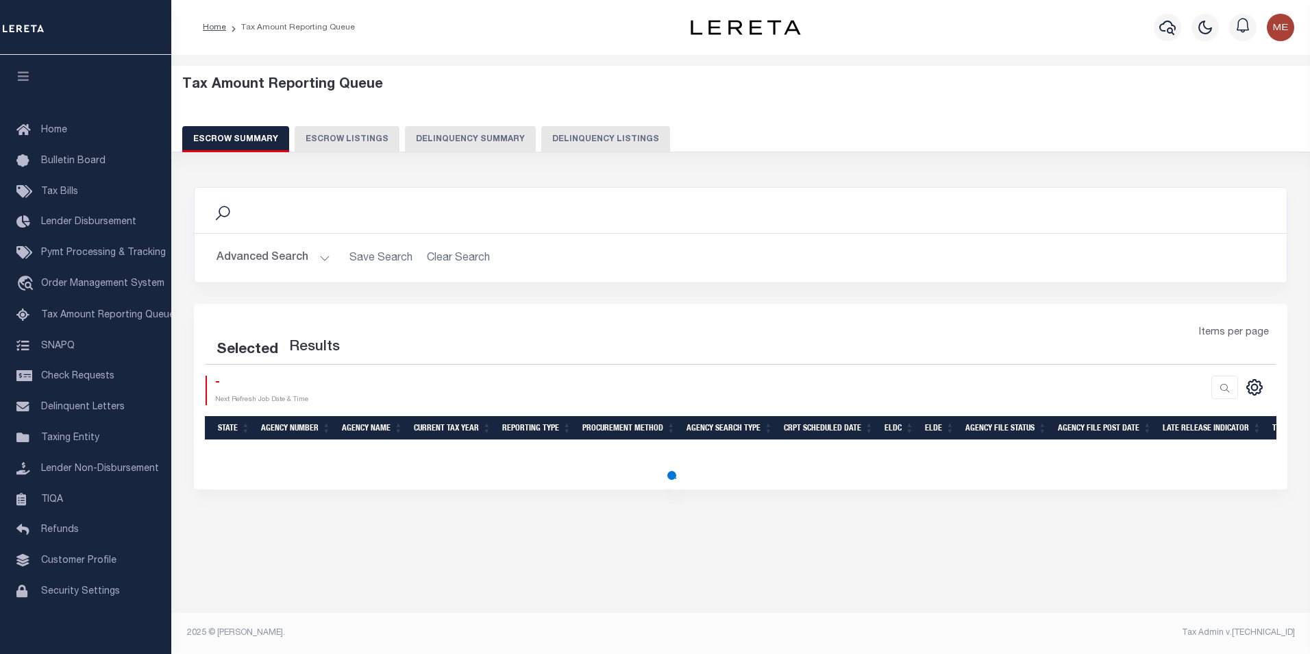
select select "100"
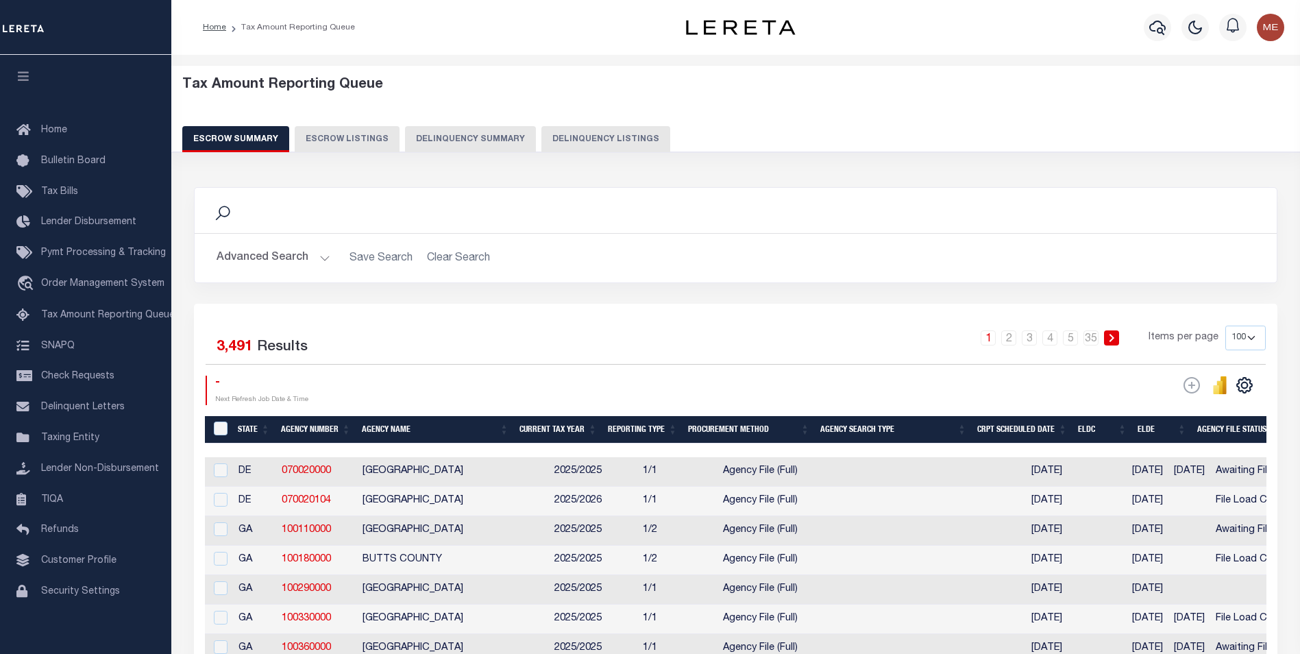
click at [493, 145] on button "Delinquency Summary" at bounding box center [470, 139] width 131 height 26
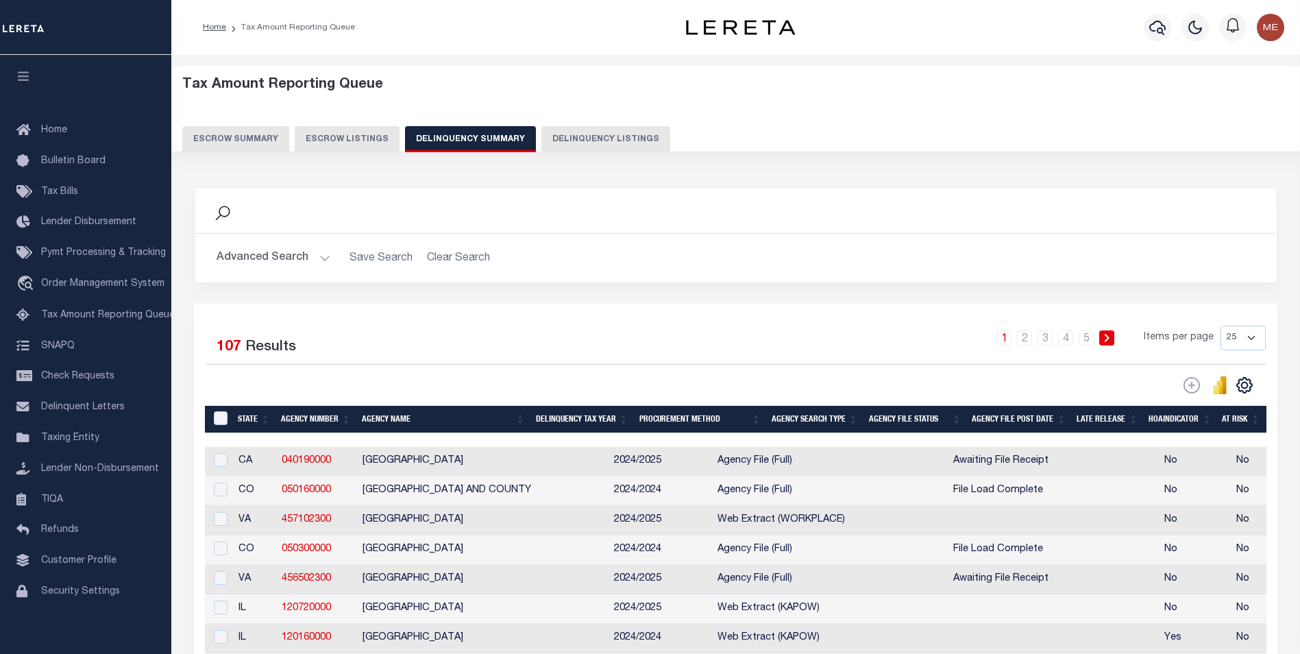
click at [303, 266] on button "Advanced Search" at bounding box center [274, 258] width 114 height 27
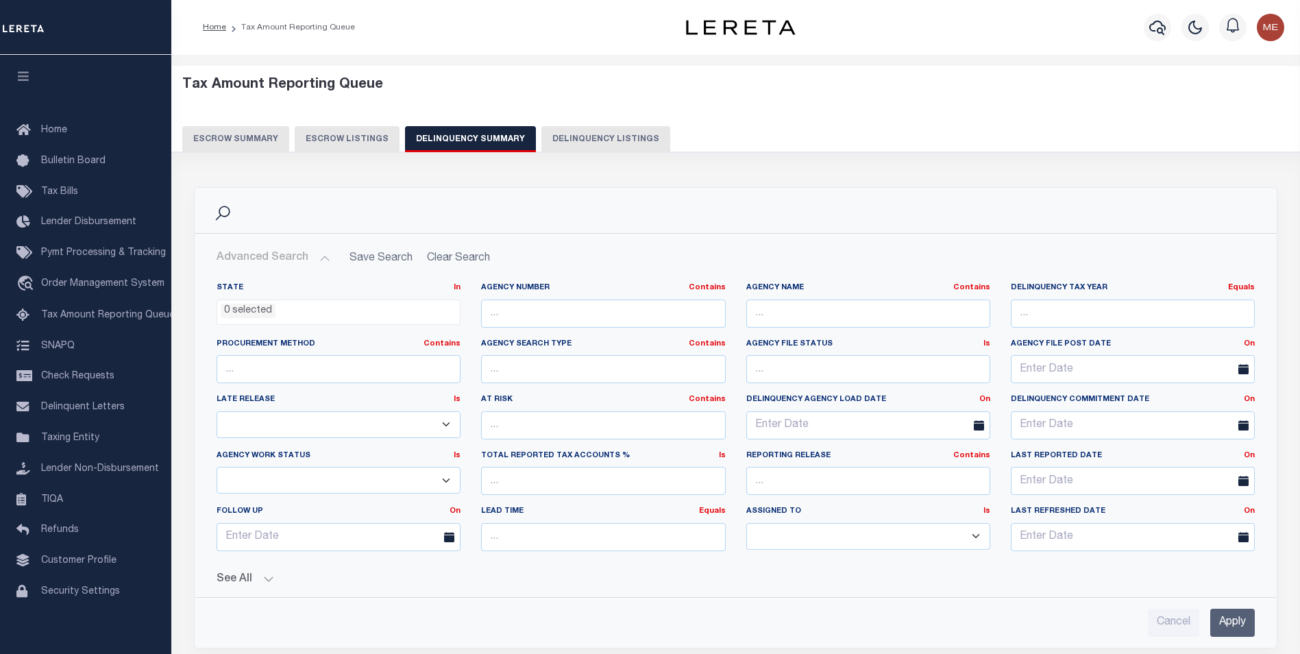
click at [277, 583] on button "See All" at bounding box center [736, 579] width 1038 height 13
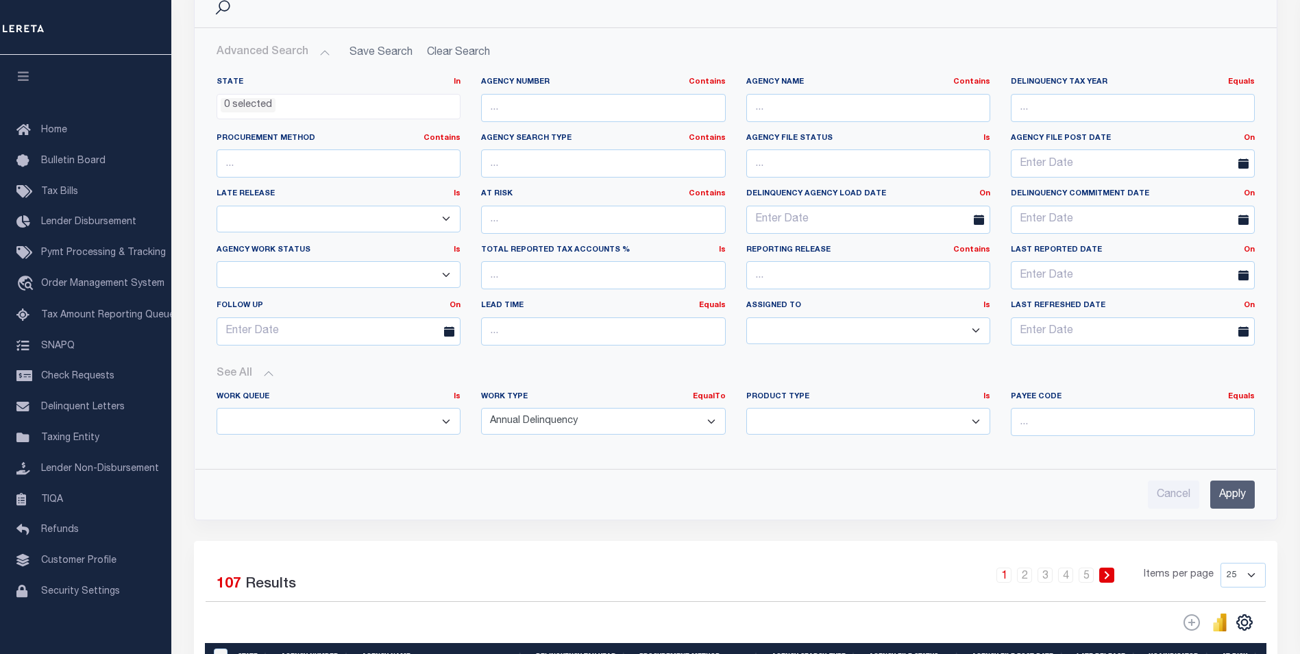
scroll to position [137, 0]
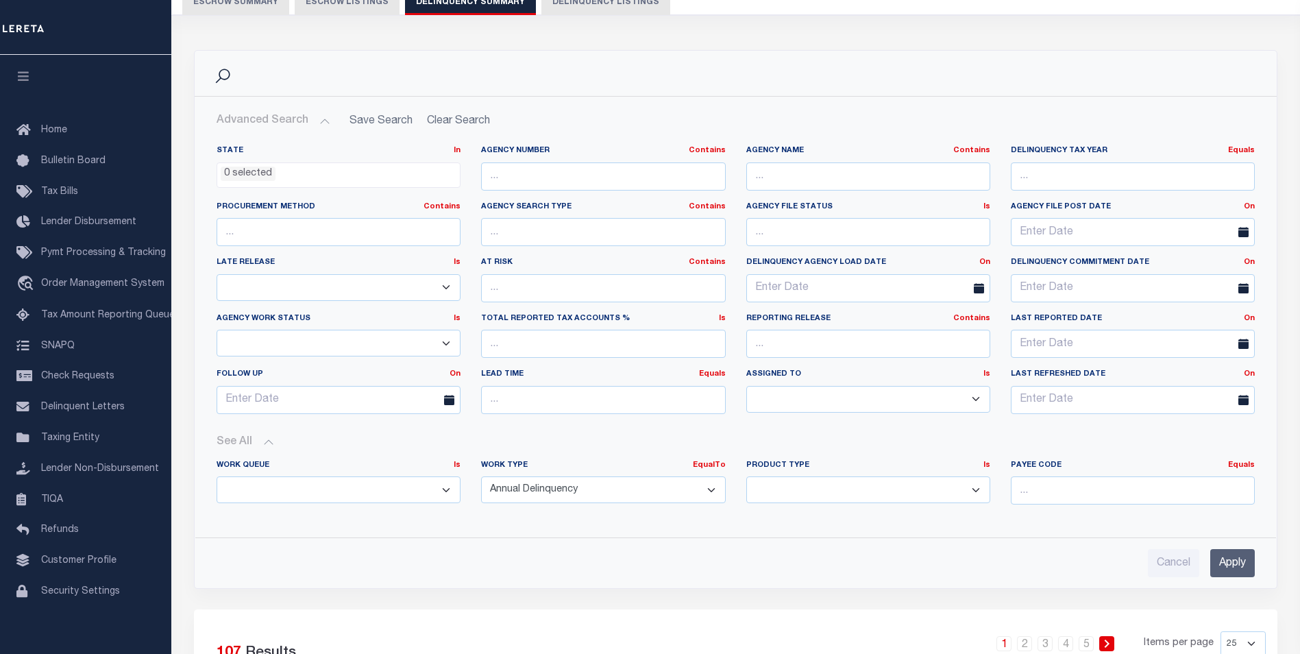
click at [1231, 570] on input "Apply" at bounding box center [1232, 563] width 45 height 28
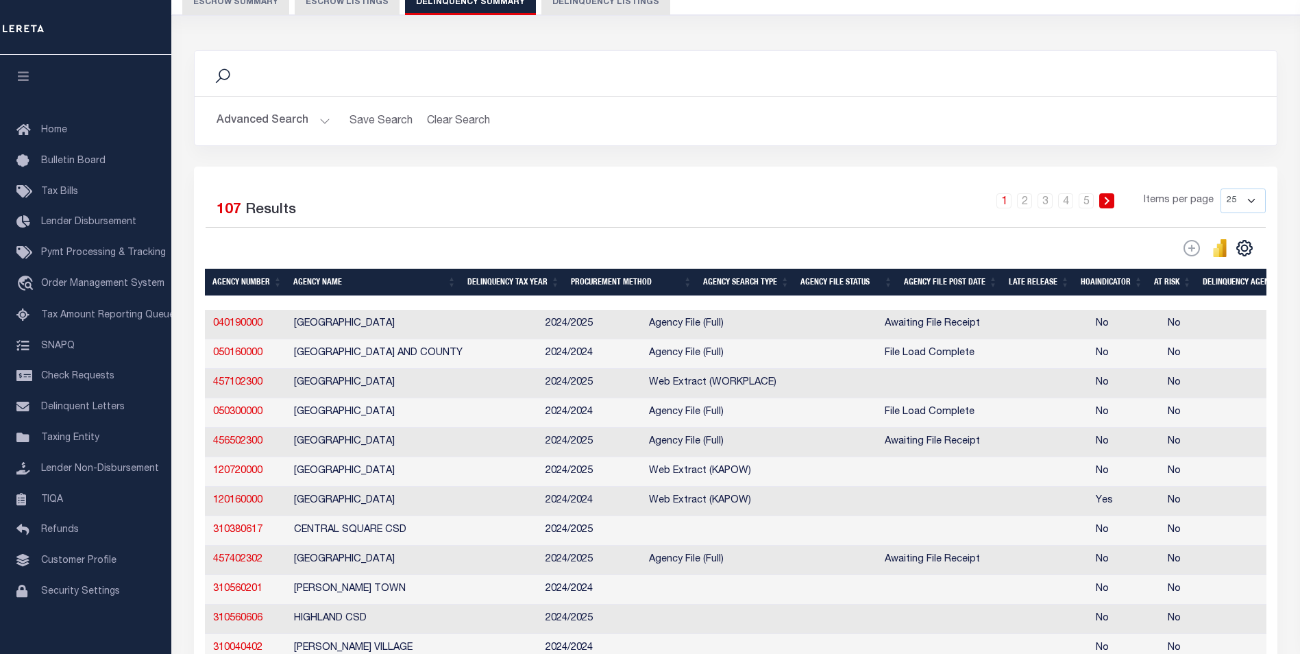
scroll to position [0, 0]
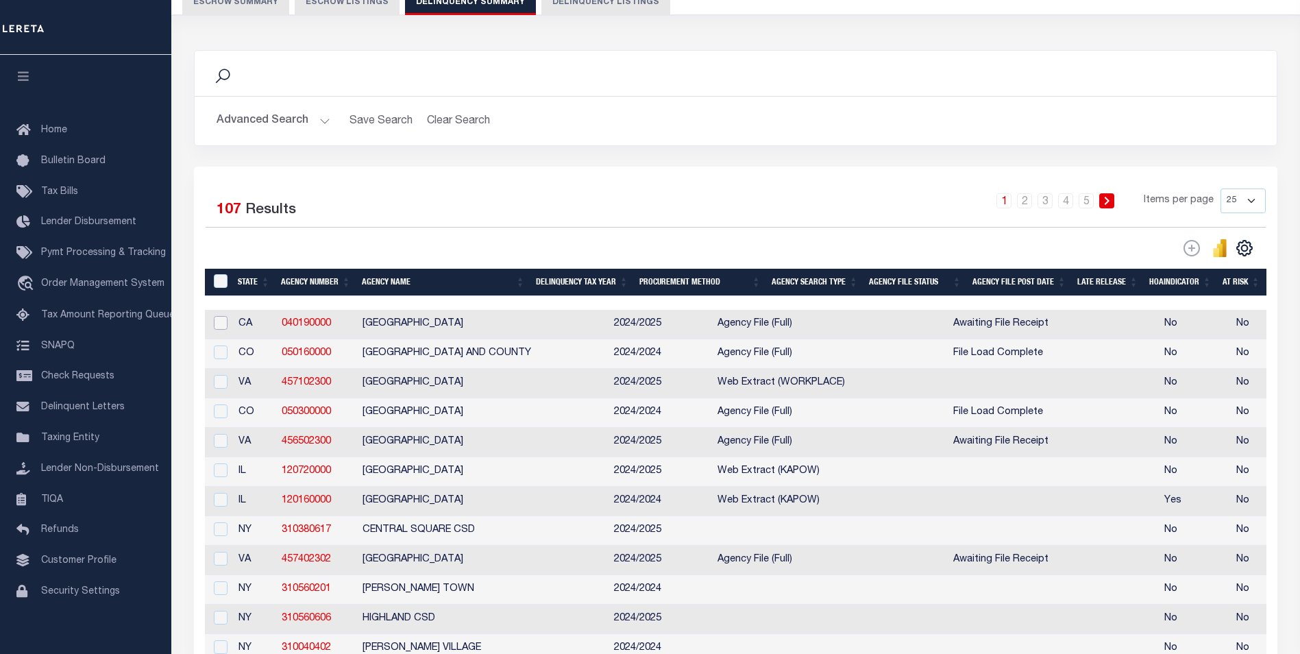
click at [227, 329] on input "checkbox" at bounding box center [221, 323] width 14 height 14
checkbox input "true"
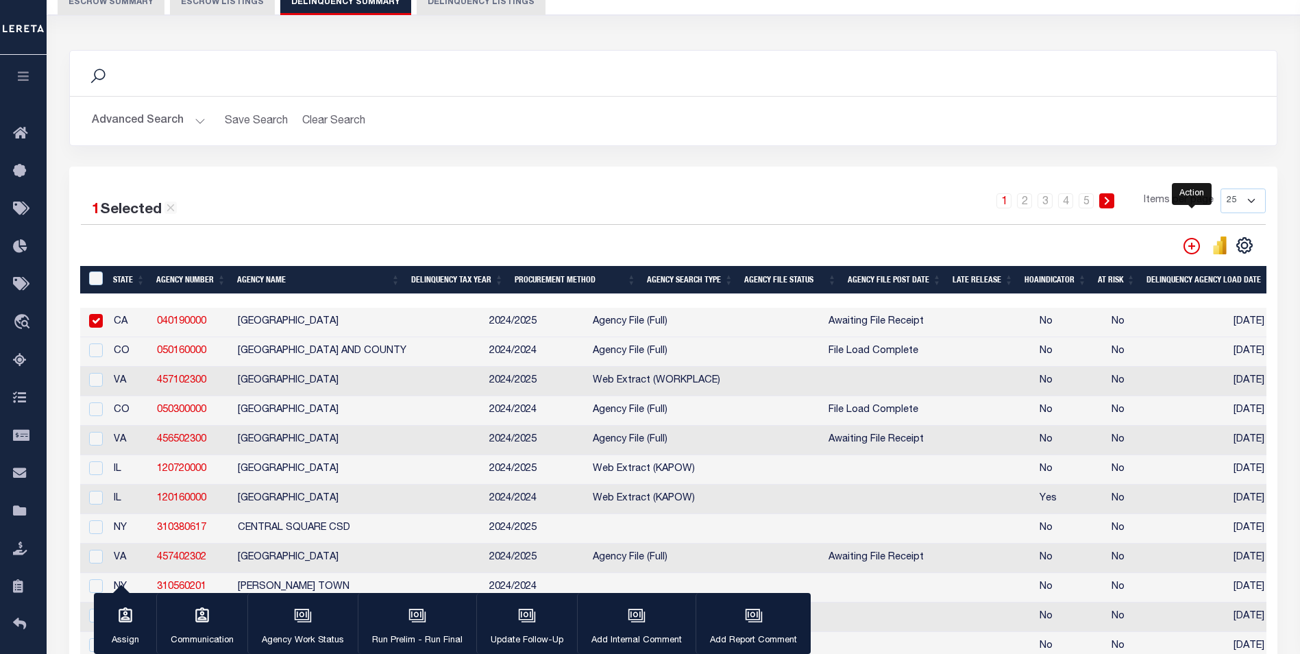
click at [1187, 249] on icon "" at bounding box center [1191, 246] width 16 height 16
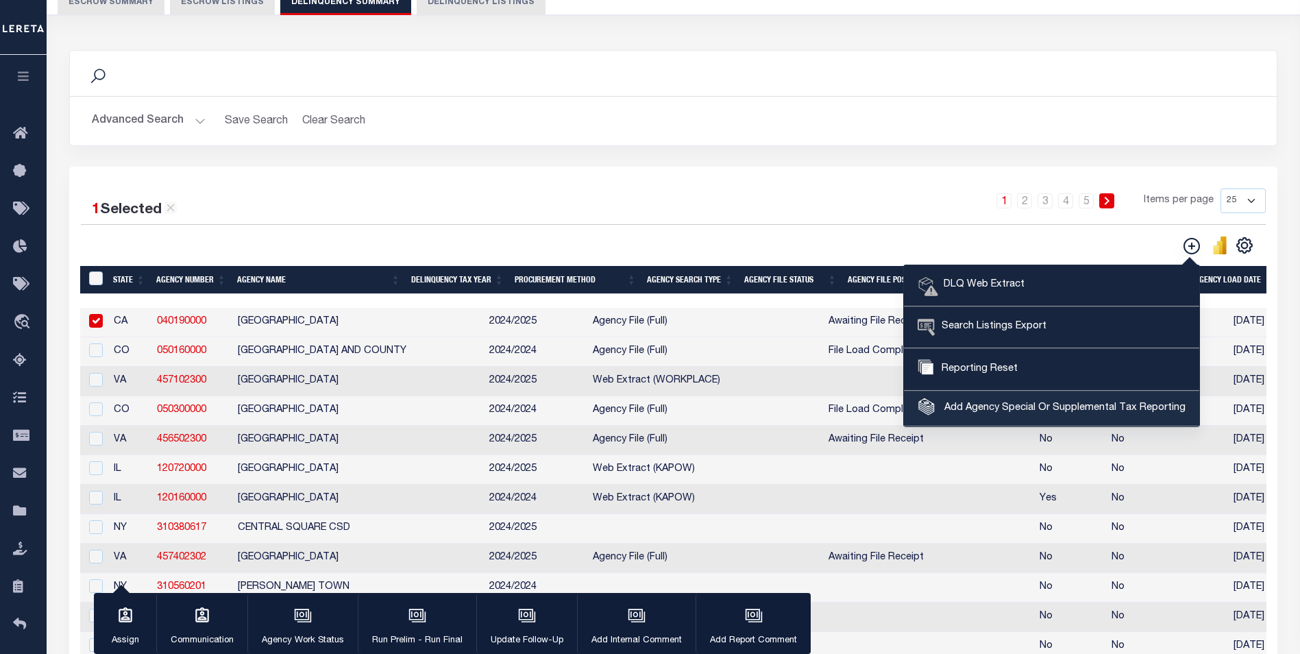
click at [1011, 399] on link "Add Agency Special Or Supplemental Tax Reporting" at bounding box center [1051, 408] width 295 height 35
select select "603700000"
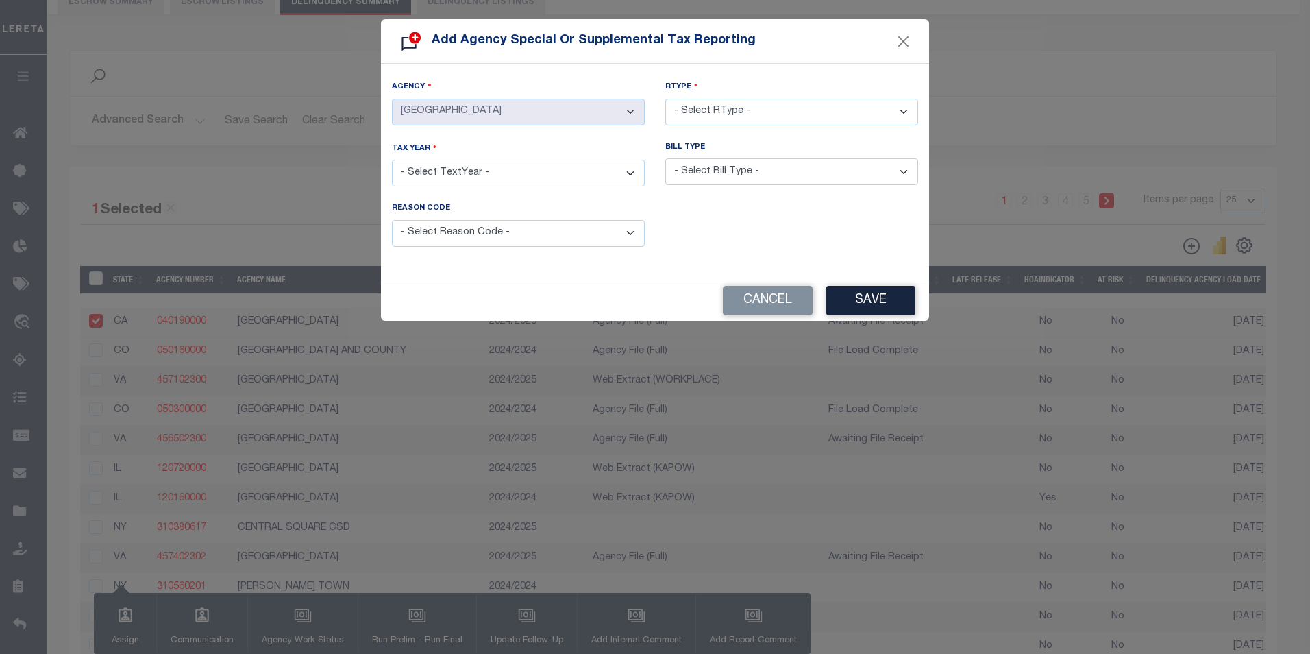
click at [560, 175] on select "- Select TextYear - 2028 2027 2026 2025 2024 2023 2022 2021 2020 2019 2018 2017…" at bounding box center [518, 173] width 253 height 27
select select "2024"
click at [392, 160] on select "- Select TextYear - 2028 2027 2026 2025 2024 2023 2022 2021 2020 2019 2018 2017…" at bounding box center [518, 173] width 253 height 27
click at [783, 103] on select "- Select RType - 1/1 1/2 1/3 1/4 2/2 2/3 2/4 3/3 3/4 4/4" at bounding box center [791, 112] width 253 height 27
select select "1/2"
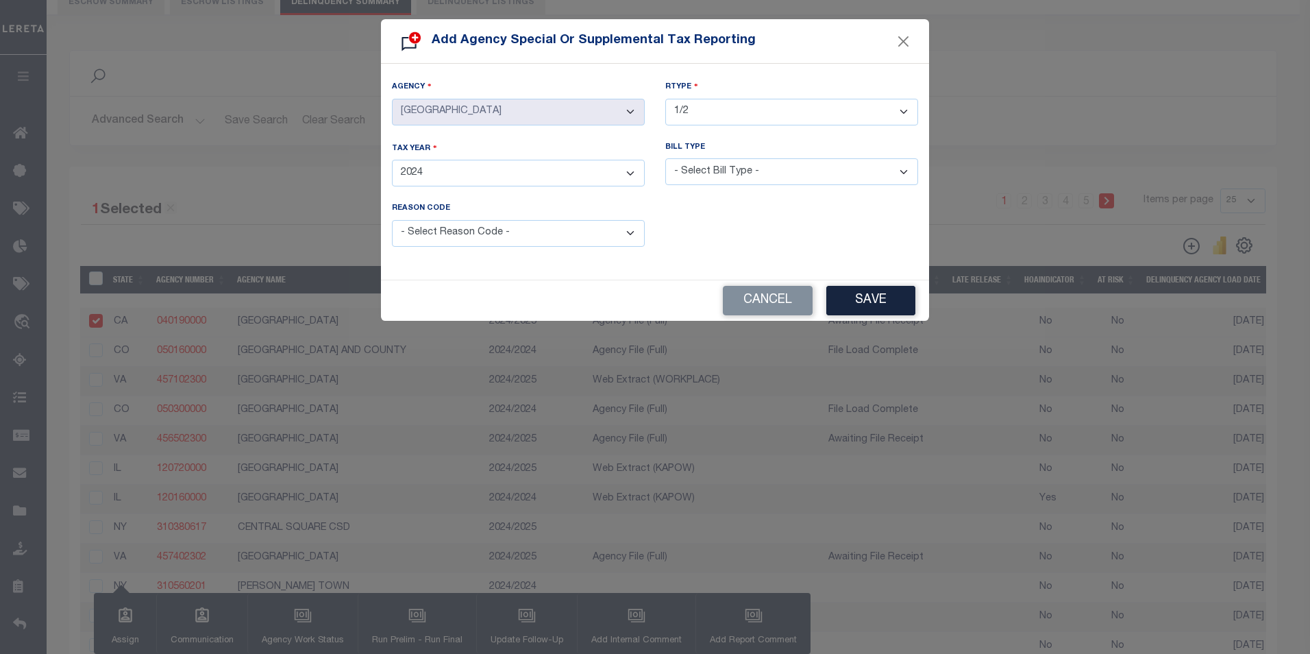
click at [665, 99] on select "- Select RType - 1/1 1/2 1/3 1/4 2/2 2/3 2/4 3/3 3/4 4/4" at bounding box center [791, 112] width 253 height 27
click at [730, 175] on select "- Select Bill Type - Regular Delinquent Supplemental Corrected/Adjusted Bill - …" at bounding box center [791, 171] width 253 height 27
select select "2"
click at [665, 158] on select "- Select Bill Type - Regular Delinquent Supplemental Corrected/Adjusted Bill - …" at bounding box center [791, 171] width 253 height 27
click at [574, 230] on select "- Select Reason Code - Payment Reversal Taxable Value Change Assessment Change …" at bounding box center [518, 233] width 253 height 27
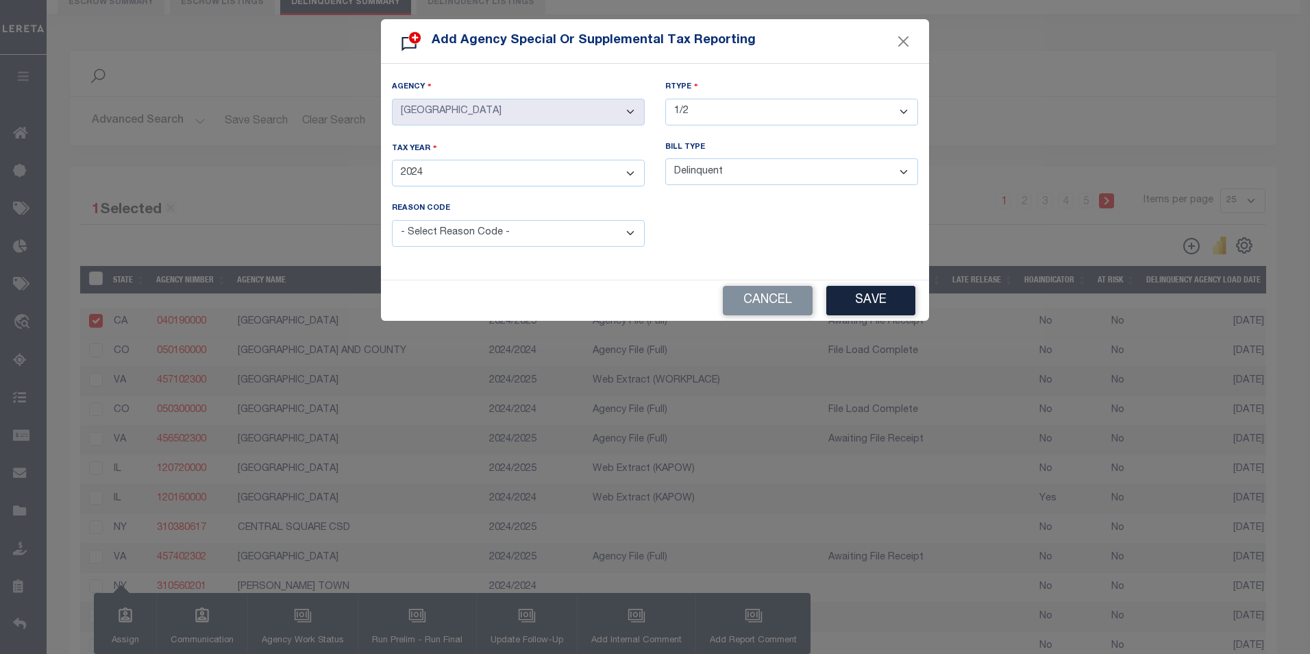
select select "2"
click at [392, 220] on select "- Select Reason Code - Payment Reversal Taxable Value Change Assessment Change …" at bounding box center [518, 233] width 253 height 27
click at [872, 302] on button "Save" at bounding box center [870, 300] width 89 height 29
